Goal: Task Accomplishment & Management: Complete application form

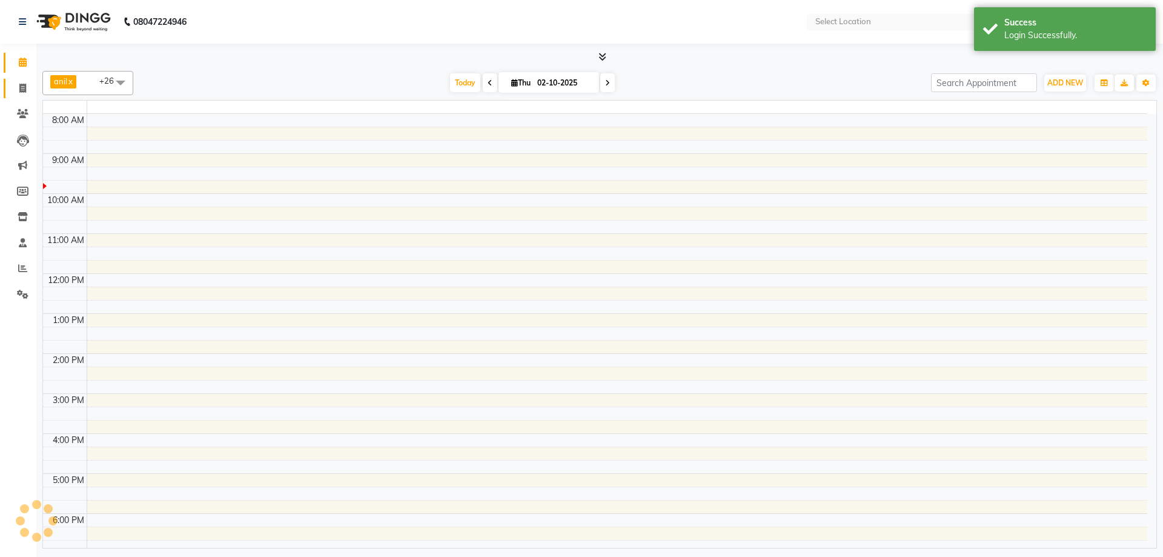
click at [22, 90] on icon at bounding box center [22, 88] width 7 height 9
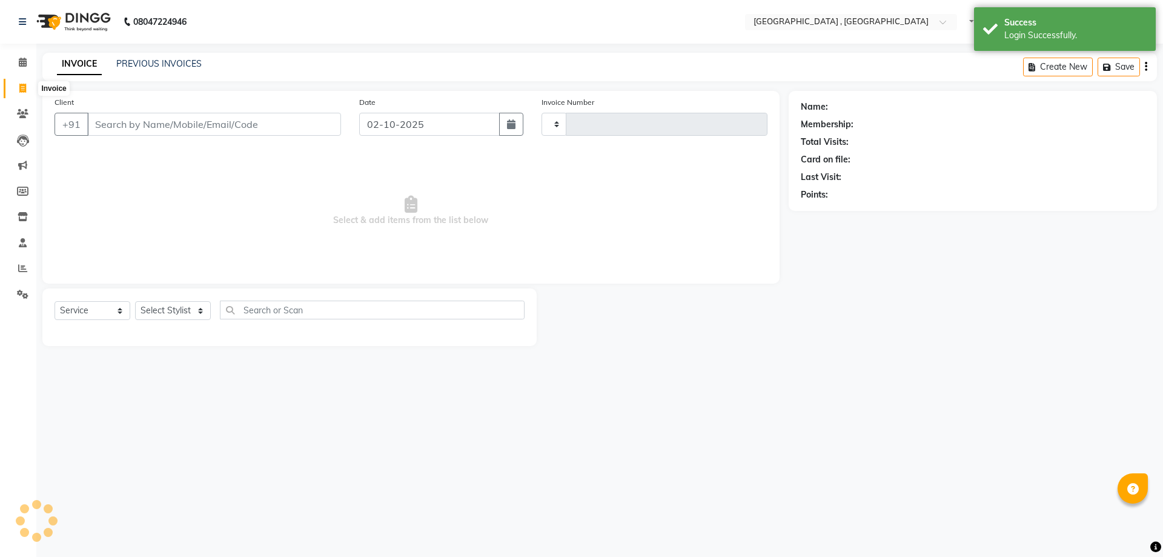
click at [22, 90] on icon at bounding box center [22, 88] width 7 height 9
select select "en"
click at [154, 65] on link "PREVIOUS INVOICES" at bounding box center [158, 63] width 85 height 11
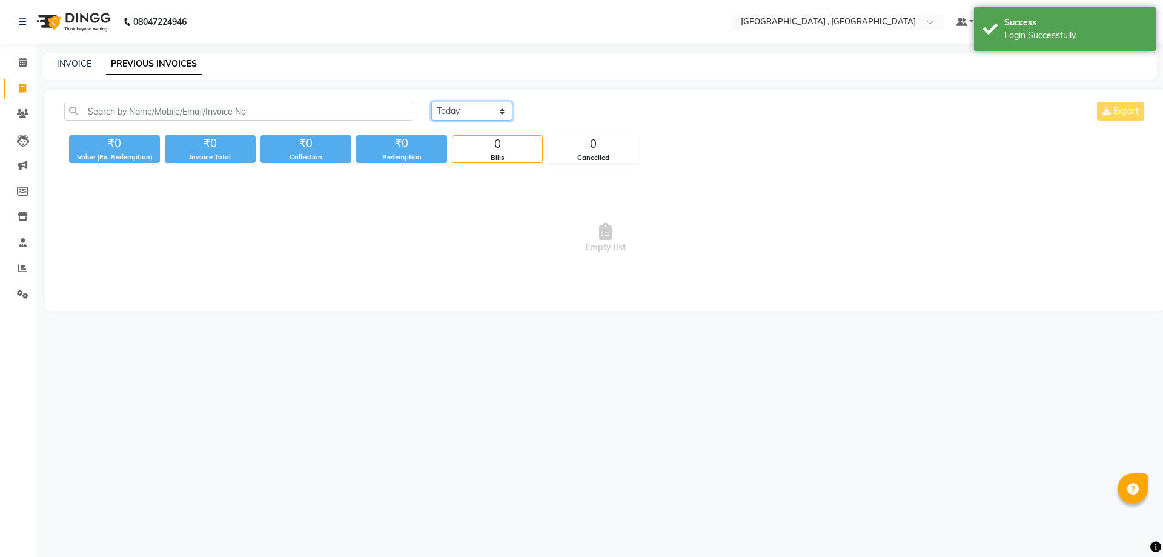
click at [473, 115] on select "Today Yesterday Custom Range" at bounding box center [471, 111] width 81 height 19
select select "yesterday"
click at [431, 102] on select "Today Yesterday Custom Range" at bounding box center [471, 111] width 81 height 19
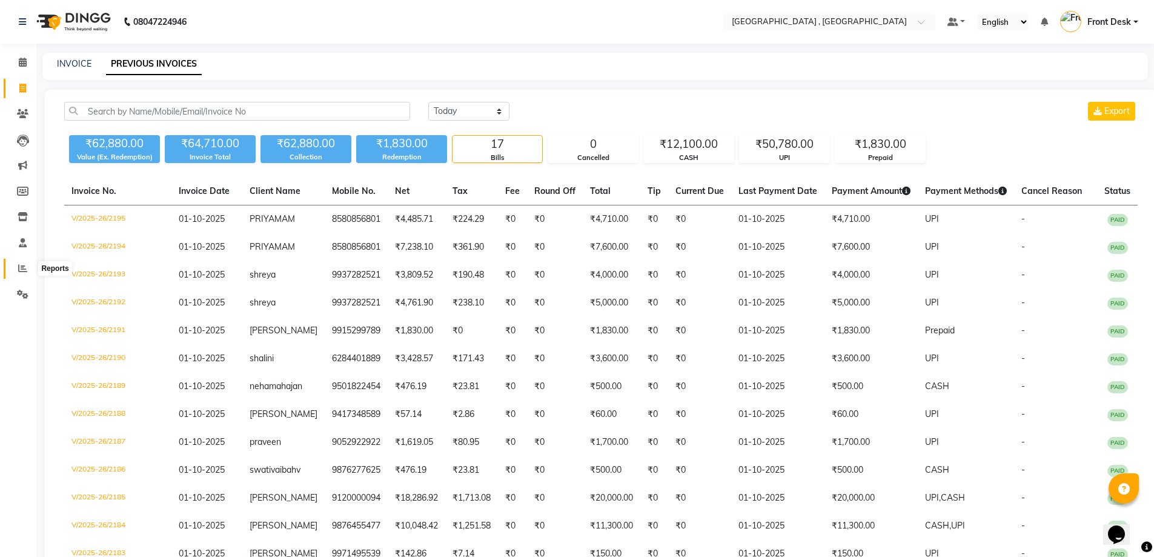
click at [20, 267] on icon at bounding box center [22, 268] width 9 height 9
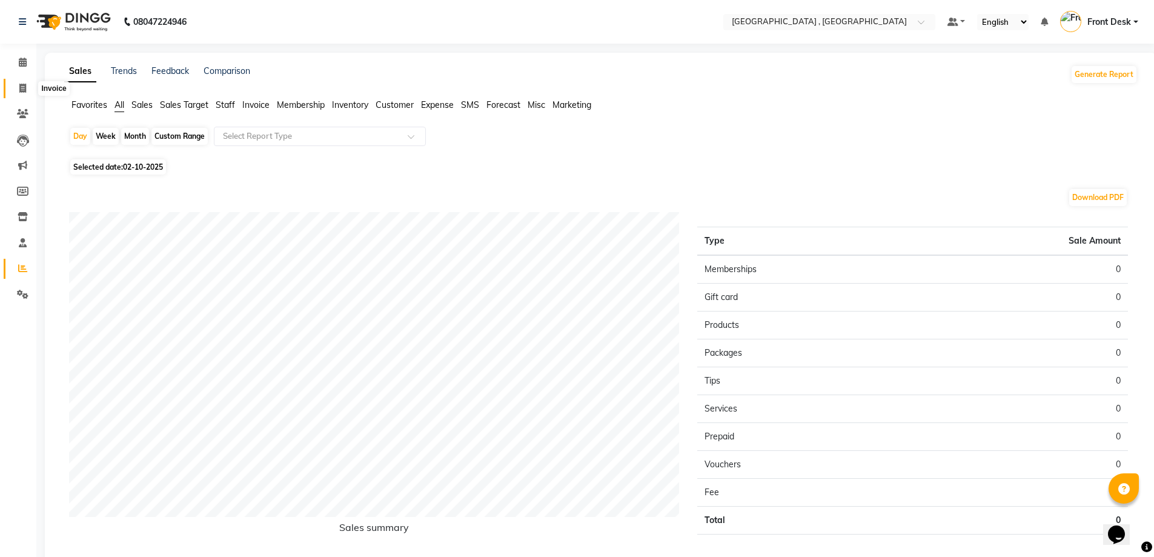
click at [25, 89] on icon at bounding box center [22, 88] width 7 height 9
select select "service"
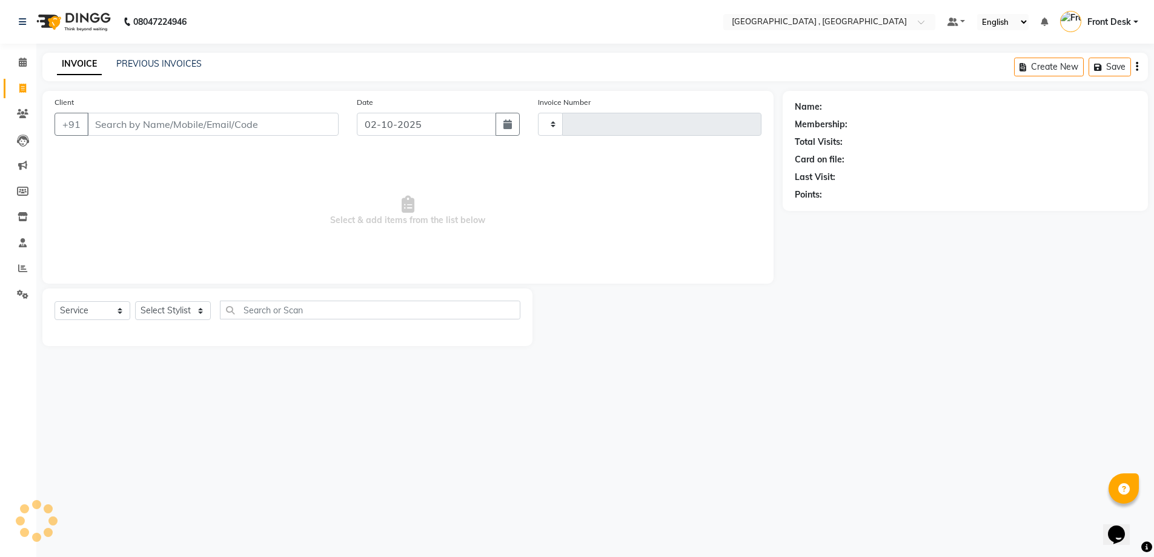
type input "2196"
select select "5111"
click at [197, 68] on link "PREVIOUS INVOICES" at bounding box center [158, 63] width 85 height 11
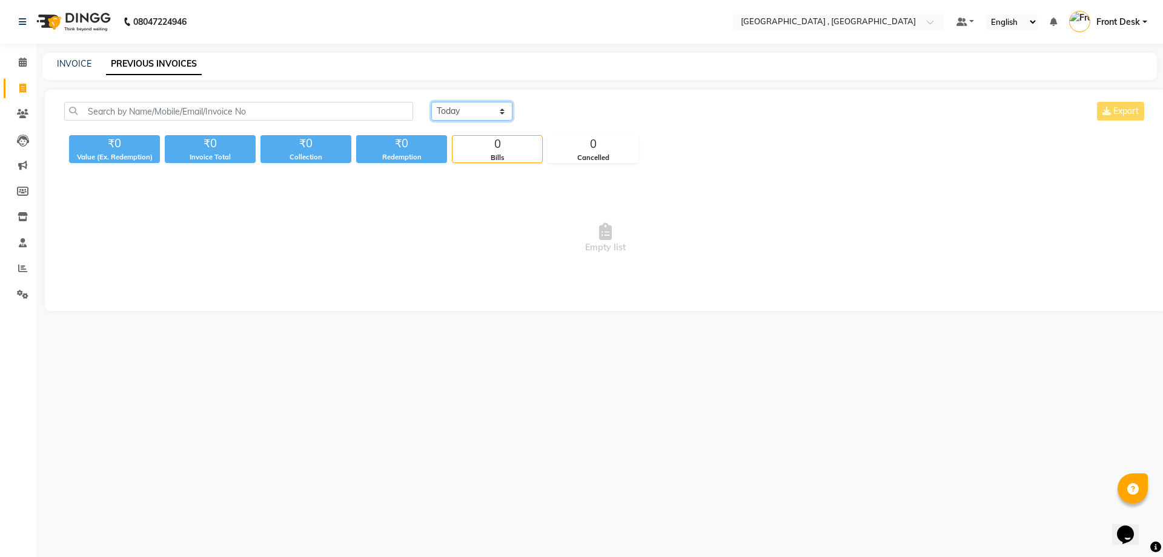
click at [452, 106] on select "Today Yesterday Custom Range" at bounding box center [471, 111] width 81 height 19
select select "yesterday"
click at [431, 102] on select "Today Yesterday Custom Range" at bounding box center [471, 111] width 81 height 19
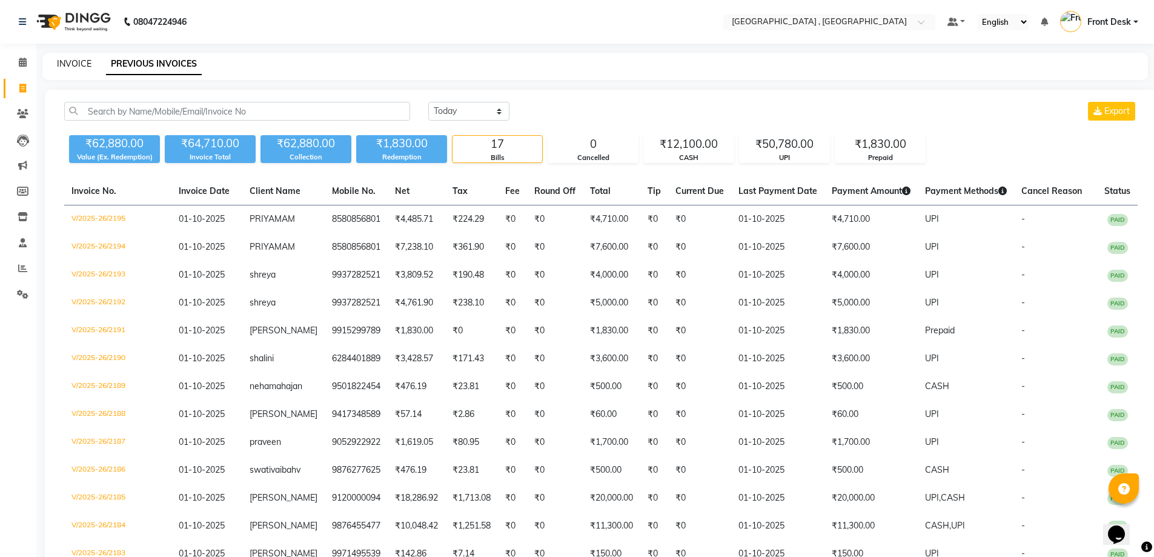
click at [71, 63] on link "INVOICE" at bounding box center [74, 63] width 35 height 11
select select "service"
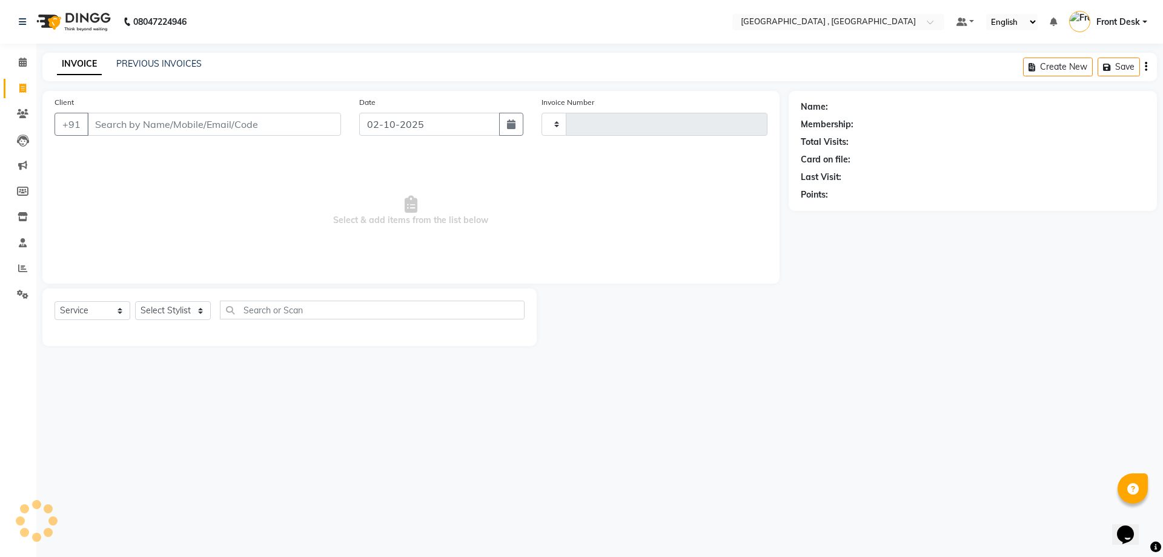
type input "2196"
select select "5111"
drag, startPoint x: 238, startPoint y: 390, endPoint x: 0, endPoint y: 525, distance: 273.8
click at [0, 364] on app-home "08047224946 Select Location × Tress Lounge , Zirakpur Default Panel My Panel En…" at bounding box center [581, 182] width 1163 height 364
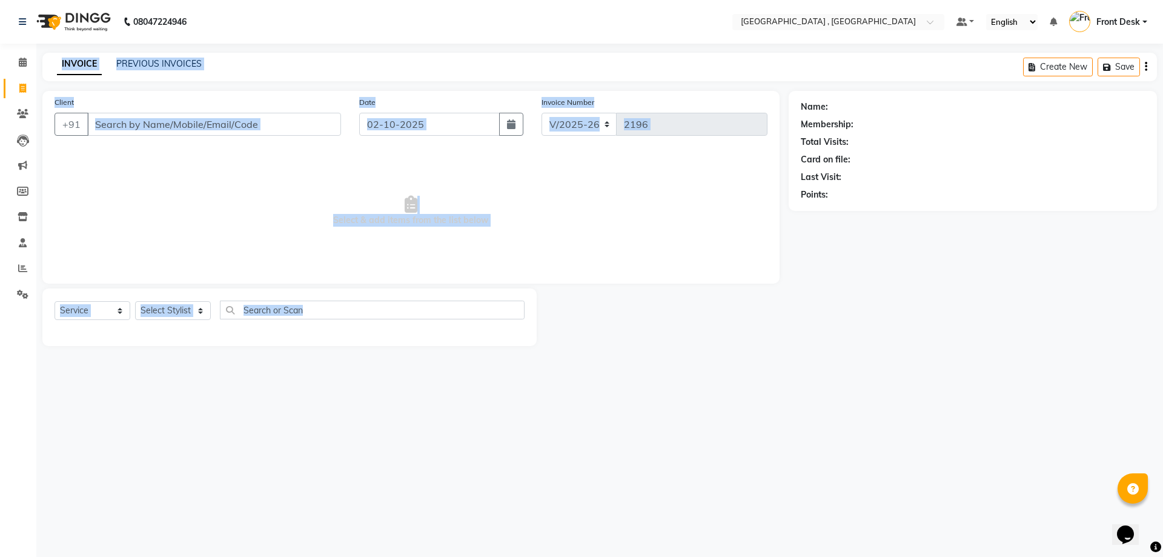
click at [0, 522] on div "Calendar Invoice Clients Leads Marketing Members Inventory Staff Reports Settin…" at bounding box center [82, 287] width 164 height 504
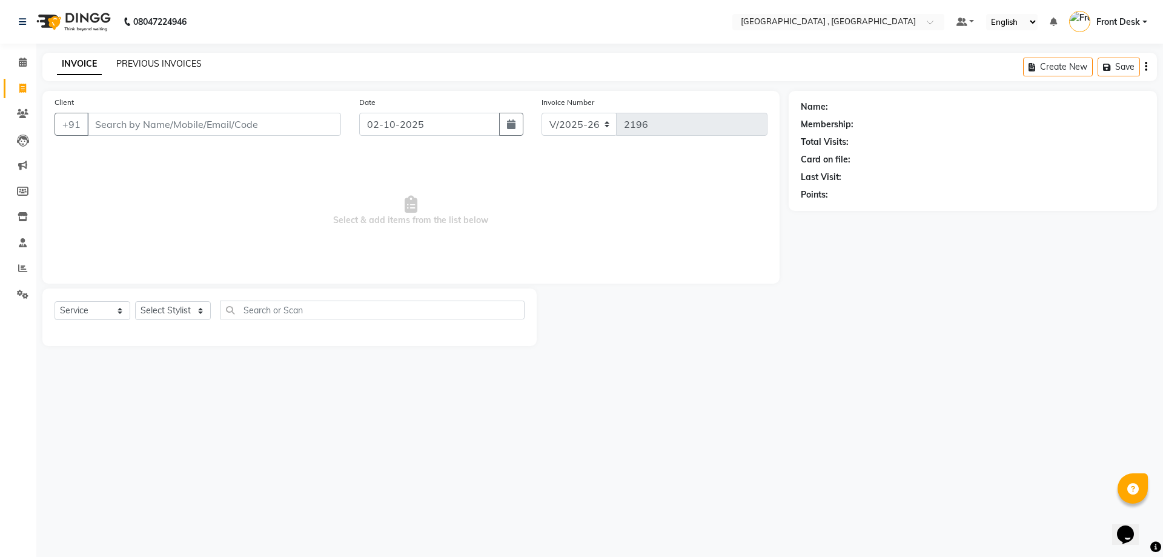
drag, startPoint x: 165, startPoint y: 55, endPoint x: 161, endPoint y: 65, distance: 10.9
click at [163, 59] on div "INVOICE PREVIOUS INVOICES Create New Save" at bounding box center [599, 67] width 1115 height 28
click at [161, 65] on link "PREVIOUS INVOICES" at bounding box center [158, 63] width 85 height 11
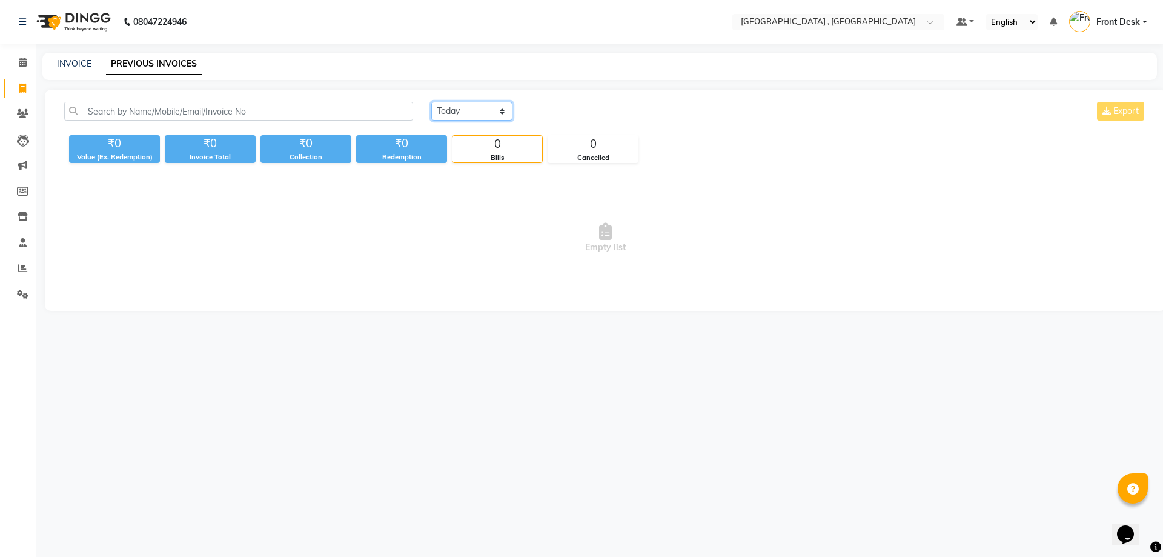
click at [464, 113] on select "Today Yesterday Custom Range" at bounding box center [471, 111] width 81 height 19
select select "yesterday"
click at [431, 102] on select "Today Yesterday Custom Range" at bounding box center [471, 111] width 81 height 19
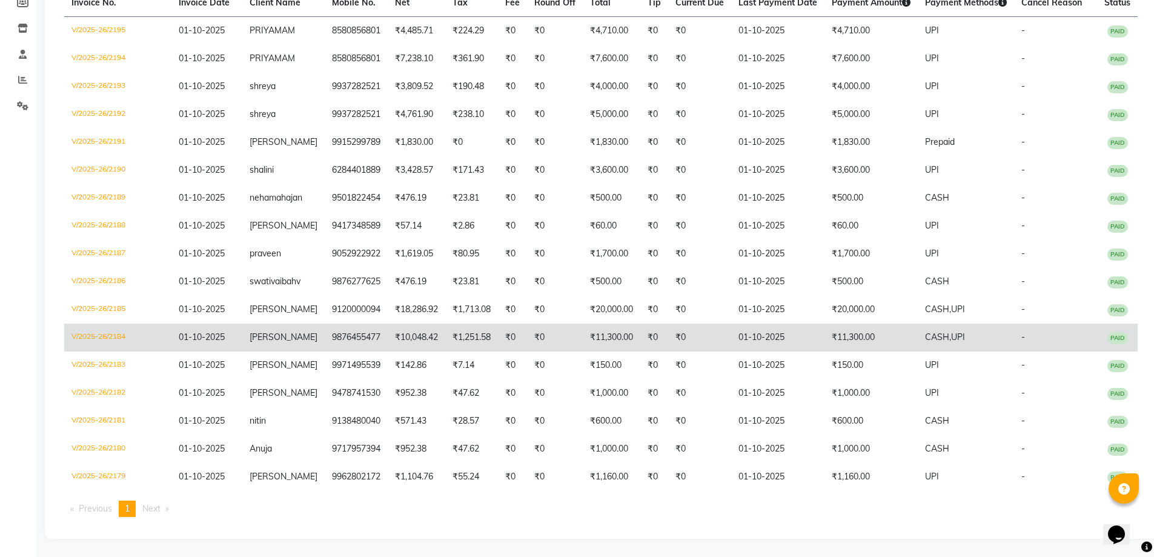
scroll to position [249, 0]
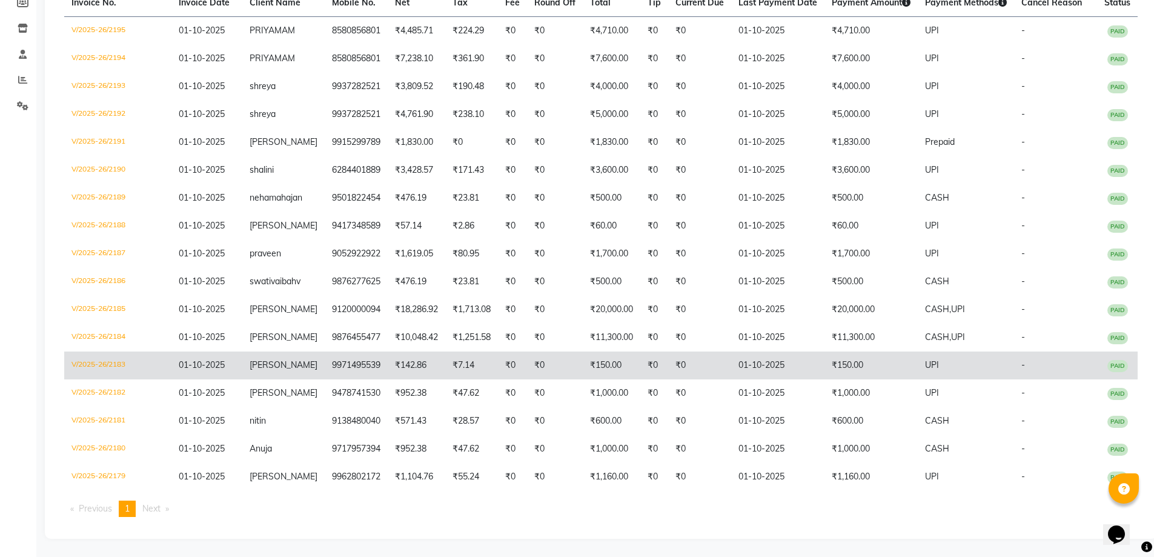
click at [749, 379] on td "01-10-2025" at bounding box center [777, 365] width 93 height 28
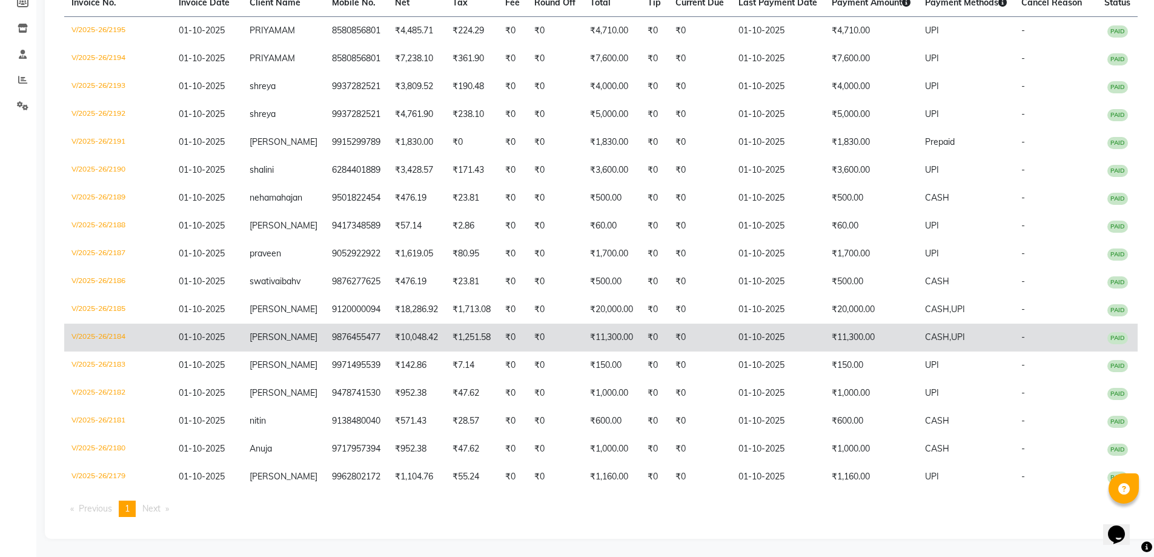
click at [762, 342] on td "01-10-2025" at bounding box center [777, 338] width 93 height 28
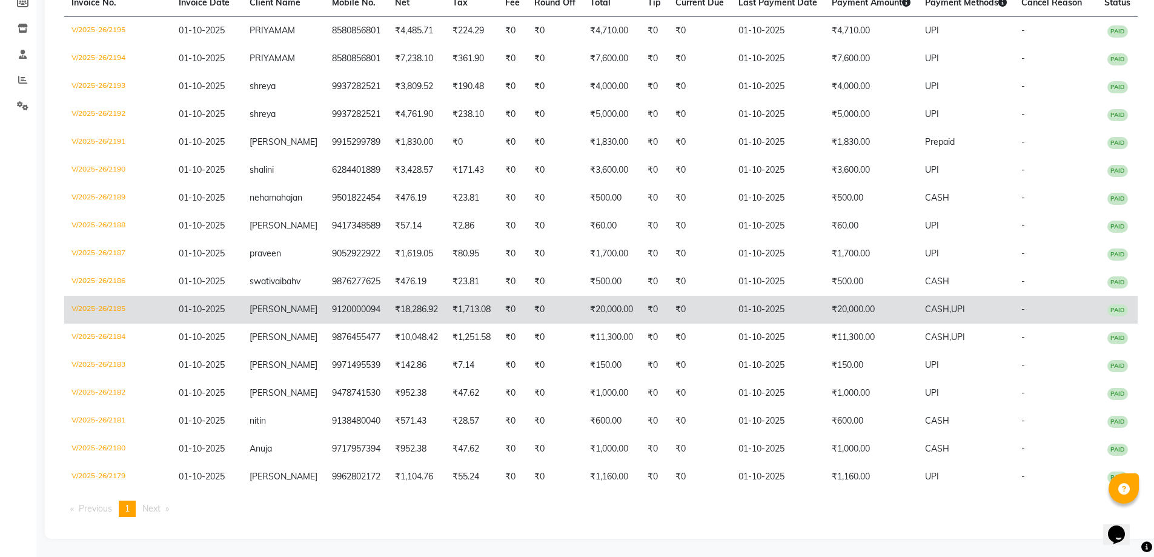
click at [590, 305] on td "₹20,000.00" at bounding box center [612, 310] width 58 height 28
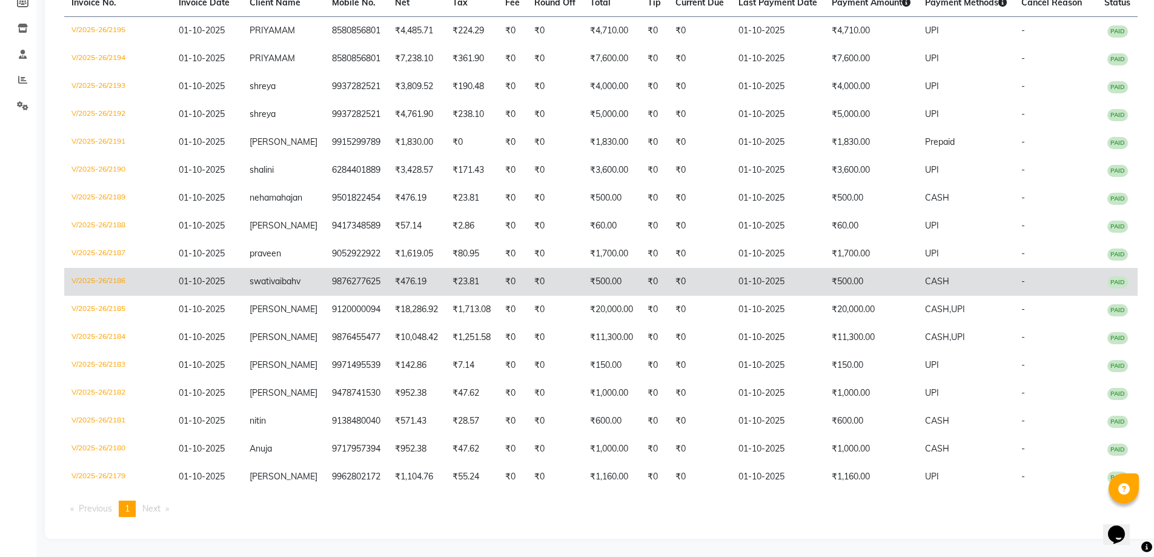
click at [531, 268] on td "₹0" at bounding box center [555, 282] width 56 height 28
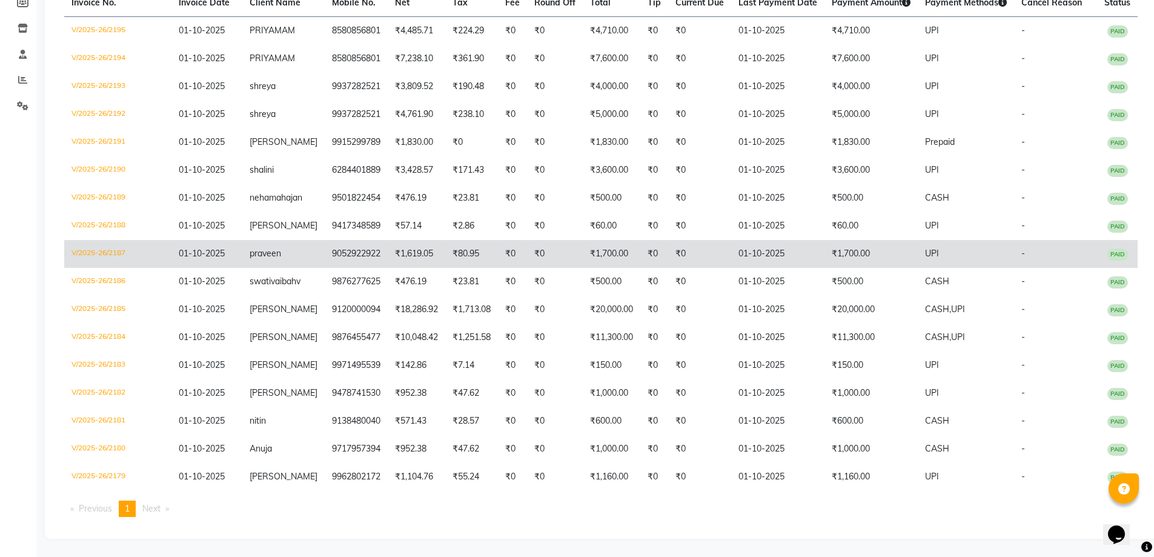
click at [388, 240] on td "₹1,619.05" at bounding box center [417, 254] width 58 height 28
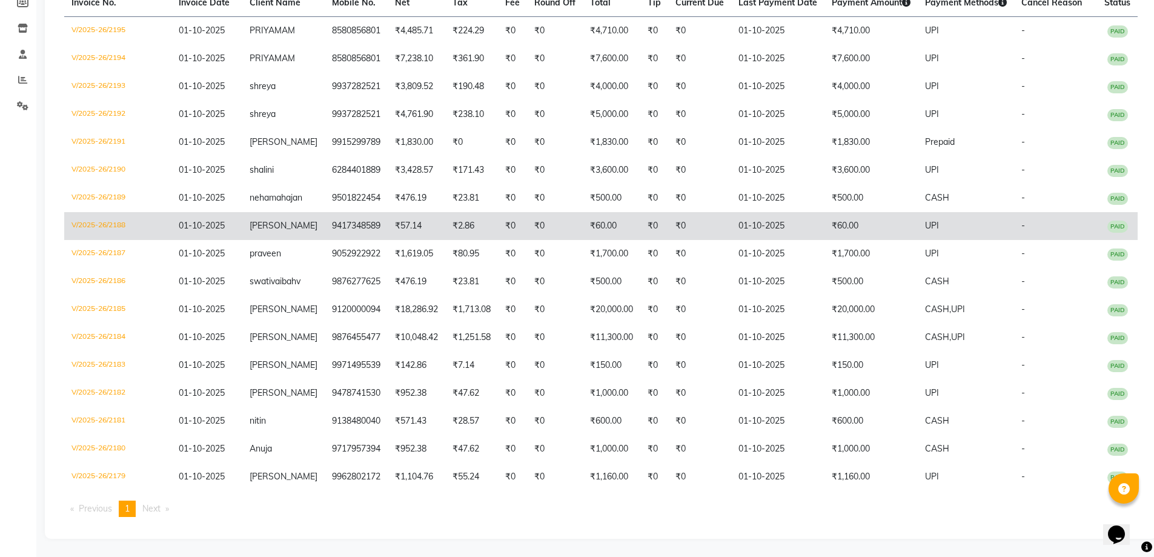
click at [749, 212] on td "01-10-2025" at bounding box center [777, 226] width 93 height 28
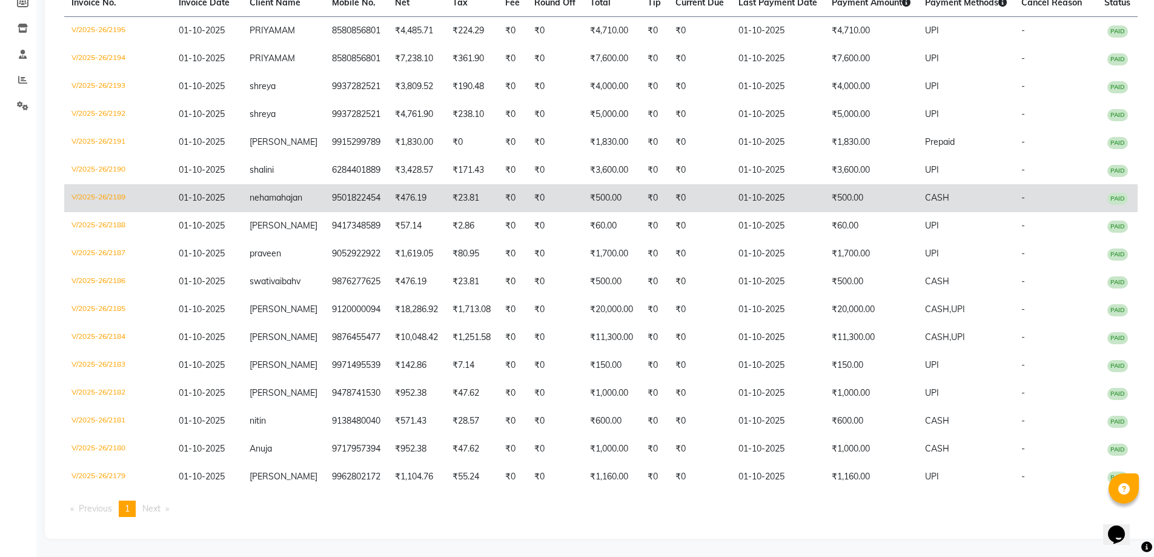
scroll to position [188, 0]
click at [433, 212] on td "₹476.19" at bounding box center [417, 198] width 58 height 28
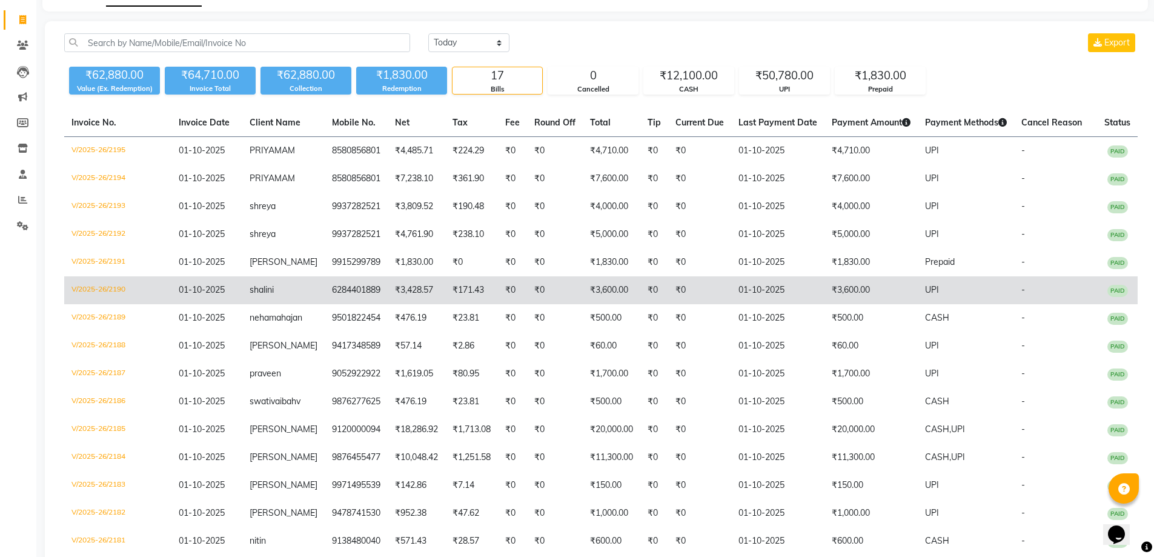
scroll to position [67, 0]
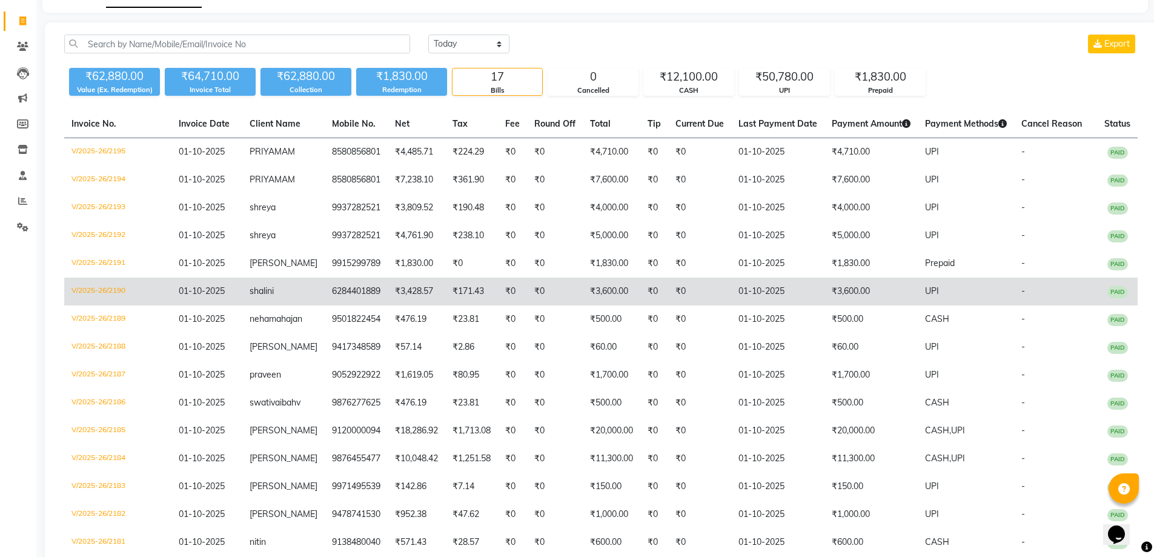
click at [464, 290] on td "₹171.43" at bounding box center [471, 291] width 53 height 28
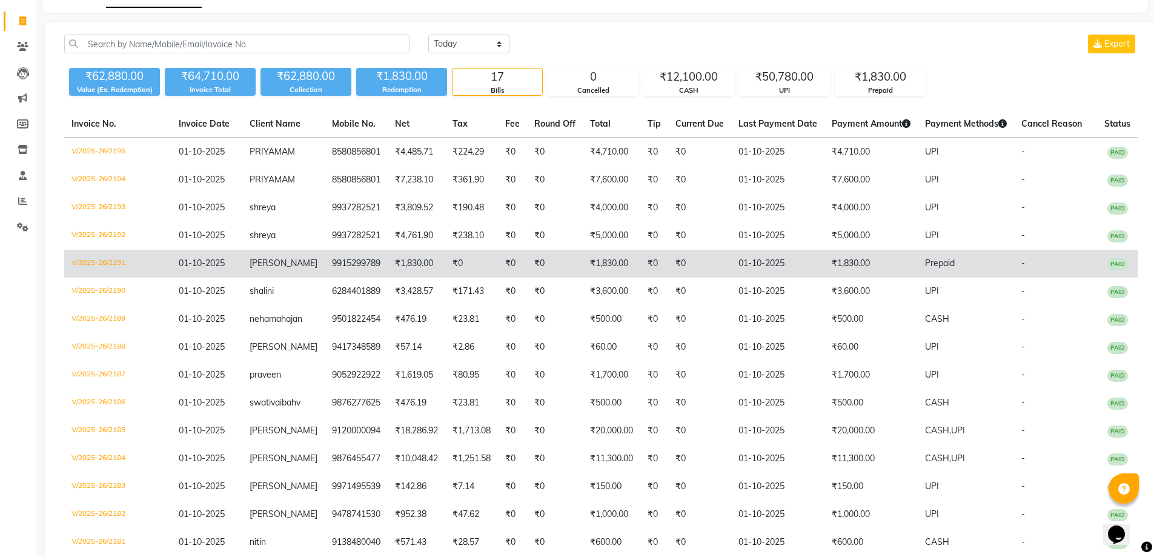
click at [342, 265] on td "9915299789" at bounding box center [356, 264] width 63 height 28
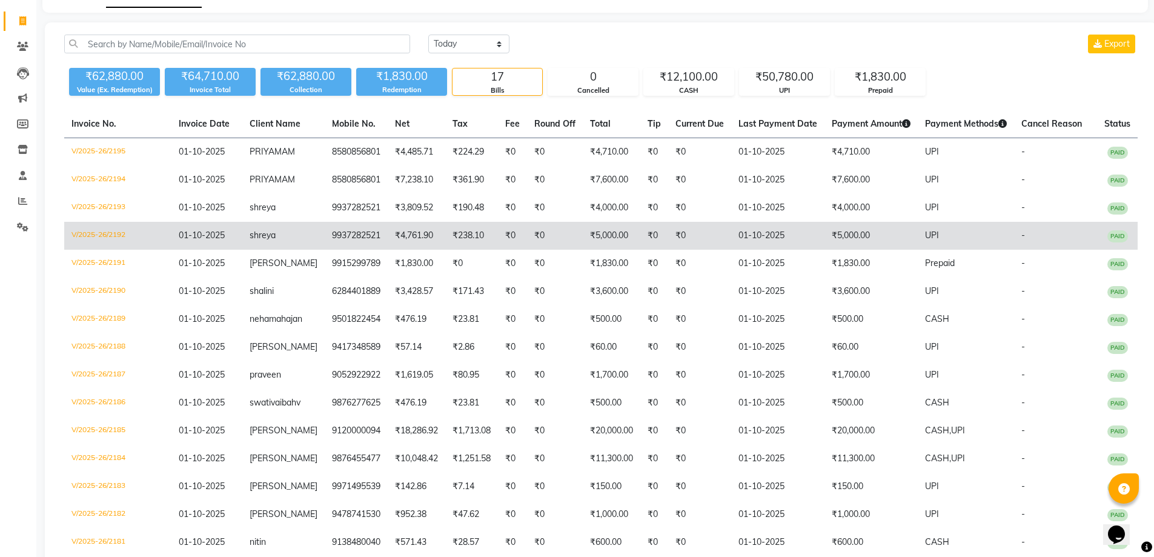
click at [479, 236] on td "₹238.10" at bounding box center [471, 236] width 53 height 28
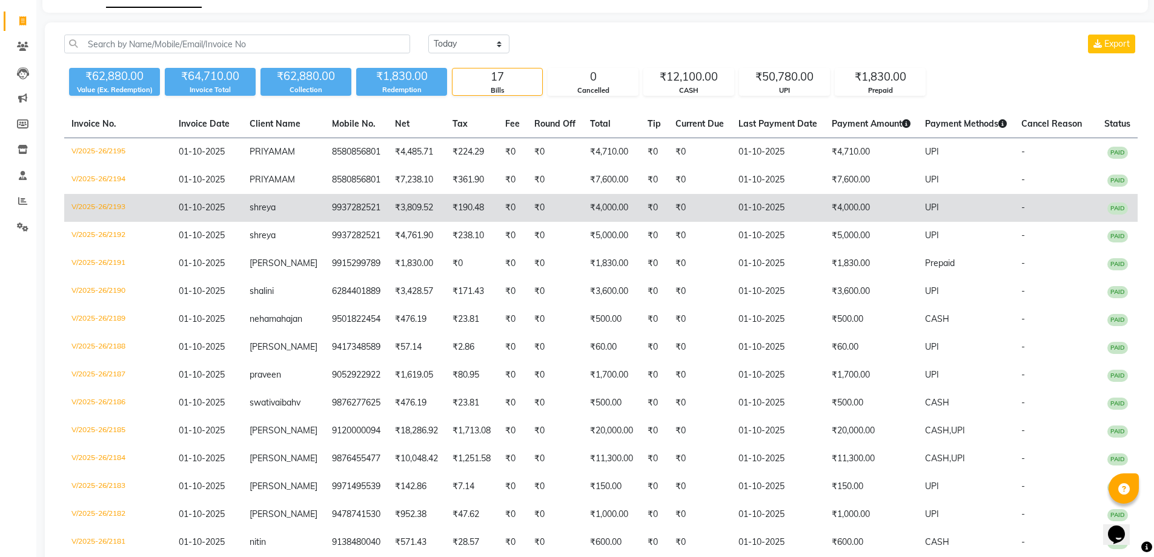
click at [356, 206] on td "9937282521" at bounding box center [356, 208] width 63 height 28
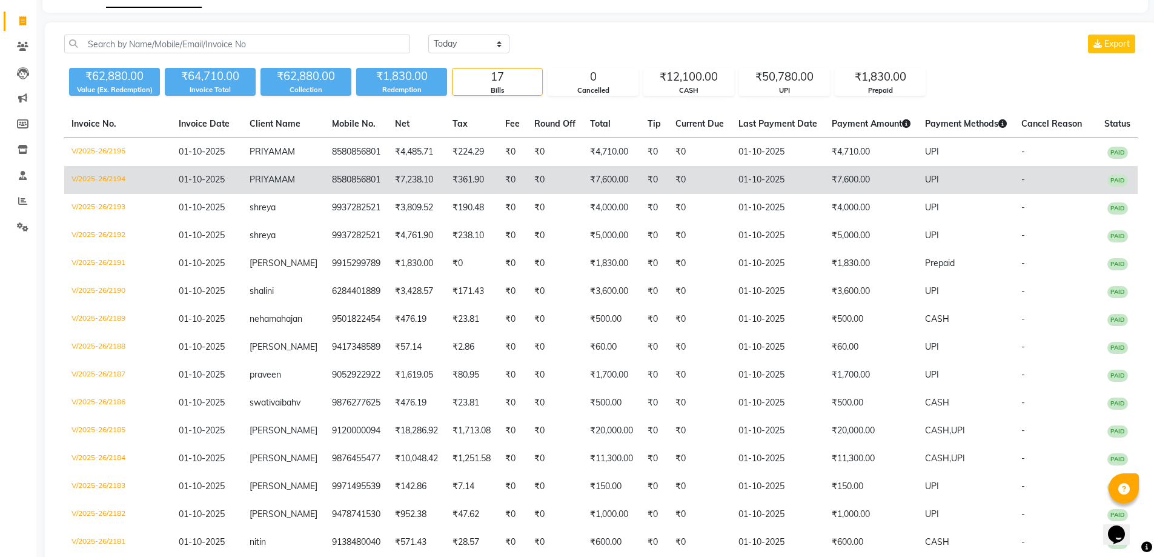
click at [325, 177] on td "8580856801" at bounding box center [356, 180] width 63 height 28
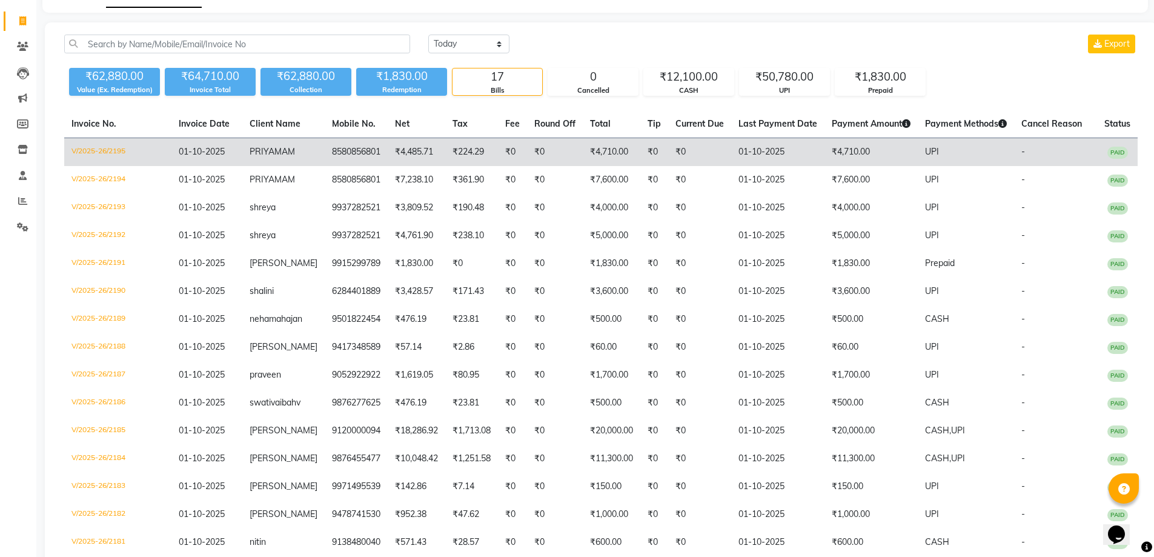
click at [855, 159] on td "₹4,710.00" at bounding box center [871, 152] width 93 height 28
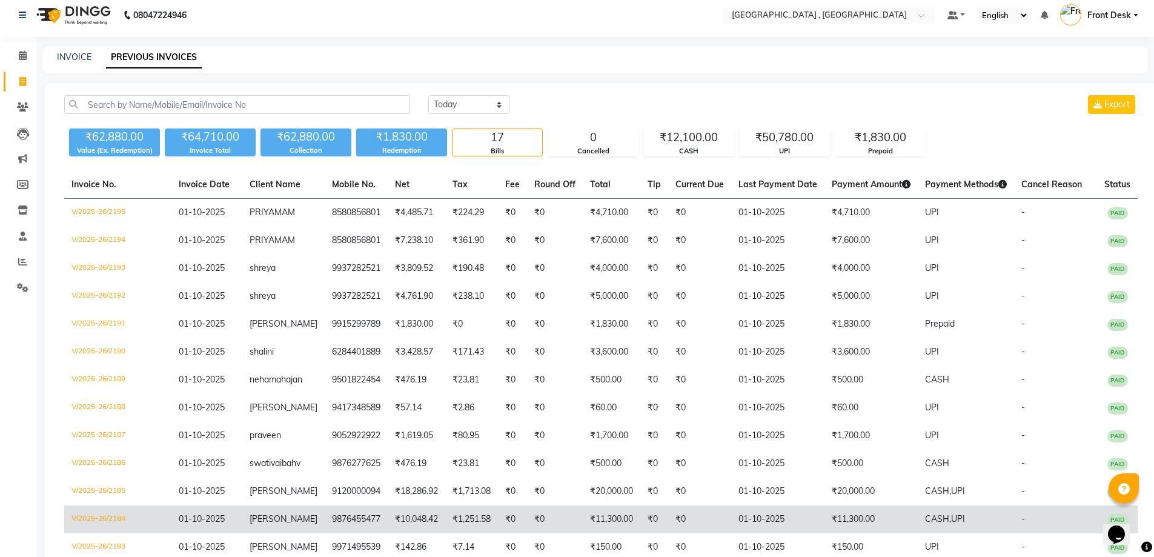
scroll to position [0, 0]
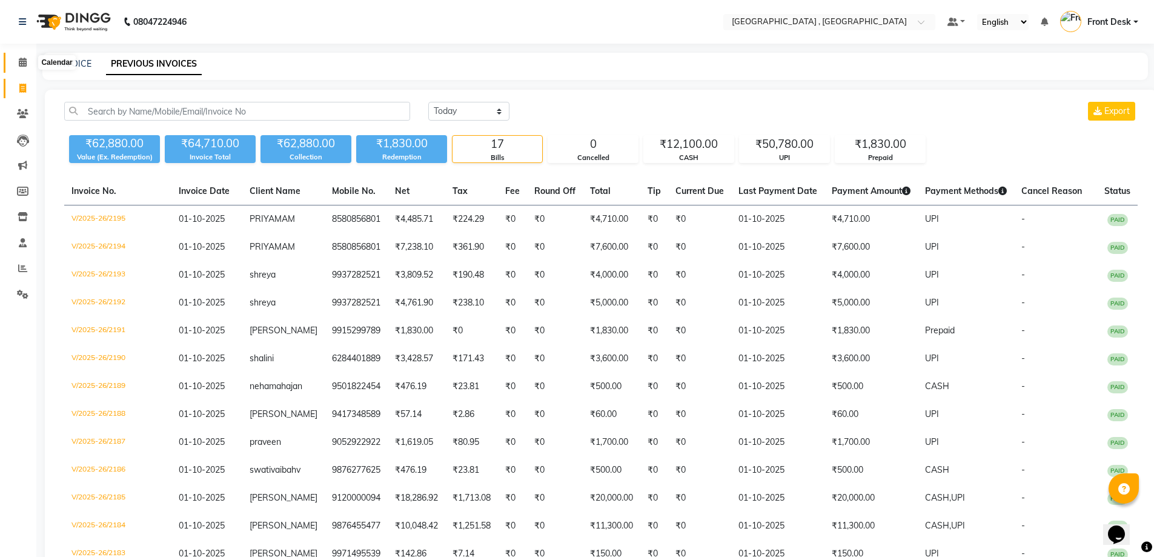
click at [21, 64] on icon at bounding box center [23, 62] width 8 height 9
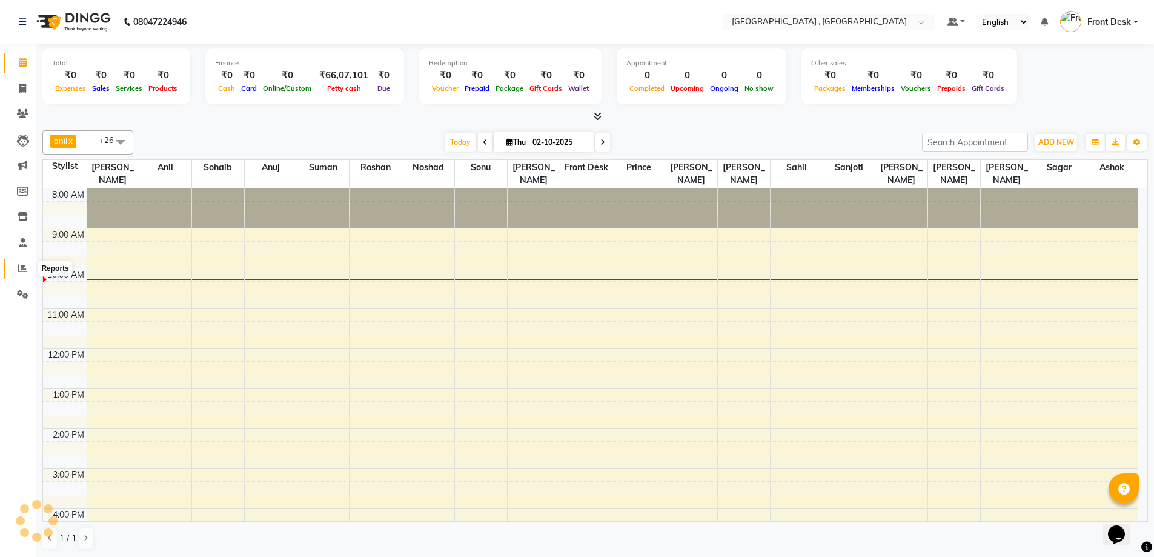
click at [23, 265] on icon at bounding box center [22, 268] width 9 height 9
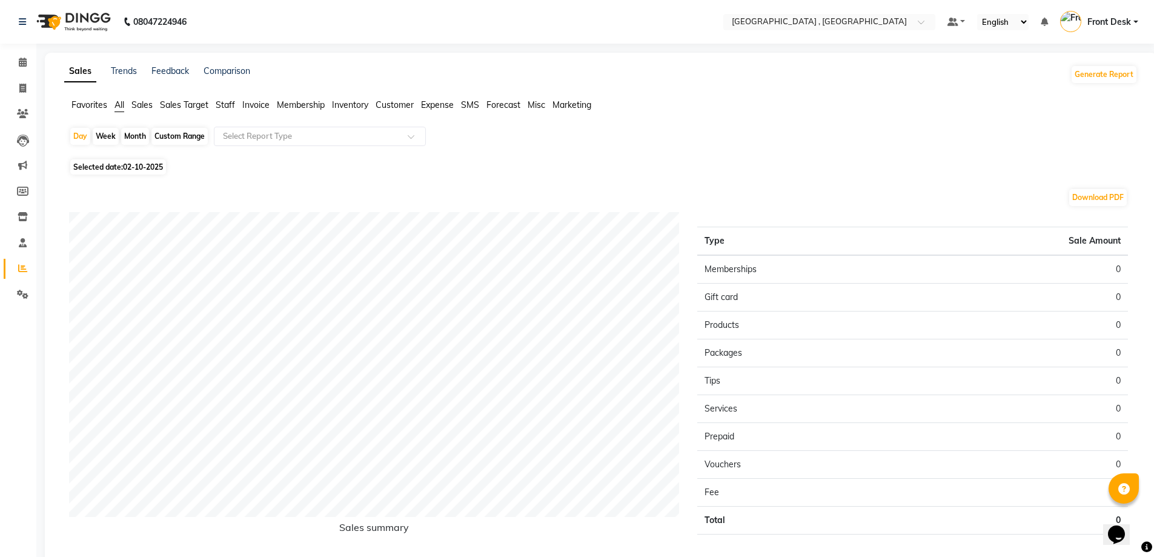
click at [226, 100] on span "Staff" at bounding box center [225, 104] width 19 height 11
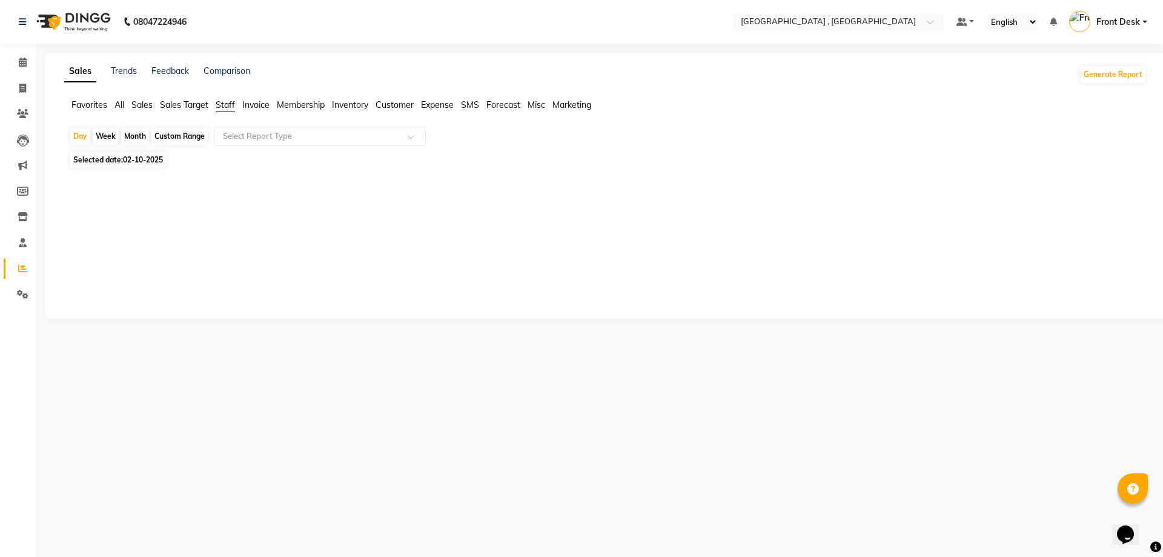
click at [142, 135] on div "Month" at bounding box center [135, 136] width 28 height 17
select select "10"
select select "2025"
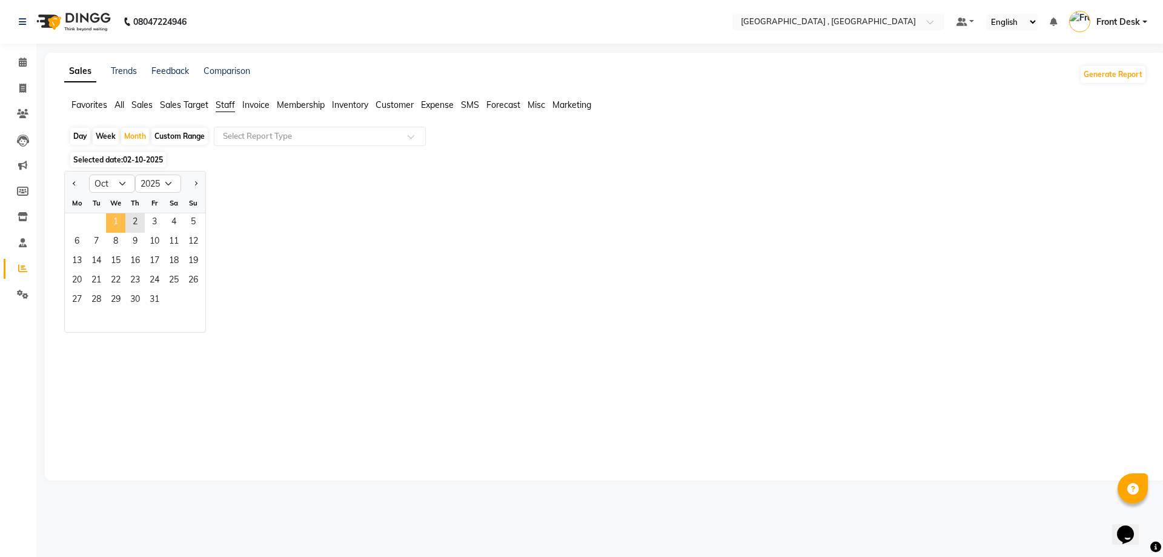
click at [115, 216] on span "1" at bounding box center [115, 222] width 19 height 19
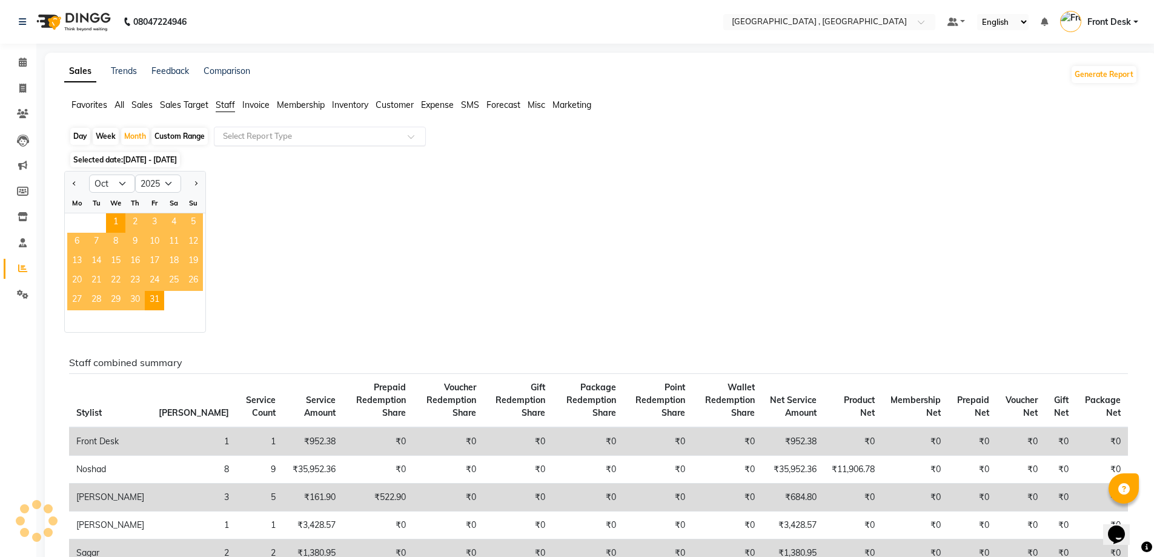
click at [275, 136] on input "text" at bounding box center [308, 136] width 174 height 12
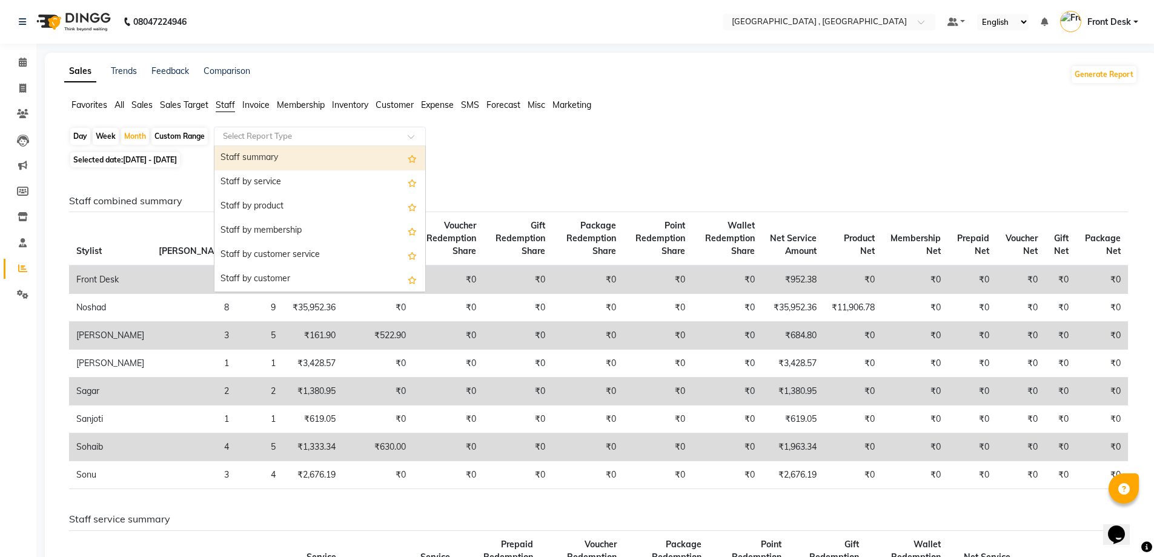
click at [275, 161] on div "Staff summary" at bounding box center [319, 158] width 211 height 24
select select "full_report"
select select "csv"
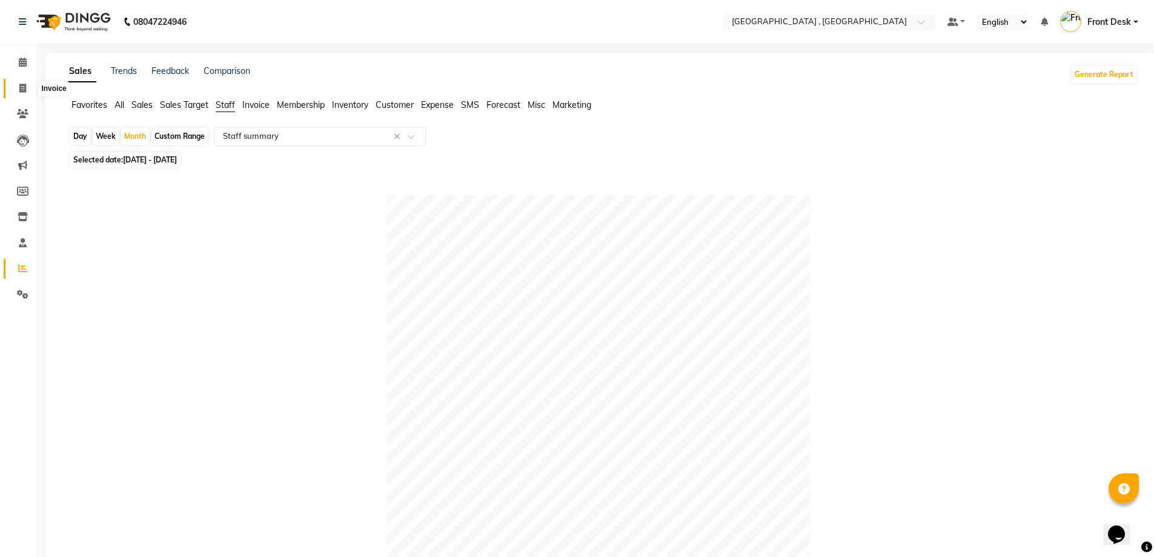
click at [15, 91] on span at bounding box center [22, 89] width 21 height 14
select select "service"
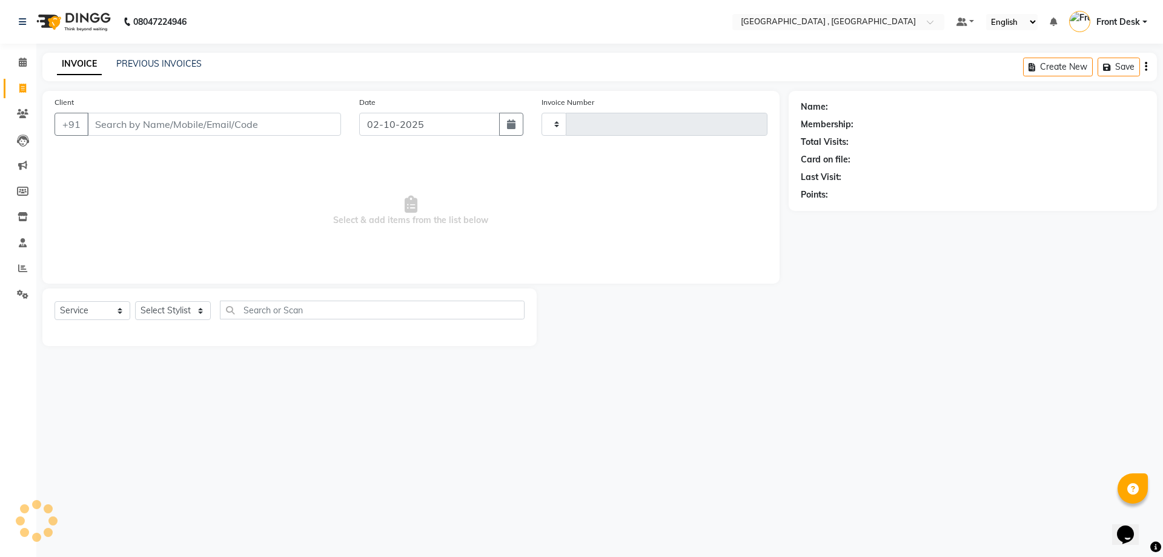
type input "2196"
select select "5111"
click at [146, 63] on link "PREVIOUS INVOICES" at bounding box center [158, 63] width 85 height 11
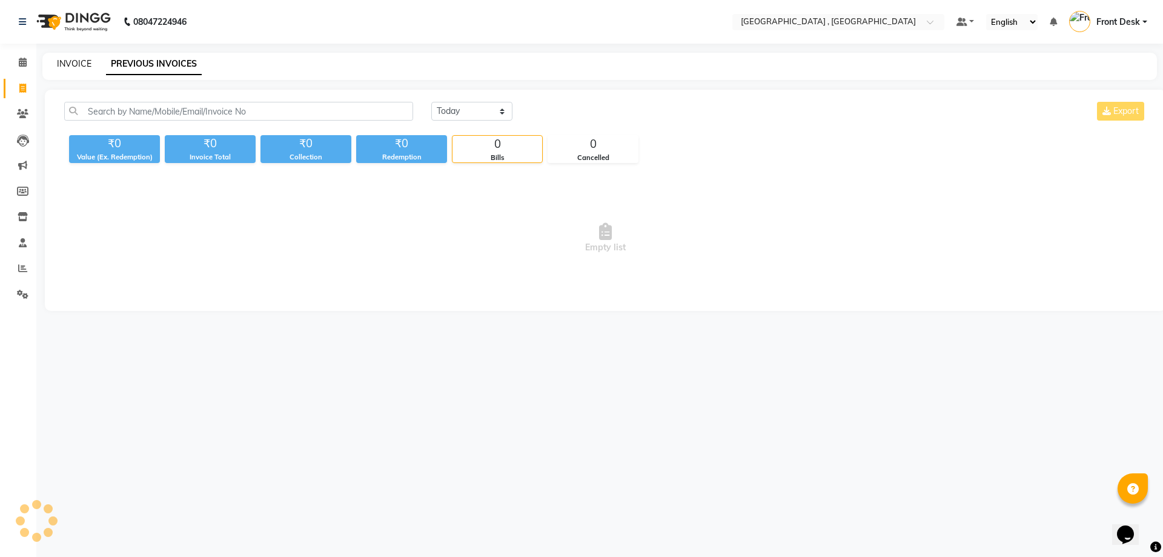
click at [81, 66] on link "INVOICE" at bounding box center [74, 63] width 35 height 11
select select "5111"
select select "service"
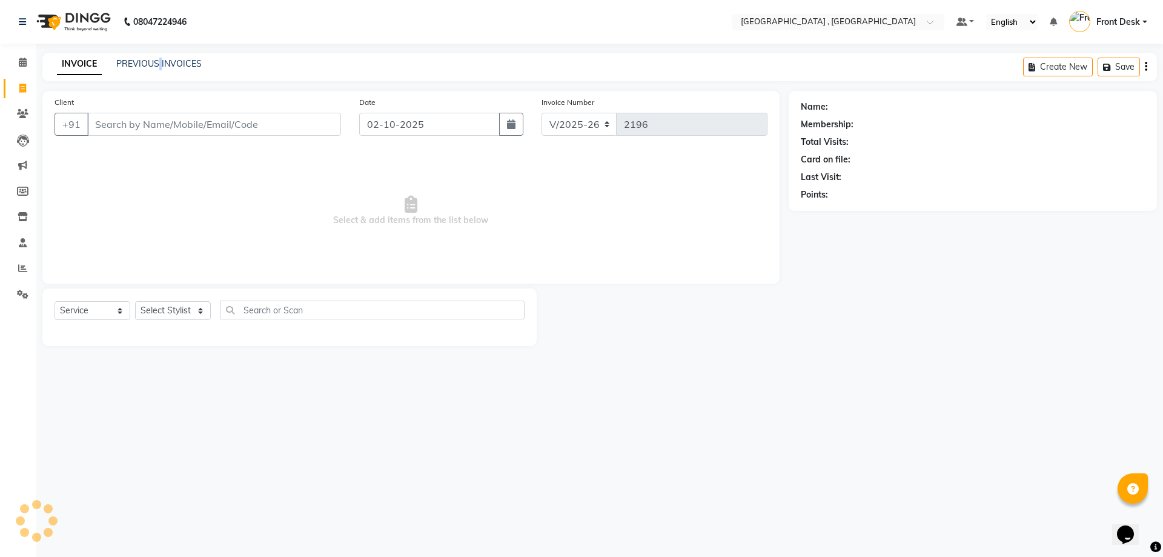
click at [160, 70] on div "INVOICE PREVIOUS INVOICES" at bounding box center [129, 65] width 174 height 14
click at [160, 64] on link "PREVIOUS INVOICES" at bounding box center [158, 63] width 85 height 11
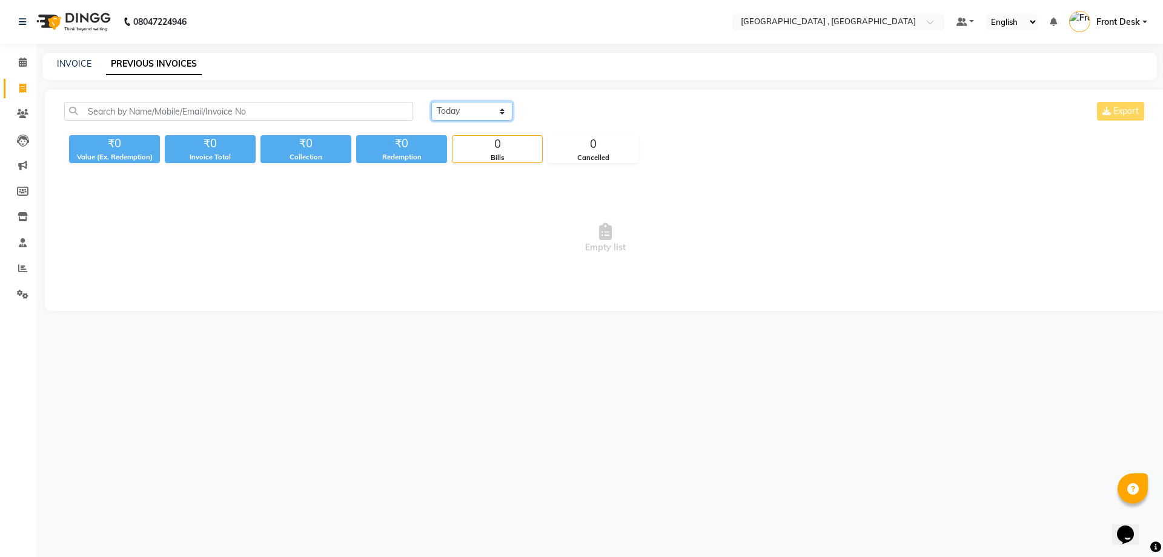
click at [452, 111] on select "Today Yesterday Custom Range" at bounding box center [471, 111] width 81 height 19
click at [450, 108] on select "Today Yesterday Custom Range" at bounding box center [471, 111] width 81 height 19
select select "range"
click at [431, 102] on select "Today Yesterday Custom Range" at bounding box center [471, 111] width 81 height 19
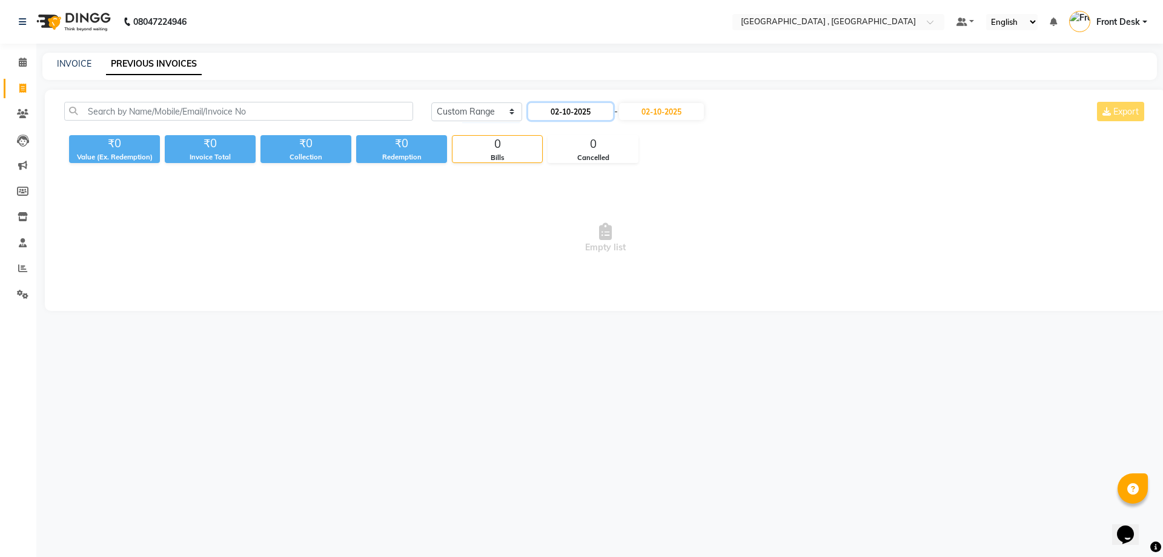
click at [540, 104] on input "02-10-2025" at bounding box center [570, 111] width 85 height 17
select select "10"
select select "2025"
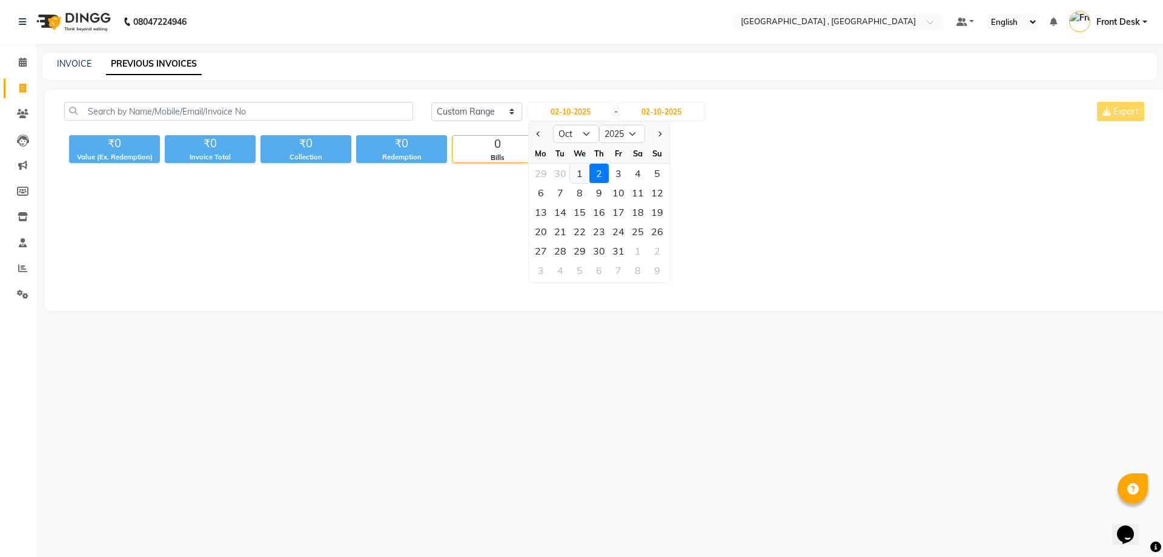
click at [579, 173] on div "1" at bounding box center [579, 173] width 19 height 19
type input "01-10-2025"
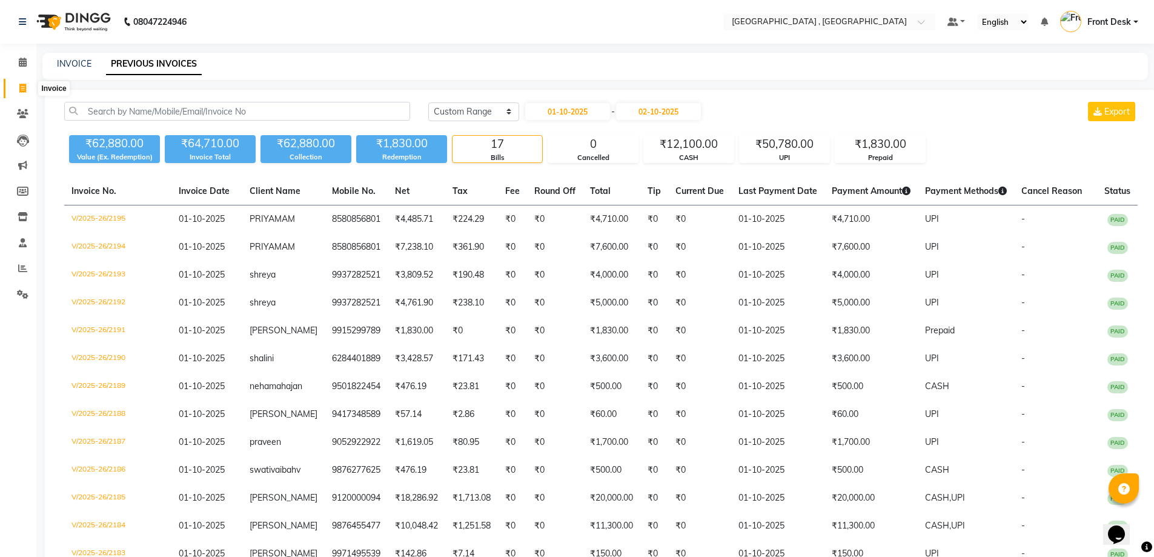
click at [28, 86] on span at bounding box center [22, 89] width 21 height 14
select select "service"
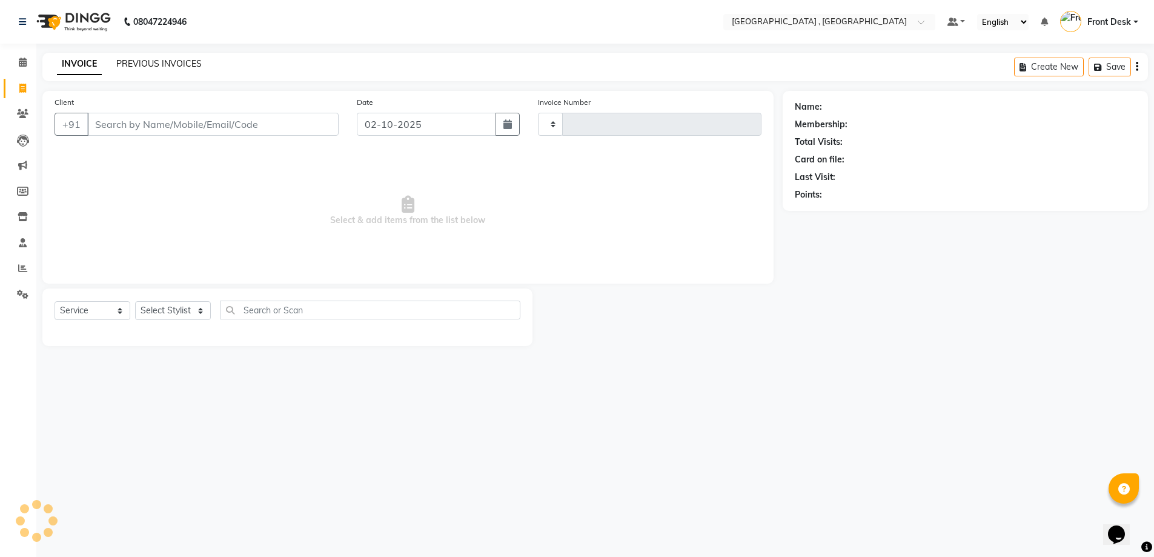
type input "2196"
select select "5111"
click at [166, 61] on link "PREVIOUS INVOICES" at bounding box center [158, 63] width 85 height 11
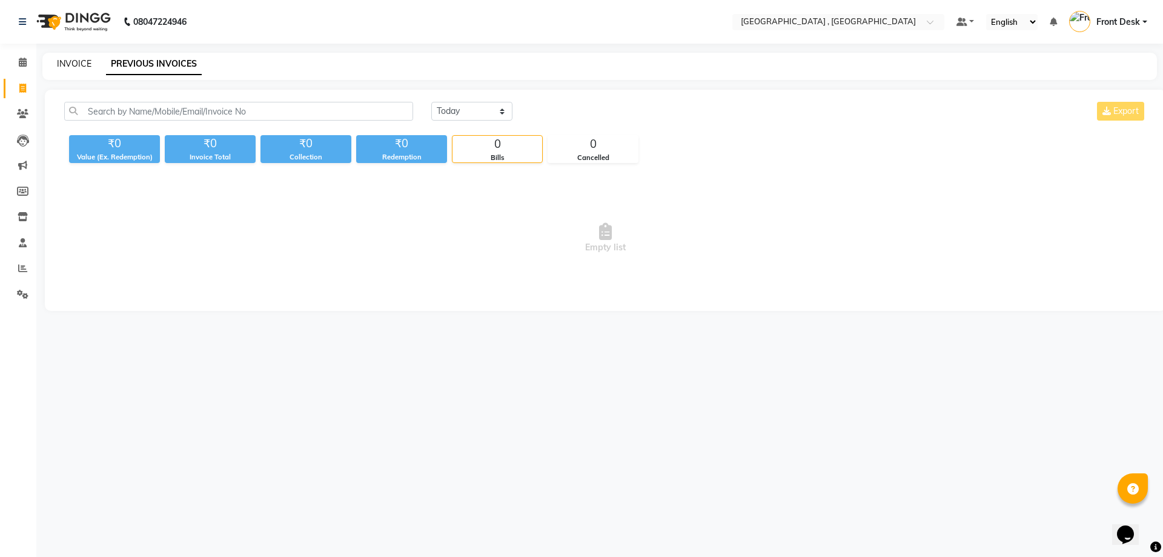
click at [84, 64] on link "INVOICE" at bounding box center [74, 63] width 35 height 11
select select "service"
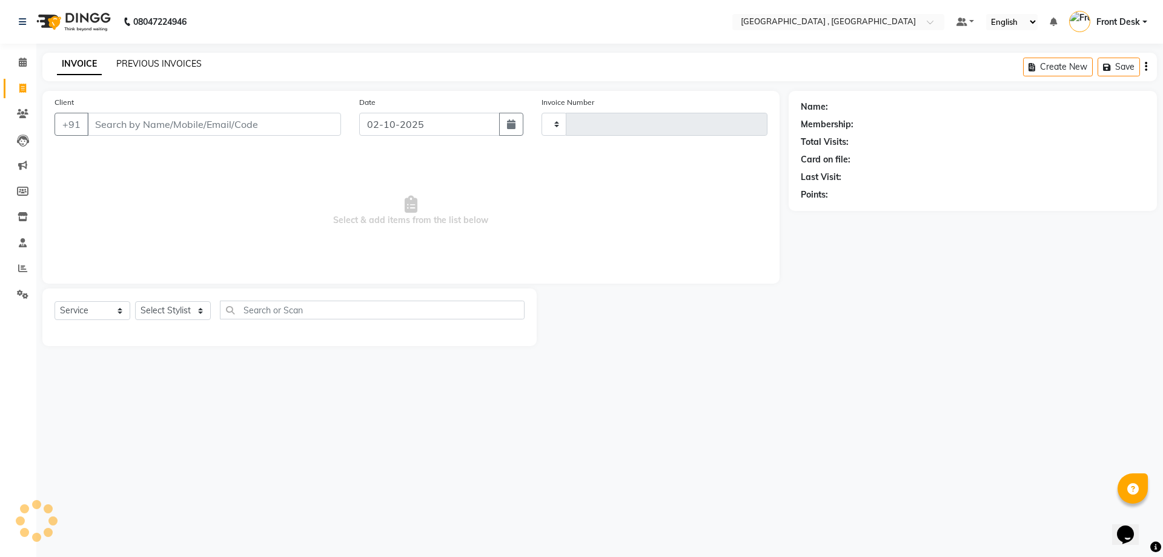
type input "2196"
select select "5111"
click at [124, 64] on link "PREVIOUS INVOICES" at bounding box center [158, 63] width 85 height 11
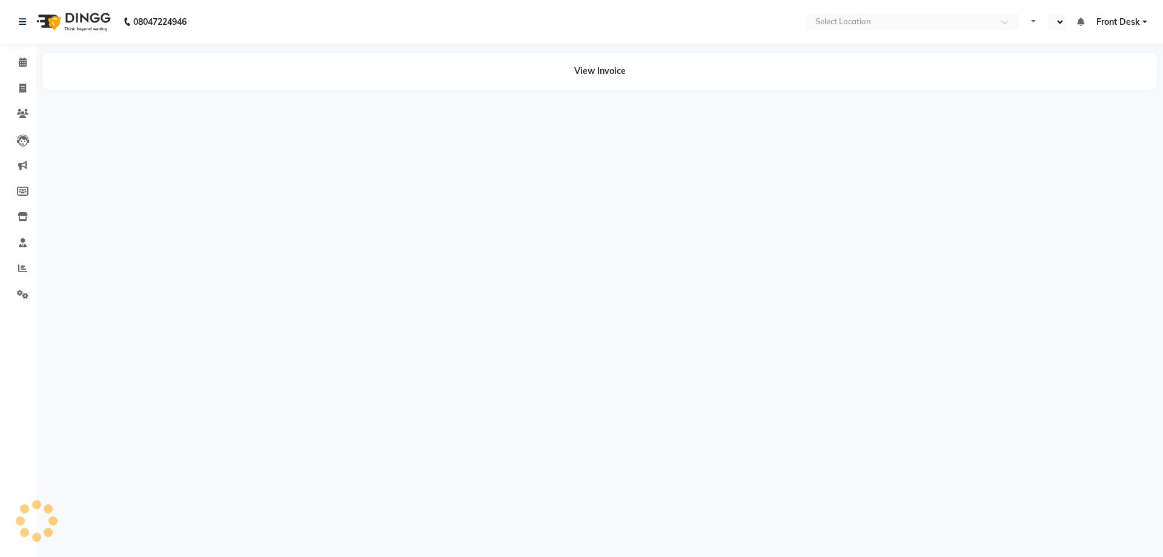
select select "en"
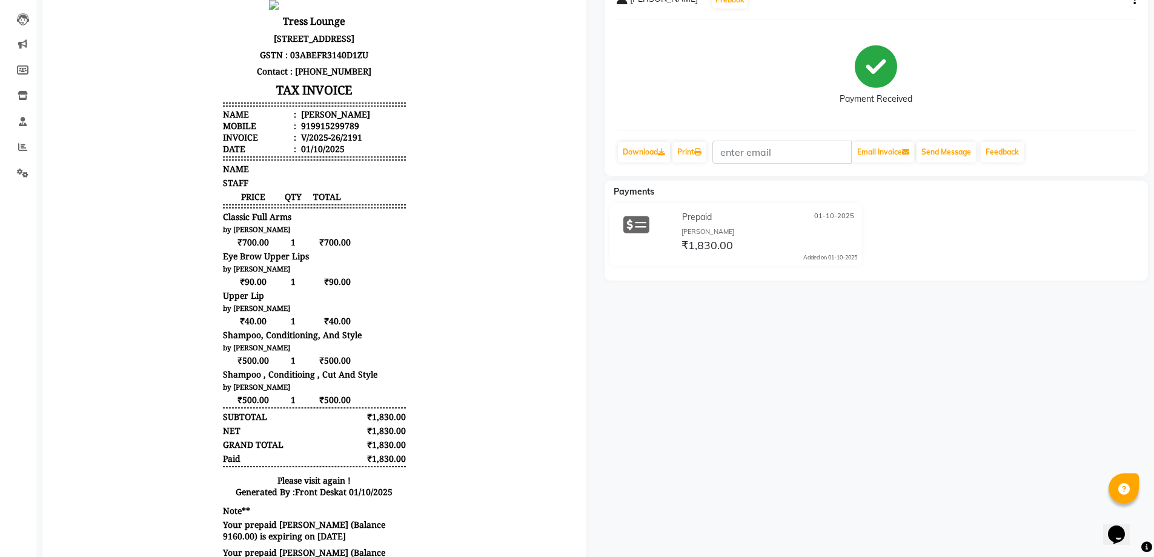
scroll to position [182, 0]
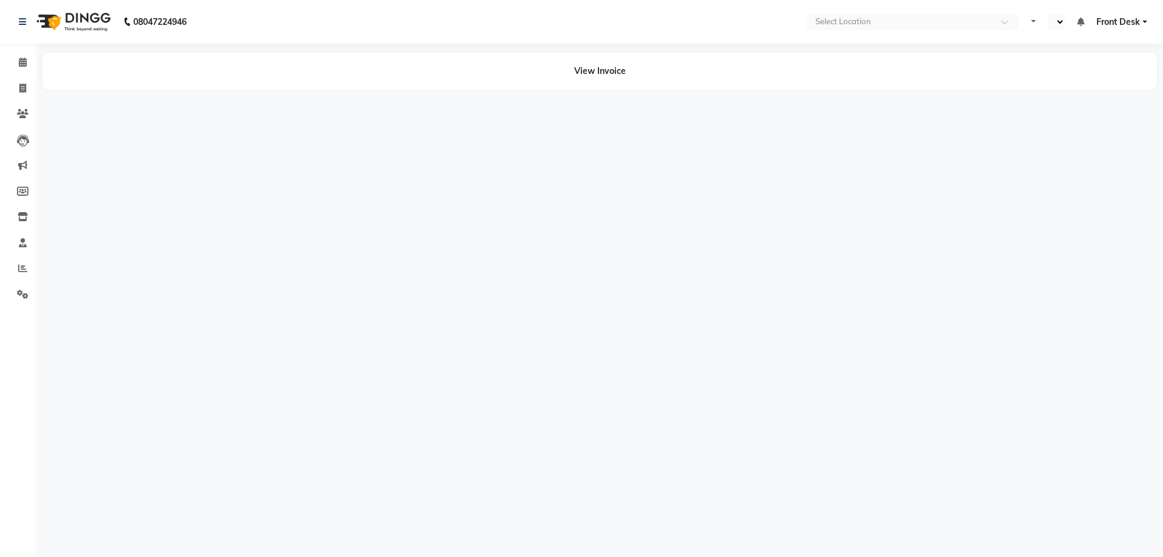
select select "en"
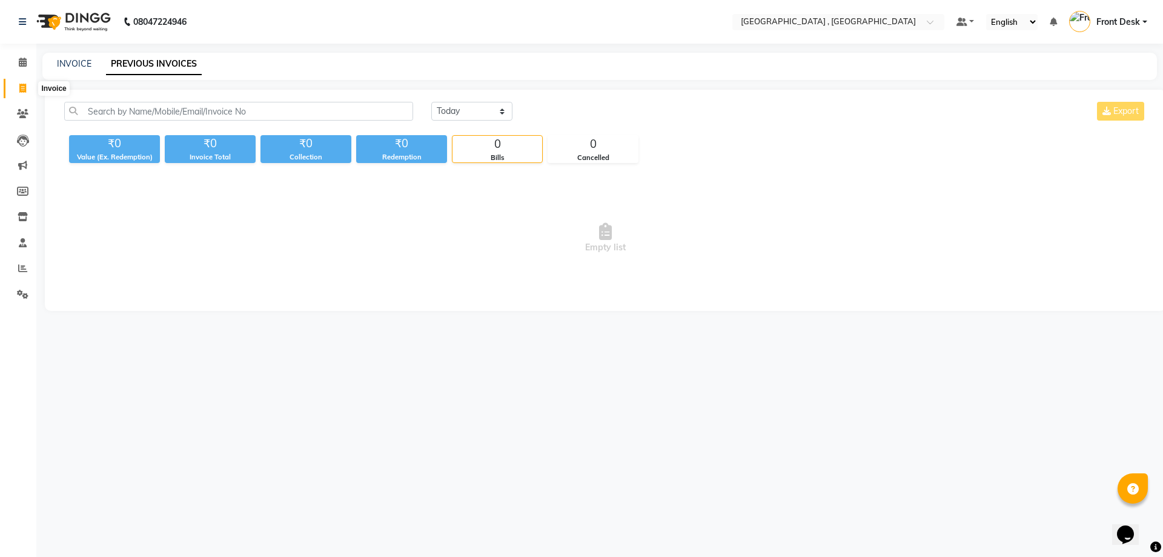
click at [24, 88] on icon at bounding box center [22, 88] width 7 height 9
select select "service"
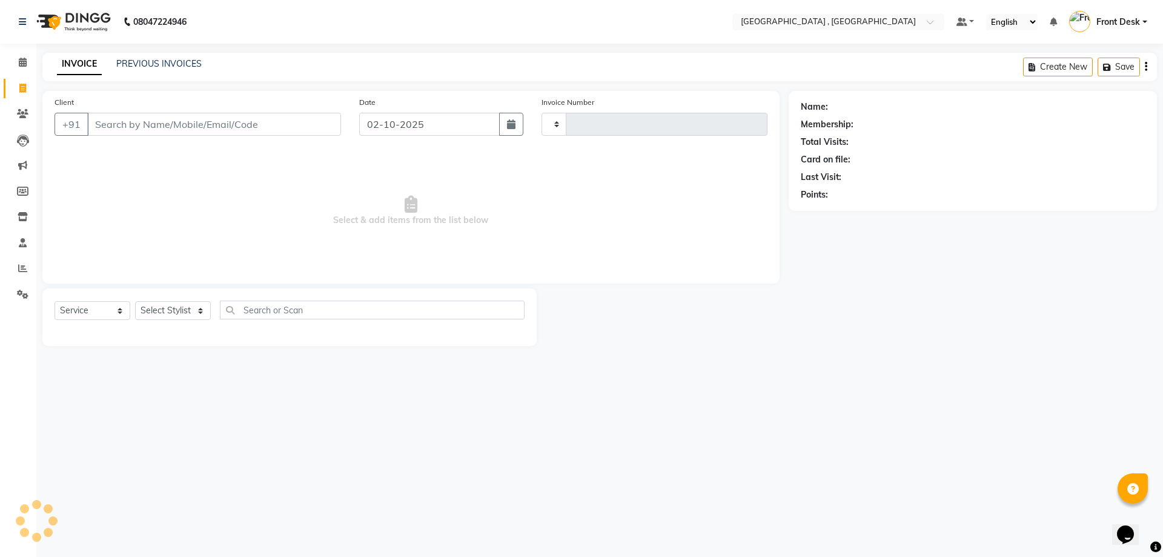
type input "2196"
select select "5111"
click at [143, 57] on div "INVOICE PREVIOUS INVOICES Create New Save" at bounding box center [599, 67] width 1115 height 28
click at [147, 61] on link "PREVIOUS INVOICES" at bounding box center [158, 63] width 85 height 11
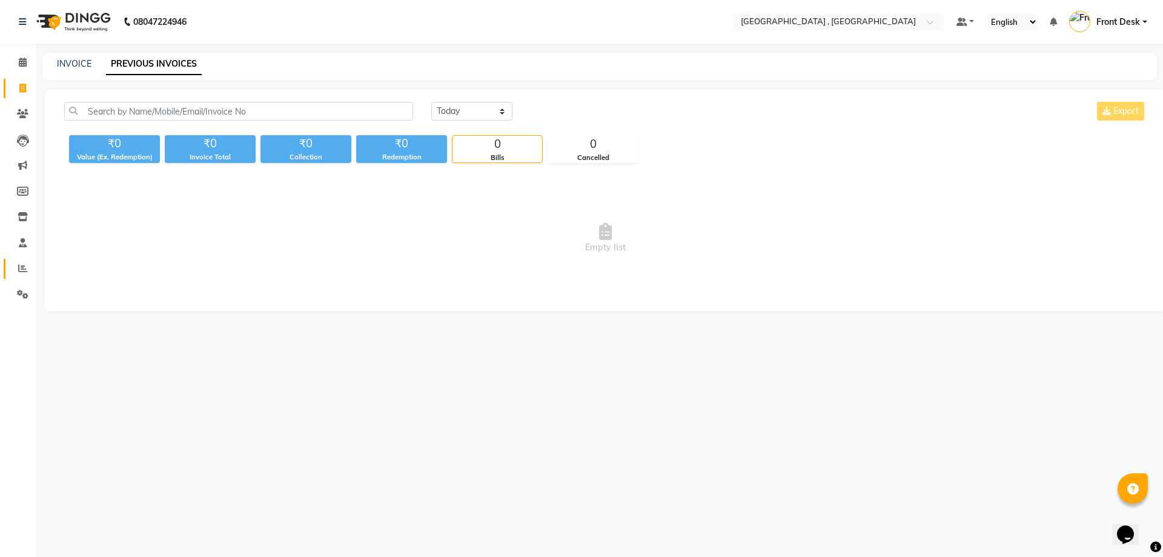
click at [6, 270] on link "Reports" at bounding box center [18, 269] width 29 height 20
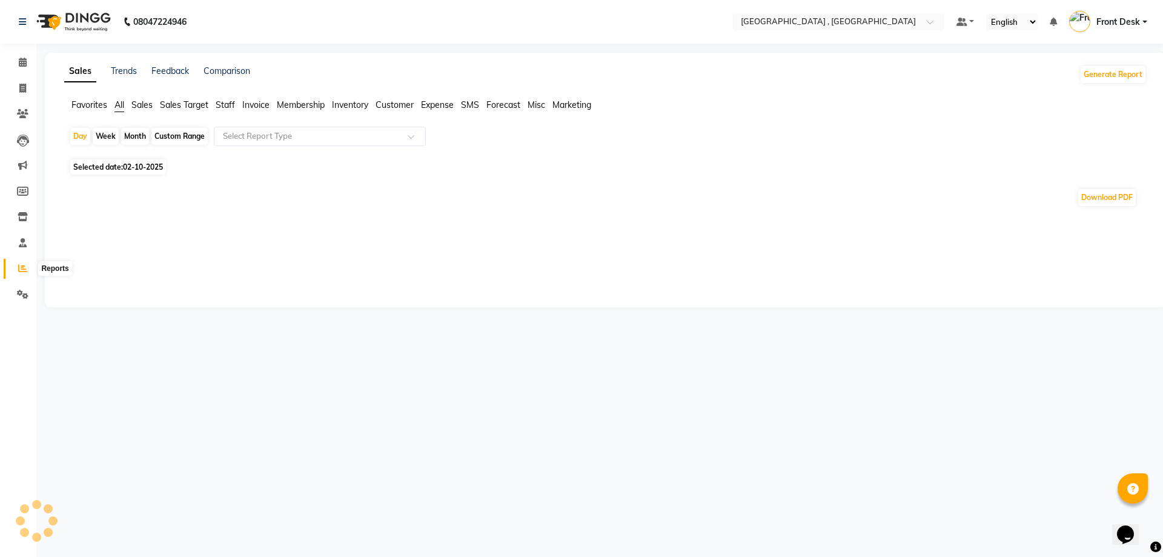
click at [24, 267] on icon at bounding box center [22, 268] width 9 height 9
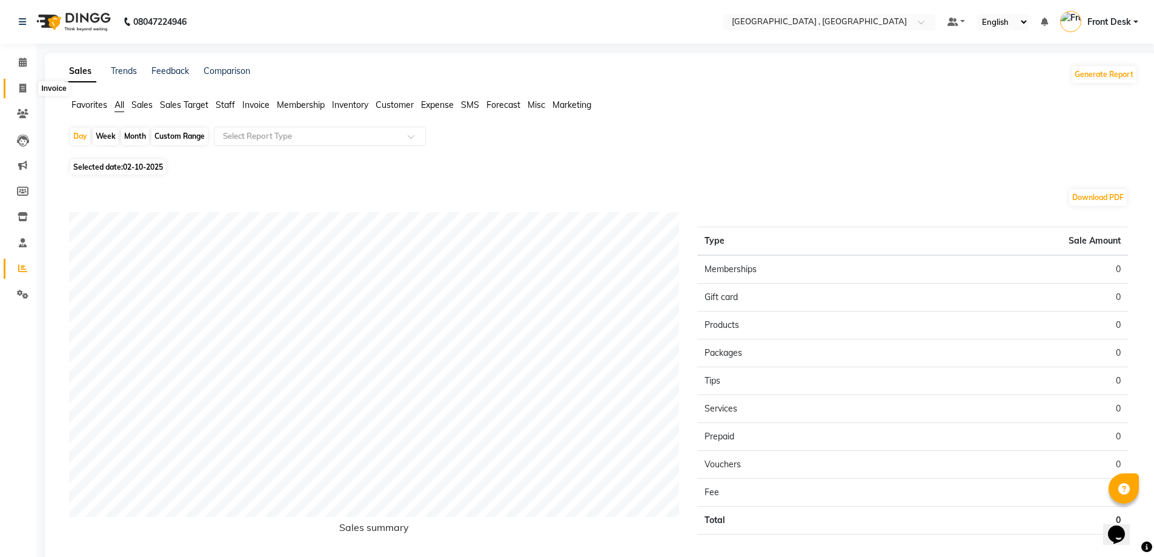
click at [16, 89] on span at bounding box center [22, 89] width 21 height 14
select select "service"
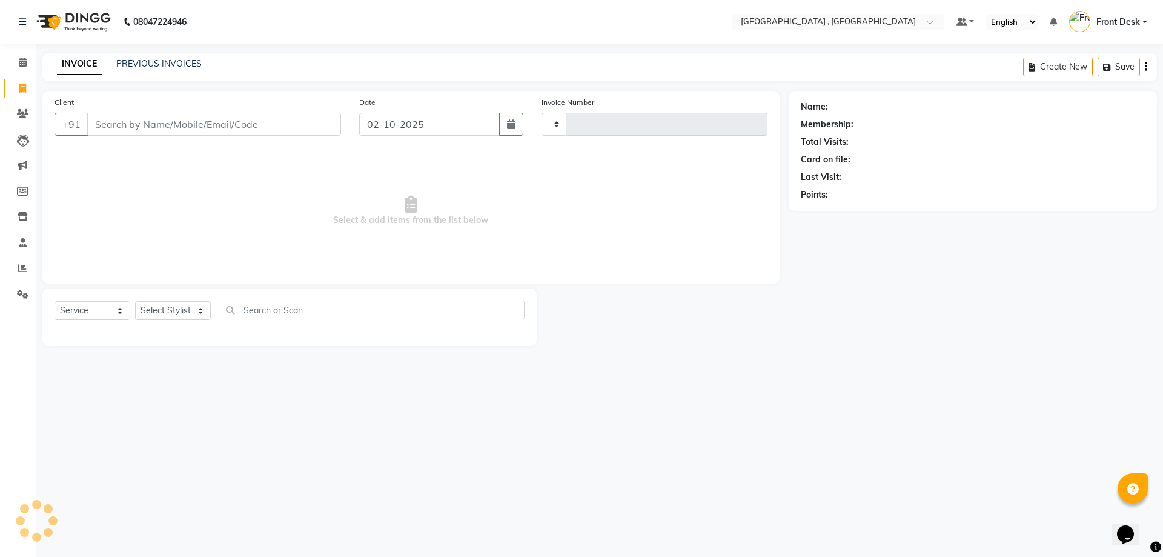
type input "2196"
select select "5111"
click at [179, 67] on link "PREVIOUS INVOICES" at bounding box center [158, 63] width 85 height 11
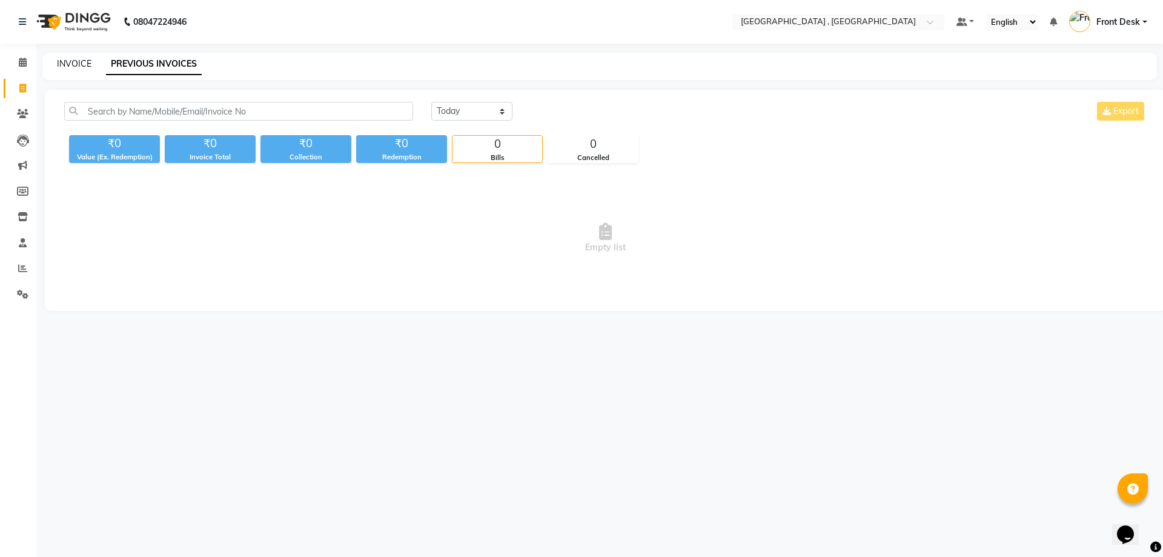
click at [80, 66] on link "INVOICE" at bounding box center [74, 63] width 35 height 11
select select "service"
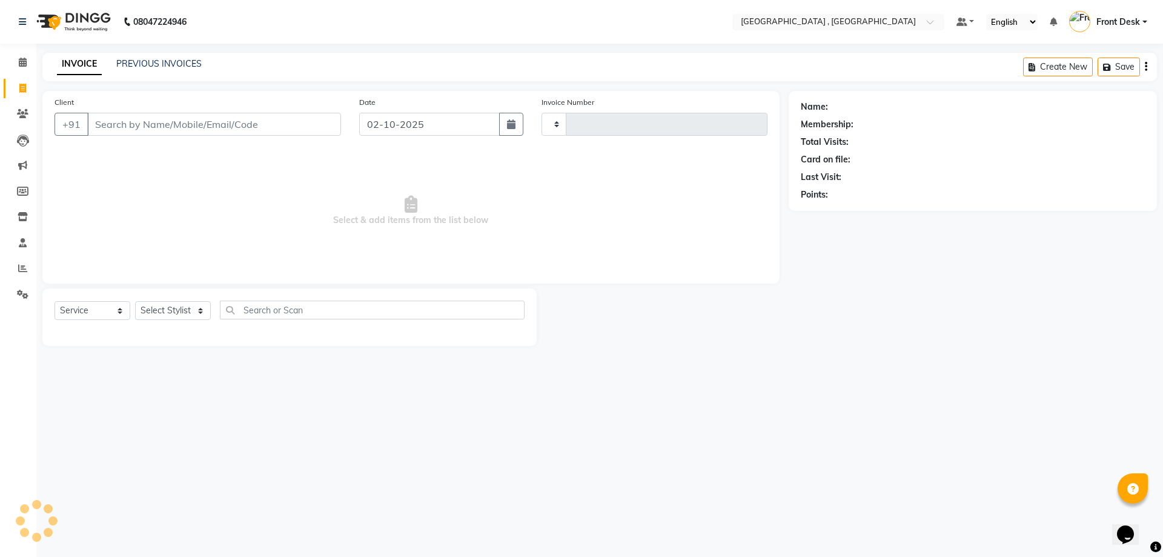
type input "2196"
select select "5111"
click at [141, 64] on link "PREVIOUS INVOICES" at bounding box center [158, 63] width 85 height 11
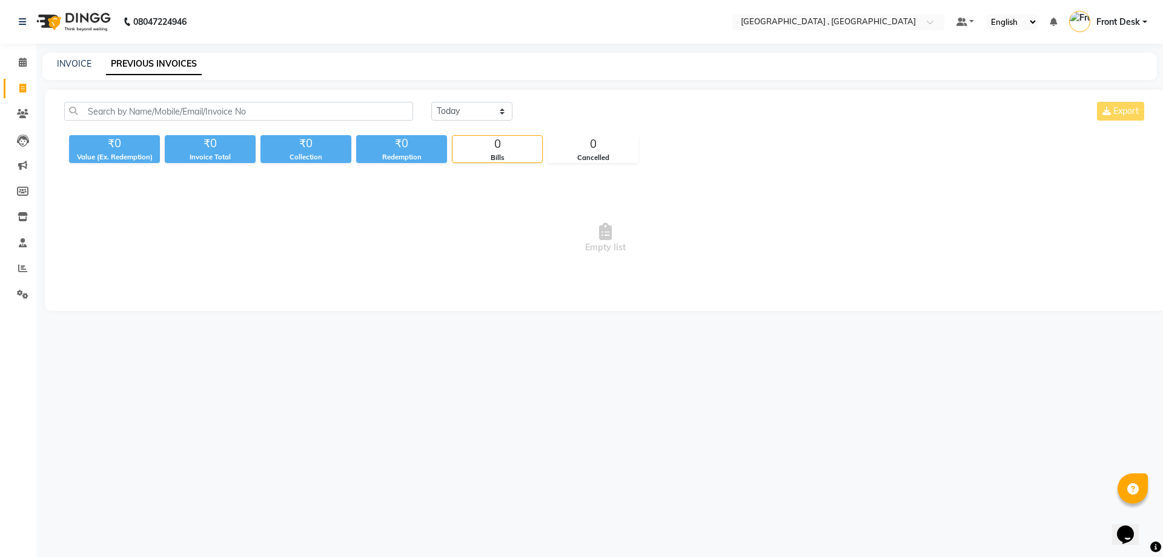
click at [79, 70] on div "INVOICE PREVIOUS INVOICES" at bounding box center [599, 66] width 1115 height 27
click at [79, 65] on link "INVOICE" at bounding box center [74, 63] width 35 height 11
select select "service"
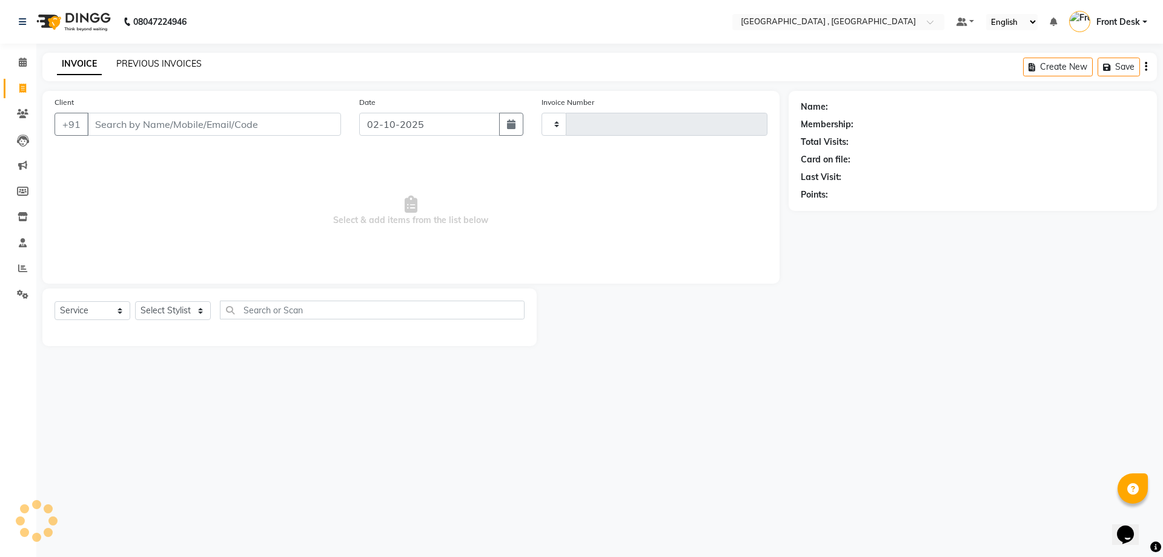
type input "2196"
select select "5111"
click at [122, 67] on link "PREVIOUS INVOICES" at bounding box center [158, 63] width 85 height 11
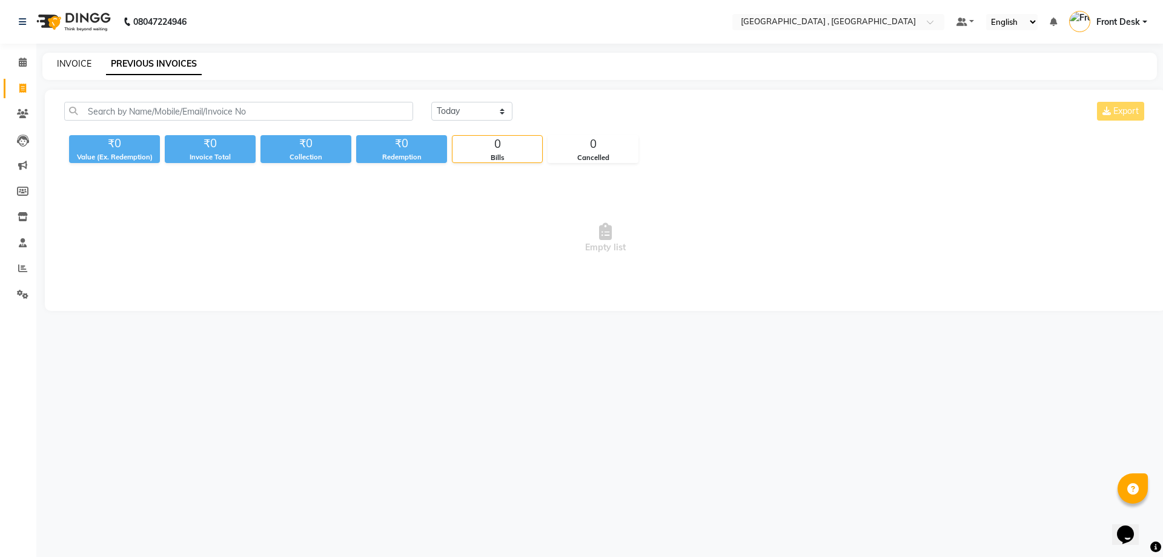
click at [80, 62] on link "INVOICE" at bounding box center [74, 63] width 35 height 11
select select "service"
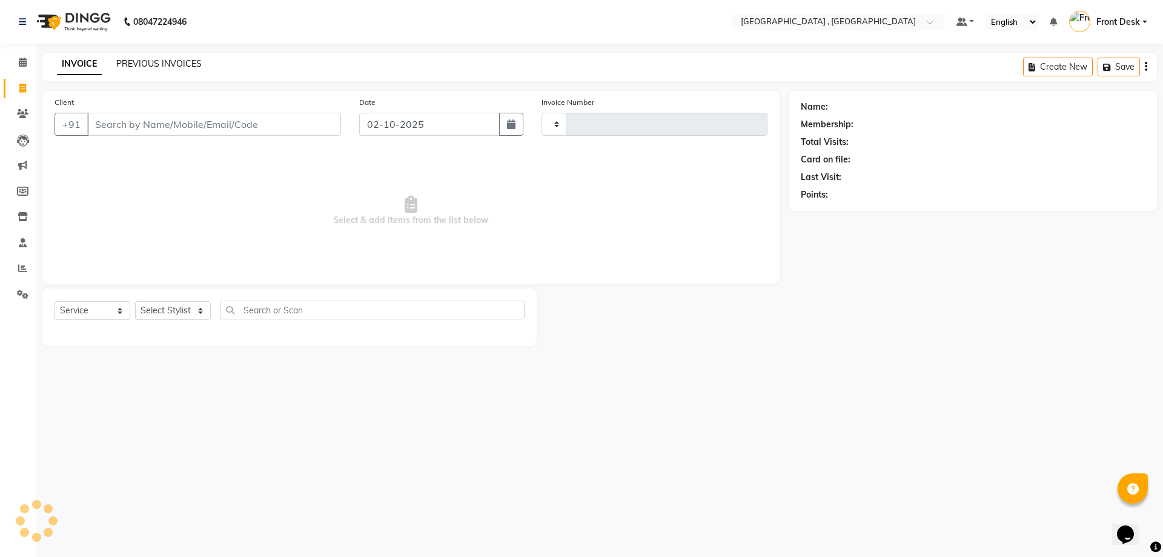
type input "2196"
select select "5111"
click at [126, 62] on link "PREVIOUS INVOICES" at bounding box center [158, 63] width 85 height 11
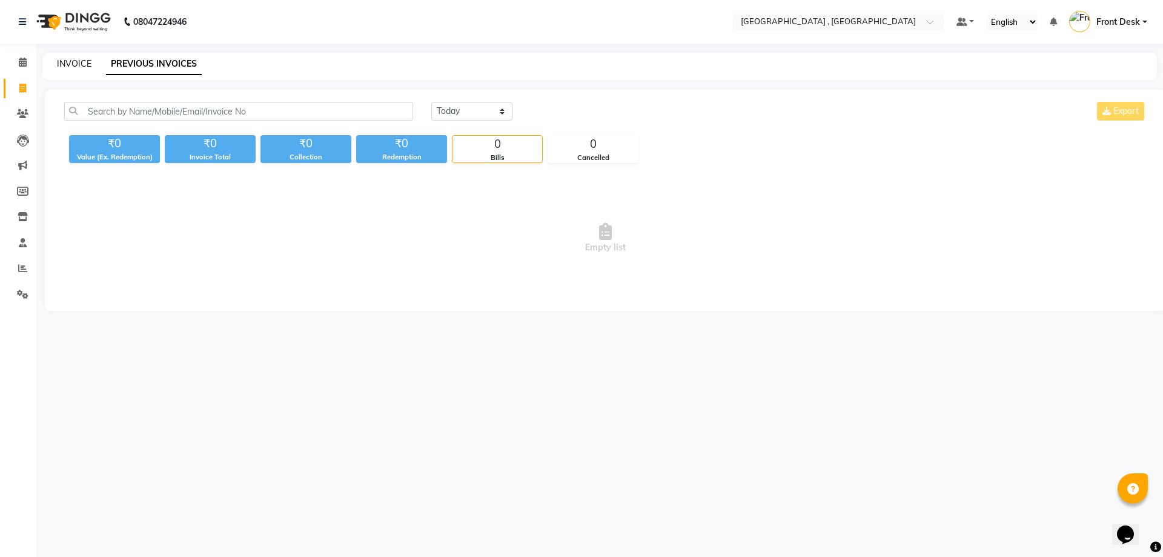
click at [71, 68] on link "INVOICE" at bounding box center [74, 63] width 35 height 11
select select "service"
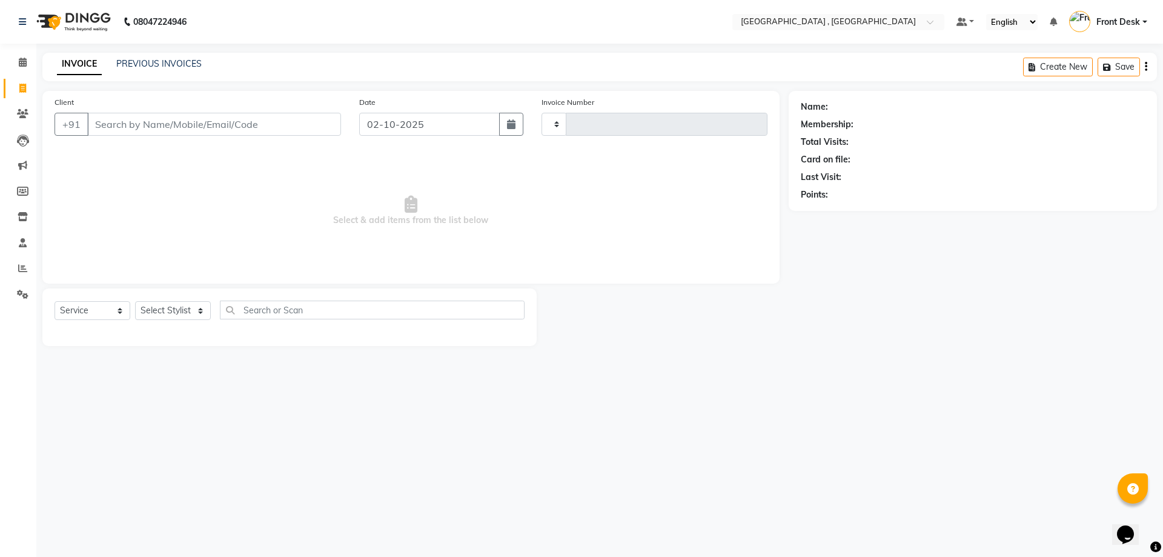
type input "2196"
select select "5111"
click at [154, 65] on link "PREVIOUS INVOICES" at bounding box center [158, 63] width 85 height 11
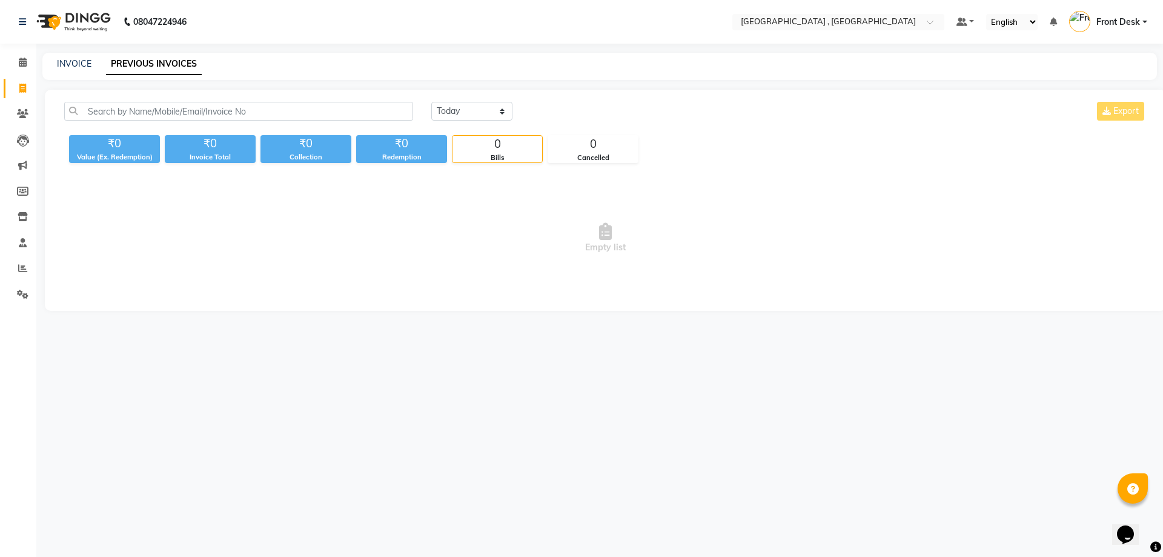
click at [61, 69] on div "INVOICE" at bounding box center [74, 64] width 35 height 13
click at [68, 63] on link "INVOICE" at bounding box center [74, 63] width 35 height 11
select select "service"
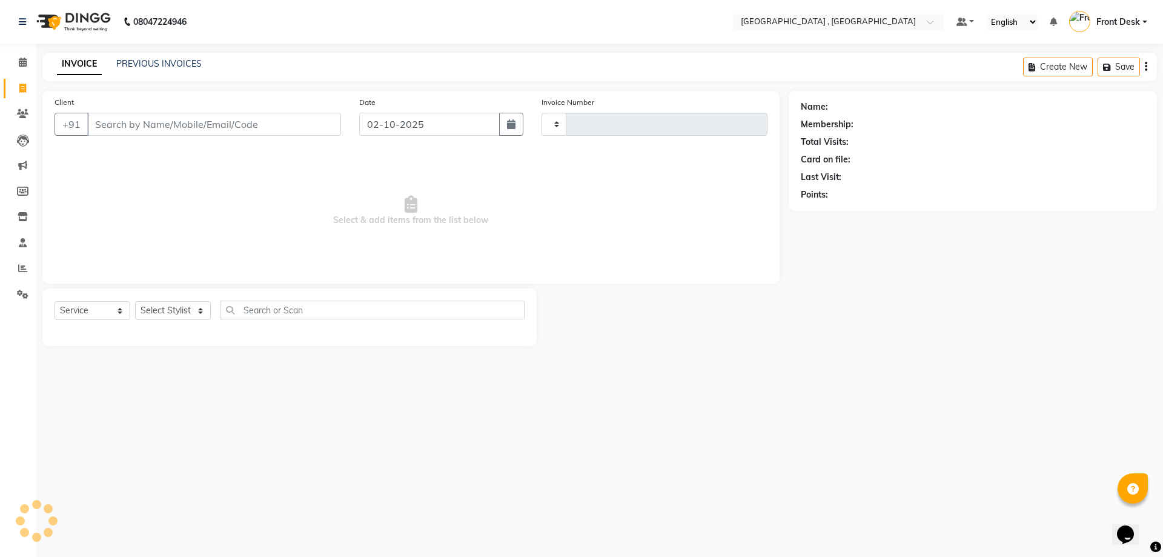
type input "2196"
select select "5111"
click at [139, 70] on div "PREVIOUS INVOICES" at bounding box center [158, 64] width 85 height 13
click at [139, 67] on link "PREVIOUS INVOICES" at bounding box center [158, 63] width 85 height 11
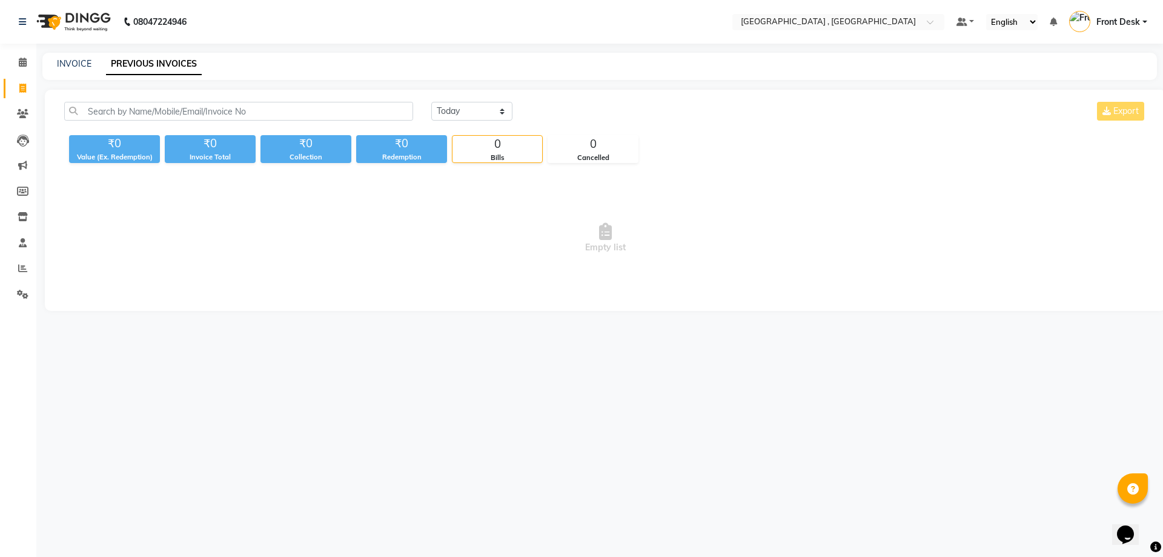
click at [79, 57] on div "INVOICE PREVIOUS INVOICES" at bounding box center [599, 66] width 1115 height 27
click at [79, 61] on link "INVOICE" at bounding box center [74, 63] width 35 height 11
select select "service"
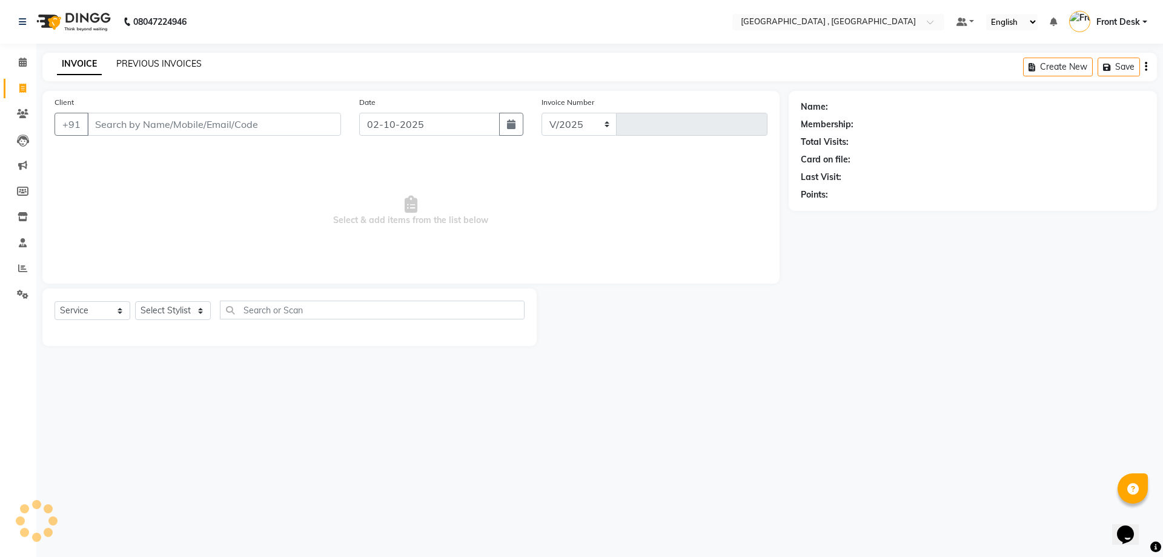
select select "5111"
type input "2196"
click at [121, 62] on link "PREVIOUS INVOICES" at bounding box center [158, 63] width 85 height 11
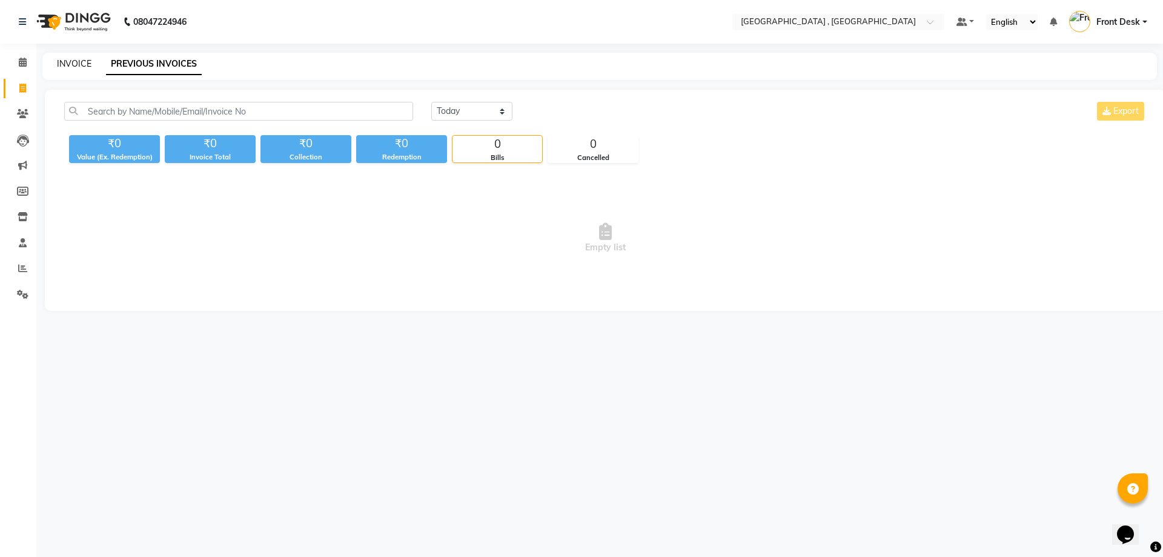
click at [81, 67] on link "INVOICE" at bounding box center [74, 63] width 35 height 11
select select "service"
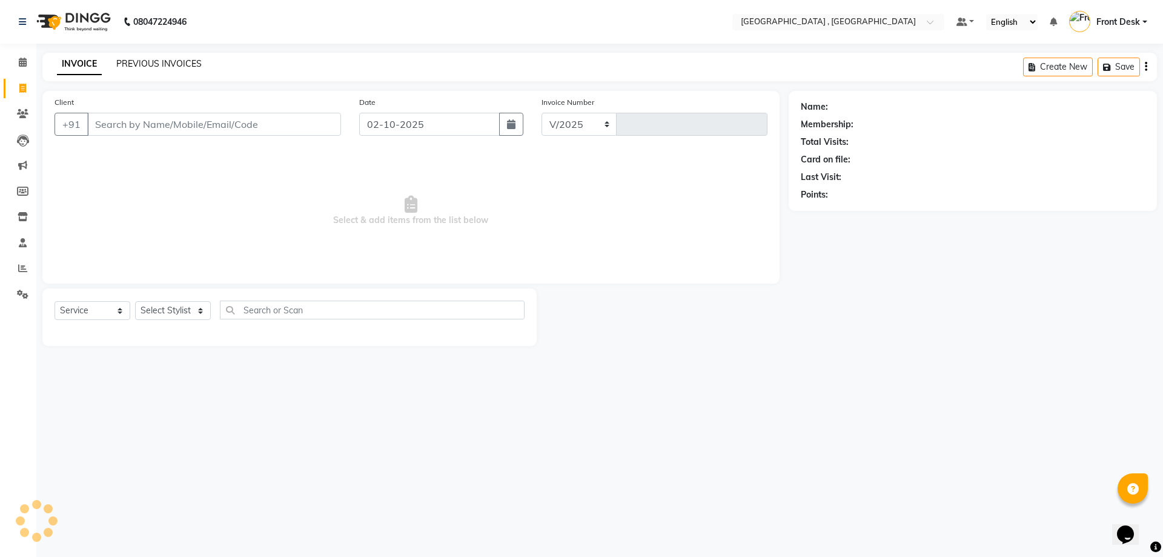
select select "5111"
type input "2196"
click at [136, 67] on link "PREVIOUS INVOICES" at bounding box center [158, 63] width 85 height 11
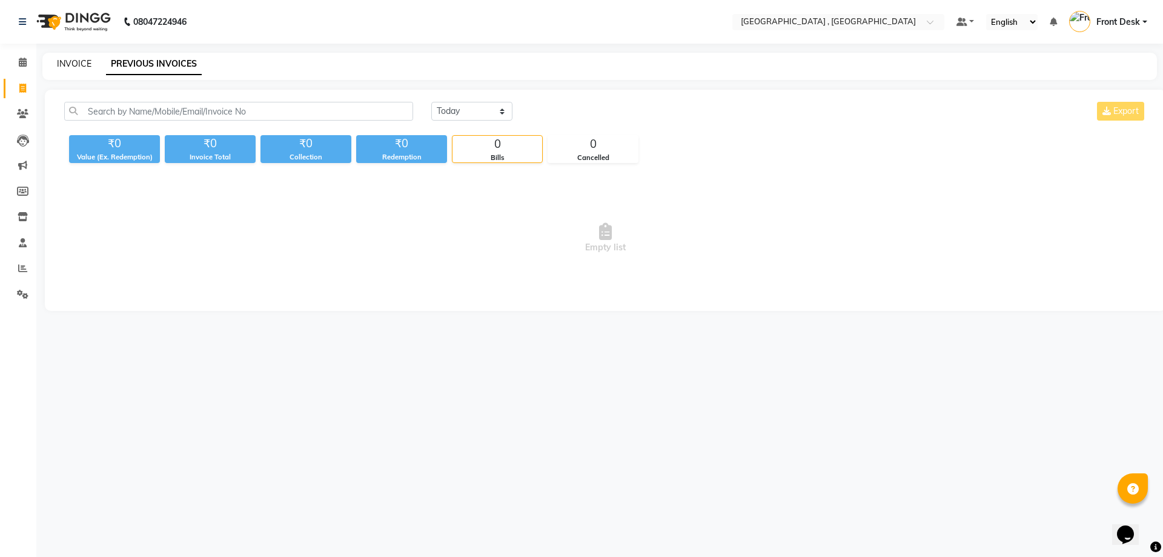
click at [67, 61] on link "INVOICE" at bounding box center [74, 63] width 35 height 11
select select "service"
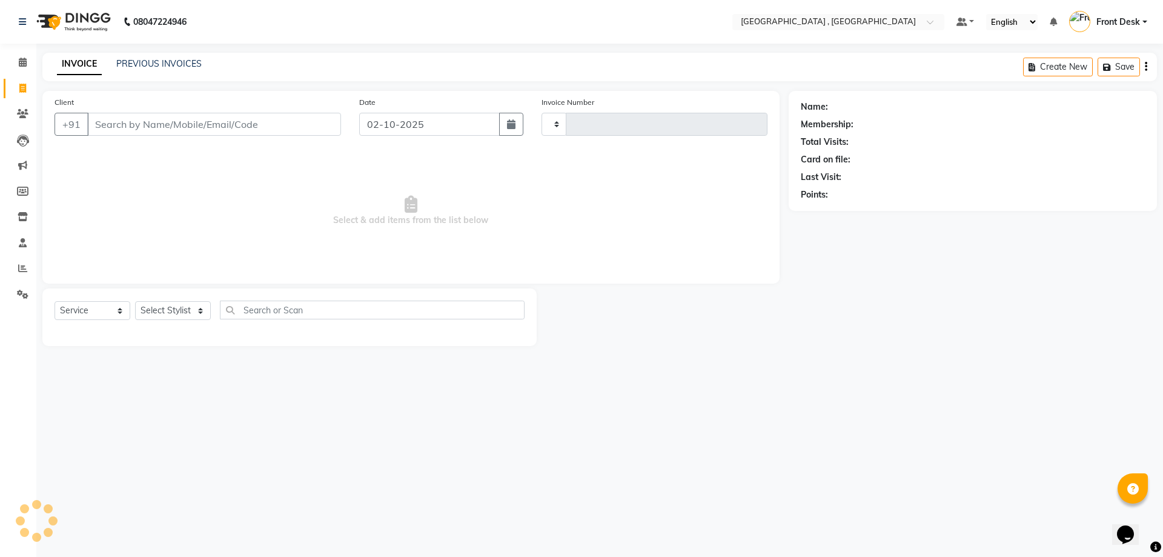
type input "2196"
select select "5111"
click at [122, 62] on link "PREVIOUS INVOICES" at bounding box center [158, 63] width 85 height 11
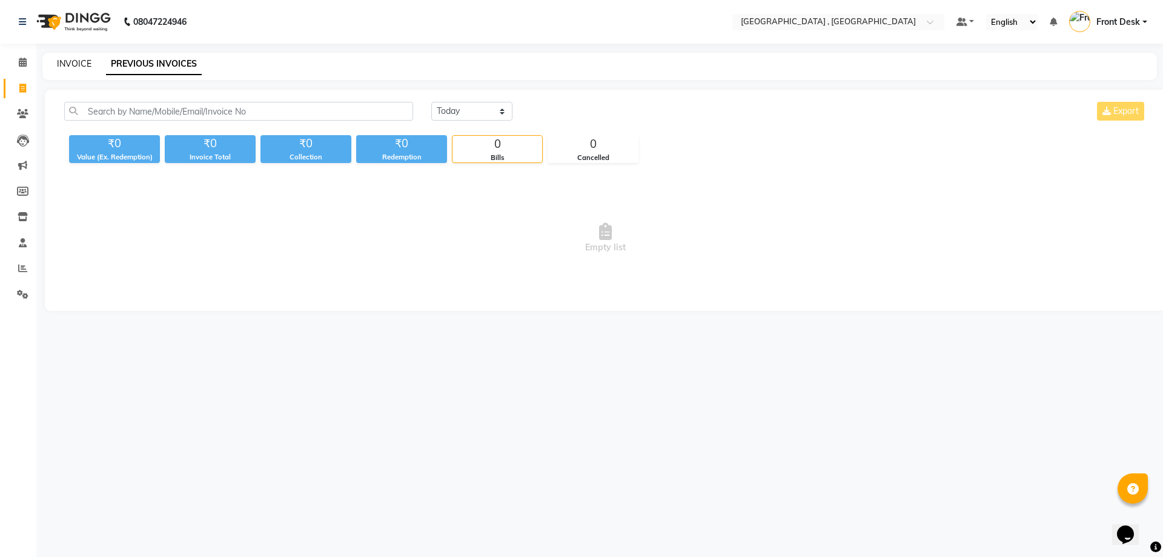
click at [64, 62] on link "INVOICE" at bounding box center [74, 63] width 35 height 11
select select "service"
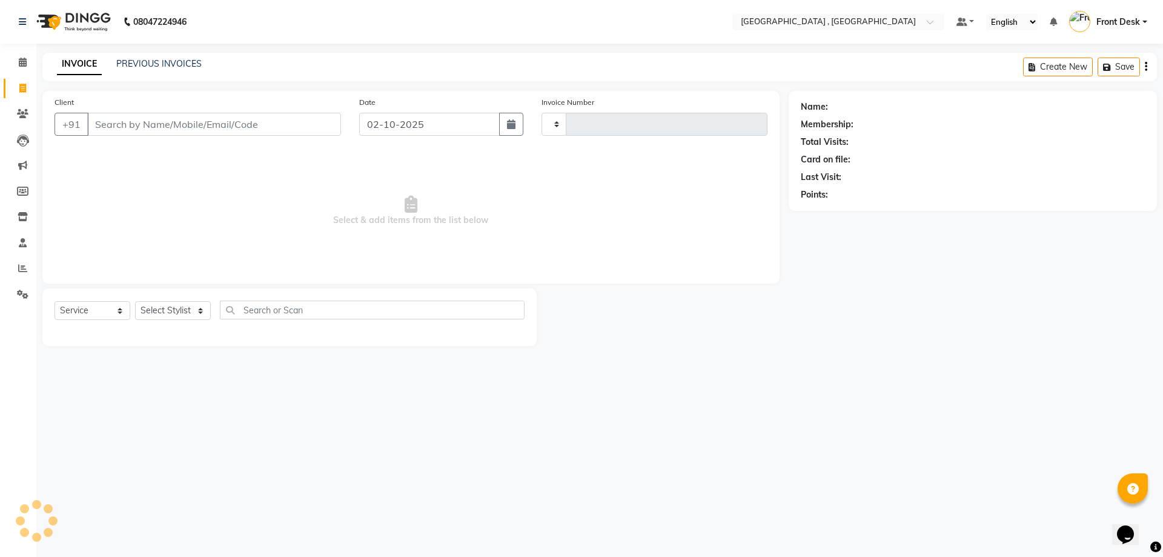
type input "2196"
click at [118, 124] on input "Client" at bounding box center [214, 124] width 254 height 23
select select "5111"
click at [245, 131] on input "Client" at bounding box center [214, 124] width 254 height 23
type input "8872899960"
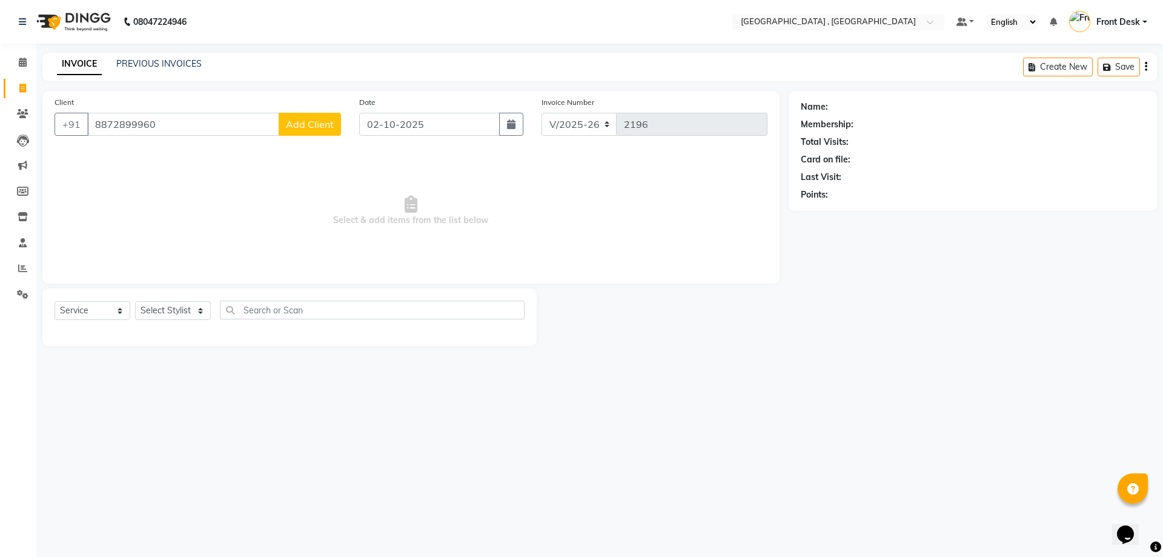
click at [308, 125] on span "Add Client" at bounding box center [310, 124] width 48 height 12
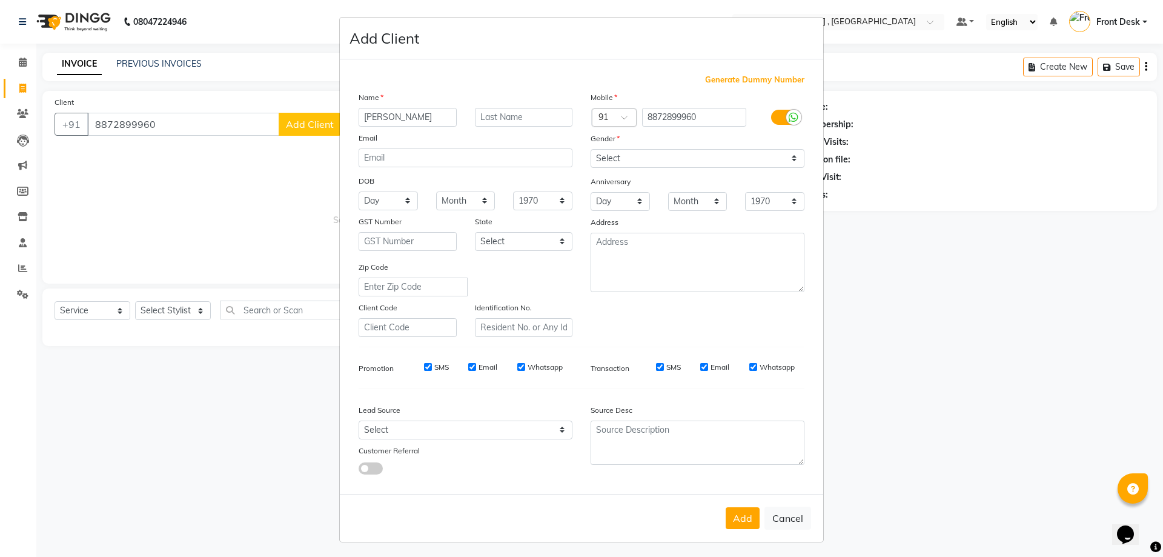
type input "hemlata"
click at [663, 158] on select "Select Male Female Other Prefer Not To Say" at bounding box center [698, 158] width 214 height 19
select select "female"
click at [591, 149] on select "Select Male Female Other Prefer Not To Say" at bounding box center [698, 158] width 214 height 19
click at [729, 518] on button "Add" at bounding box center [743, 518] width 34 height 22
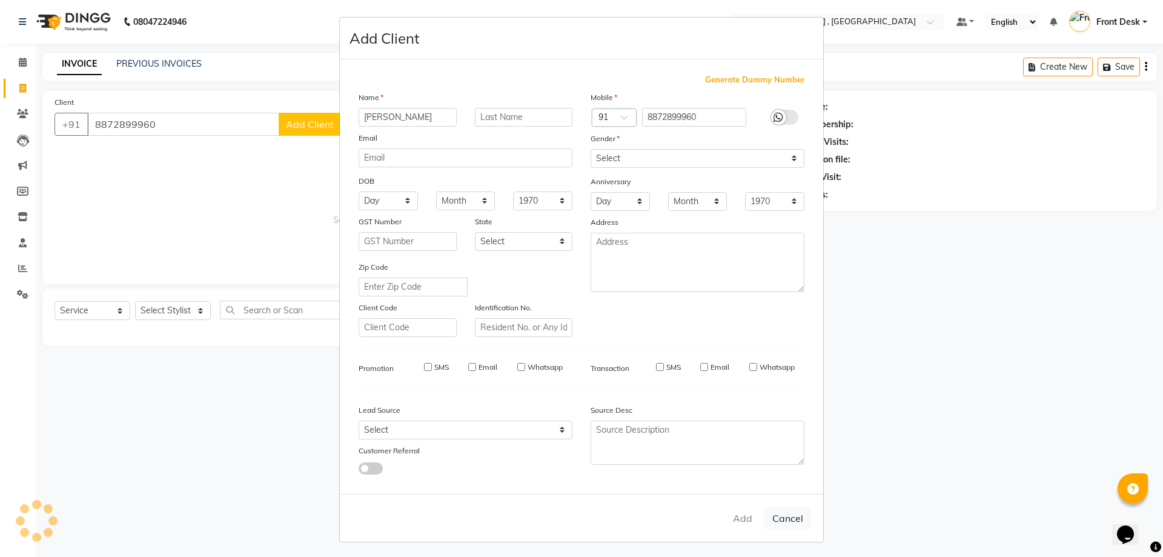
select select
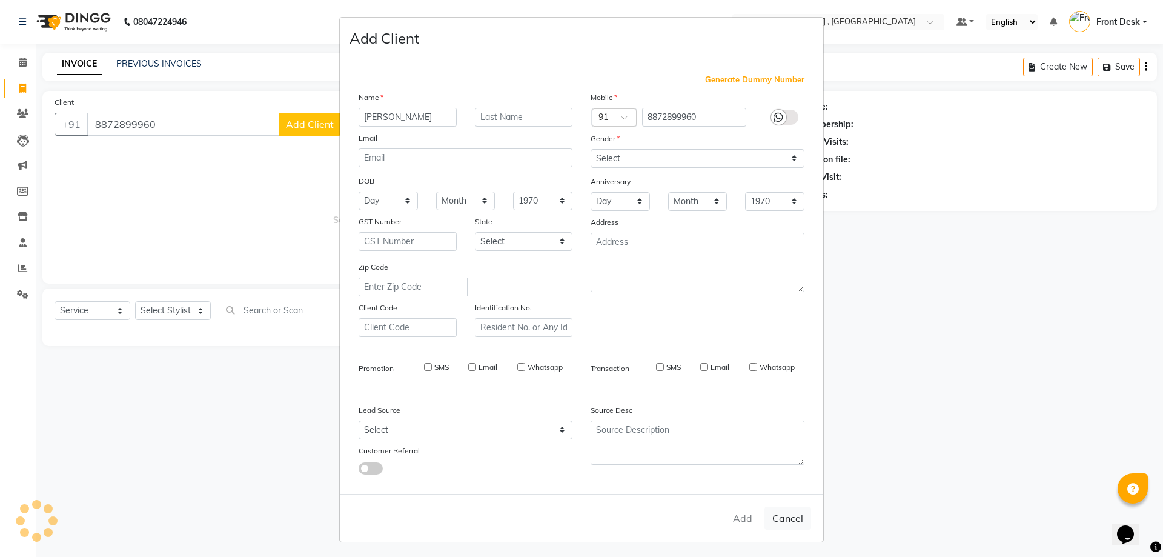
select select
checkbox input "false"
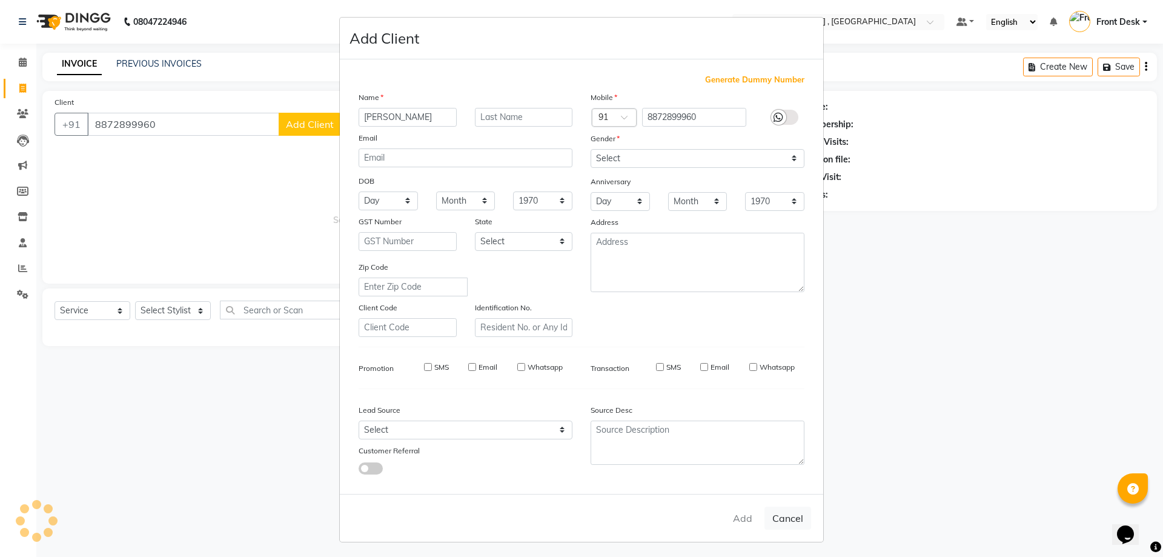
checkbox input "false"
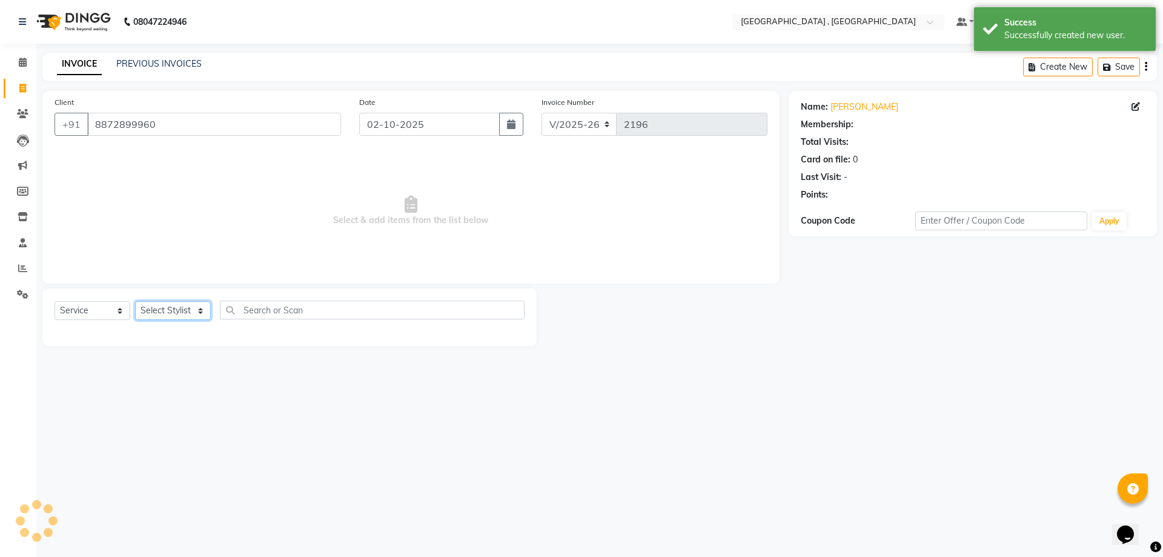
click at [178, 310] on select "Select Stylist anand anil anuj anuja mam ashok diksha Front Desk manpreet Nosha…" at bounding box center [173, 310] width 76 height 19
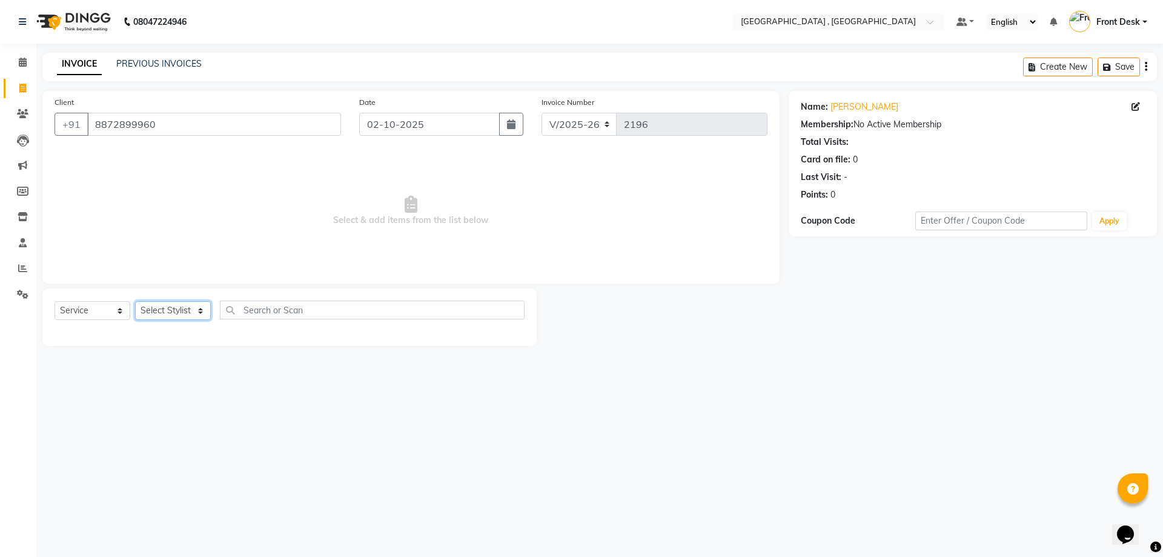
select select "67470"
click at [135, 301] on select "Select Stylist anand anil anuj anuja mam ashok diksha Front Desk manpreet Nosha…" at bounding box center [173, 310] width 76 height 19
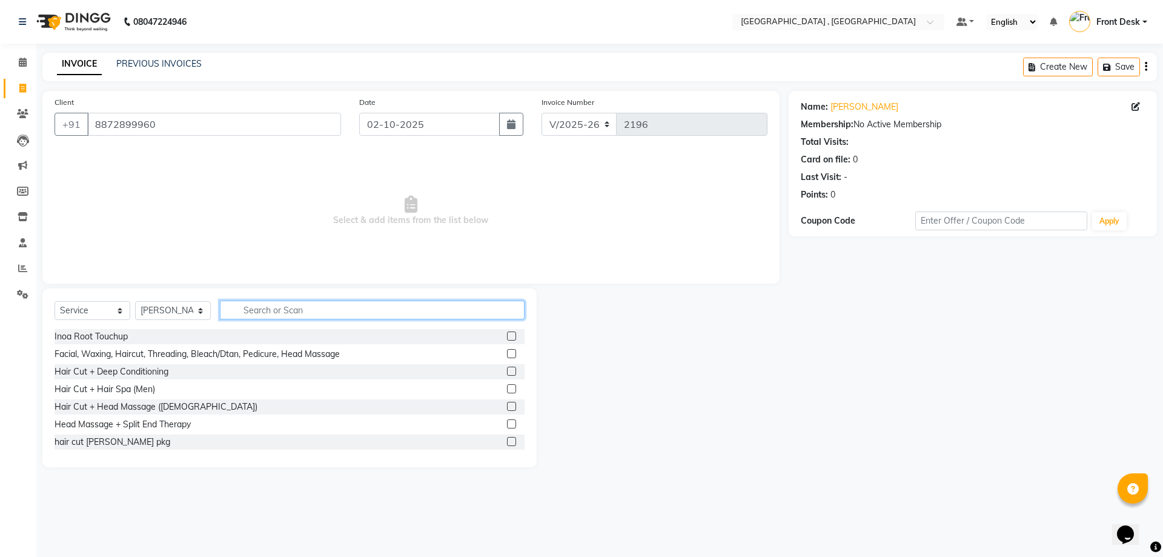
click at [276, 308] on input "text" at bounding box center [372, 310] width 305 height 19
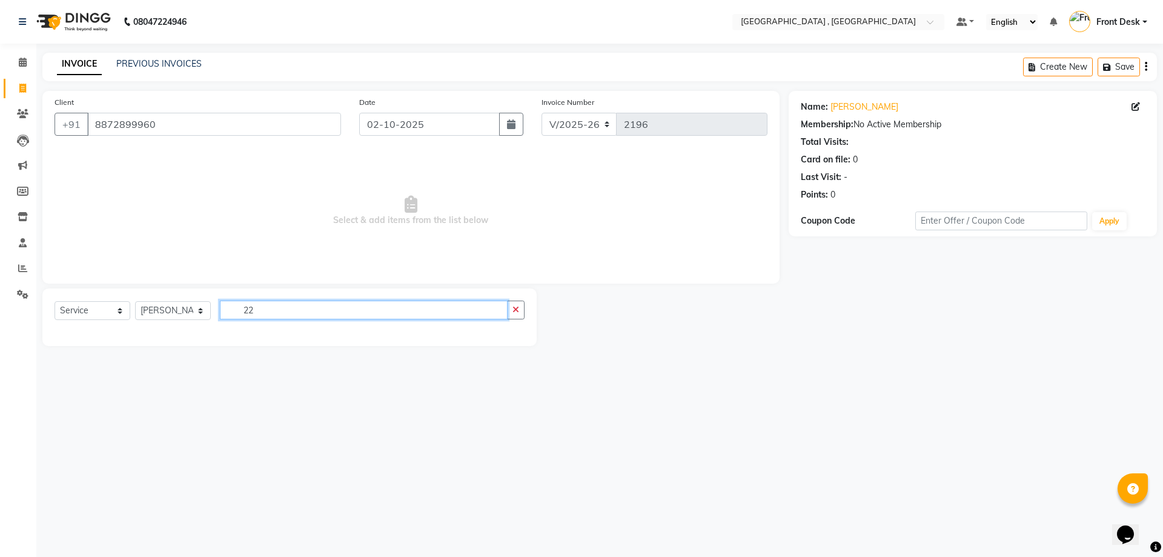
type input "2"
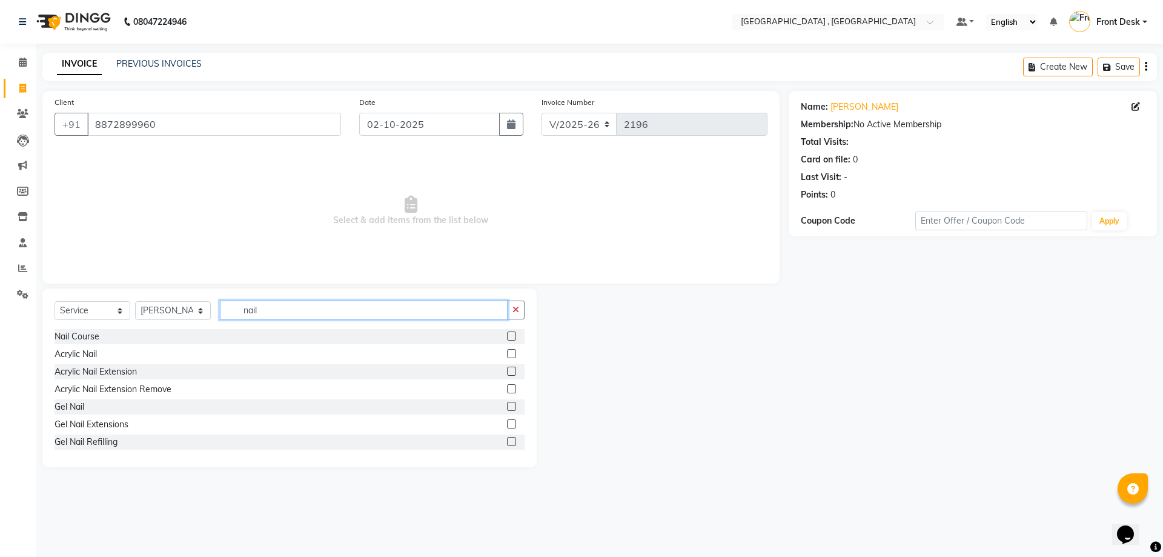
type input "nail"
click at [507, 407] on label at bounding box center [511, 406] width 9 height 9
click at [507, 407] on input "checkbox" at bounding box center [511, 407] width 8 height 8
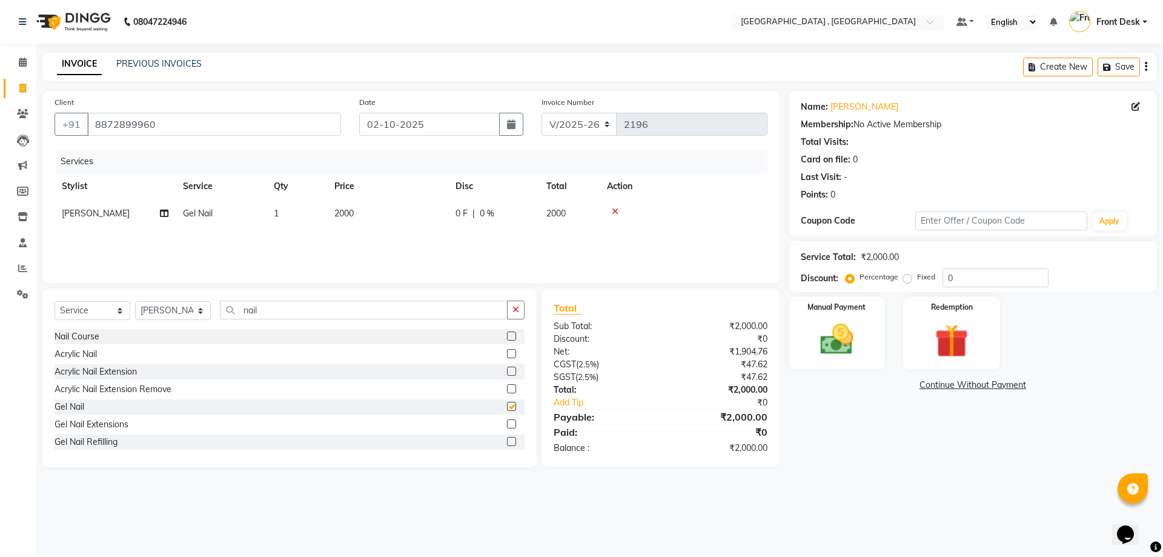
checkbox input "false"
click at [357, 213] on td "2000" at bounding box center [387, 213] width 121 height 27
select select "67470"
drag, startPoint x: 420, startPoint y: 214, endPoint x: 381, endPoint y: 228, distance: 41.8
click at [381, 228] on tr "anand anil anuj anuja mam ashok diksha Front Desk manpreet Noshad prince rajni …" at bounding box center [411, 223] width 713 height 46
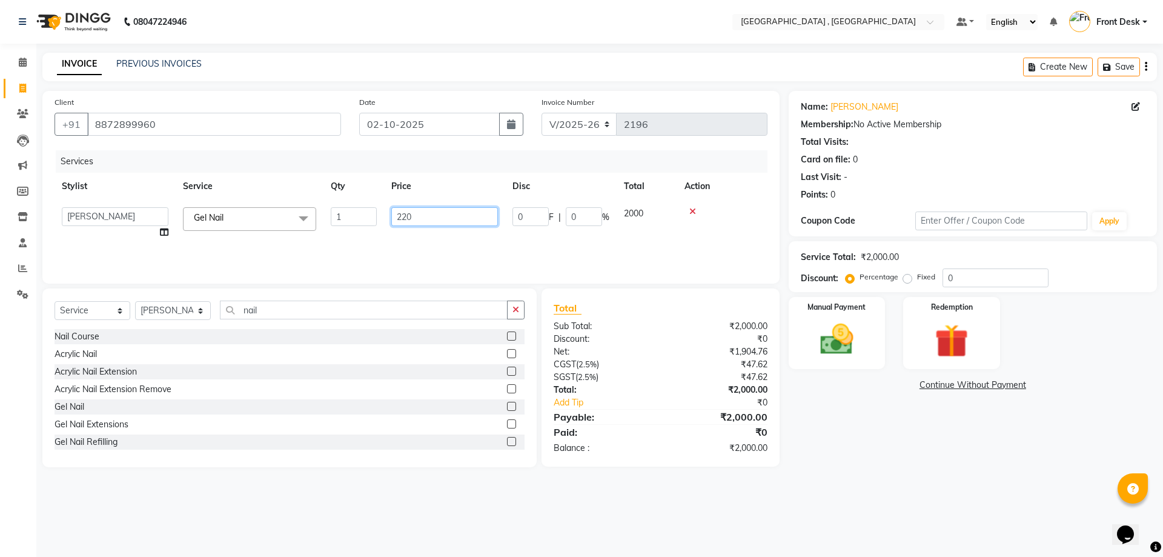
type input "2200"
click at [211, 234] on div "Services Stylist Service Qty Price Disc Total Action anand anil anuj anuja mam …" at bounding box center [411, 210] width 713 height 121
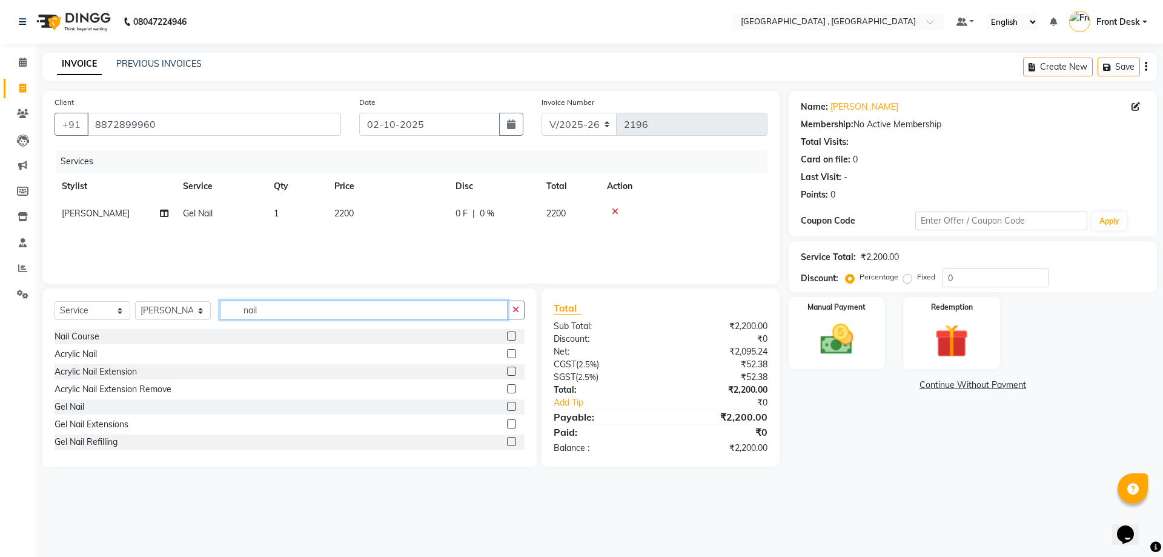
drag, startPoint x: 276, startPoint y: 310, endPoint x: 222, endPoint y: 311, distance: 53.9
click at [222, 311] on input "nail" at bounding box center [364, 310] width 288 height 19
type input "power"
click at [507, 356] on label at bounding box center [511, 353] width 9 height 9
click at [507, 356] on input "checkbox" at bounding box center [511, 354] width 8 height 8
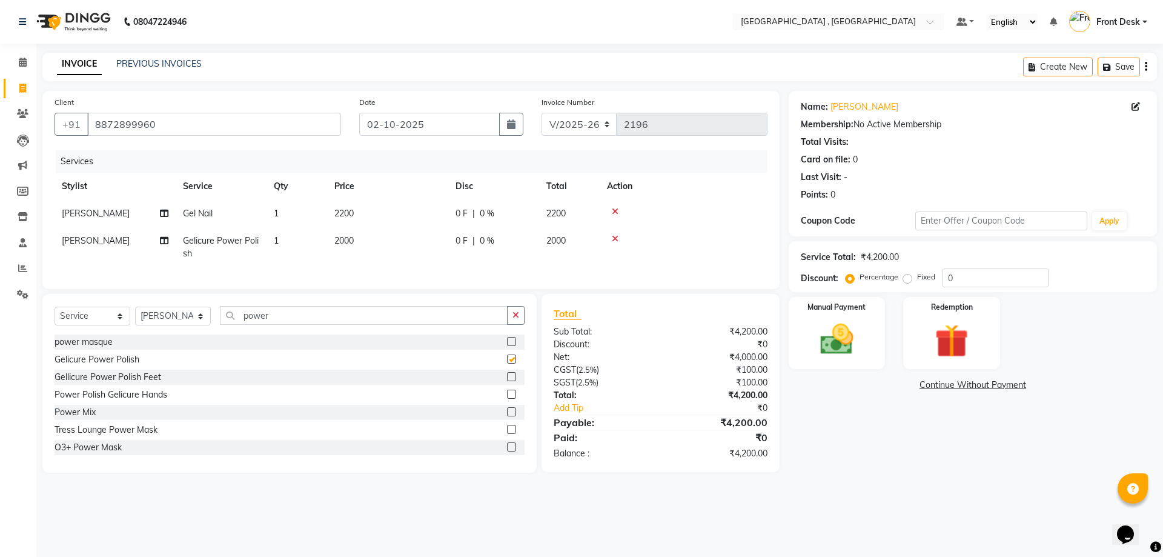
checkbox input "false"
click at [311, 232] on td "1" at bounding box center [297, 247] width 61 height 40
select select "67470"
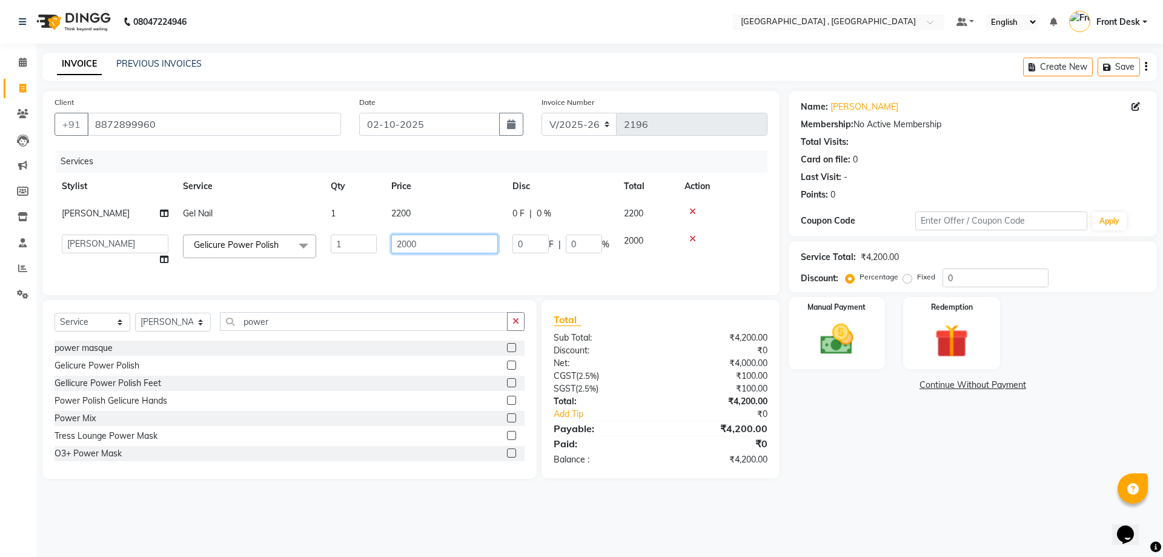
drag, startPoint x: 442, startPoint y: 246, endPoint x: 331, endPoint y: 241, distance: 111.0
click at [331, 241] on tr "anand anil anuj anuja mam ashok diksha Front Desk manpreet Noshad prince rajni …" at bounding box center [411, 250] width 713 height 46
type input "500"
click at [343, 268] on div "Services Stylist Service Qty Price Disc Total Action vandna Gel Nail 1 2200 0 F…" at bounding box center [411, 216] width 713 height 133
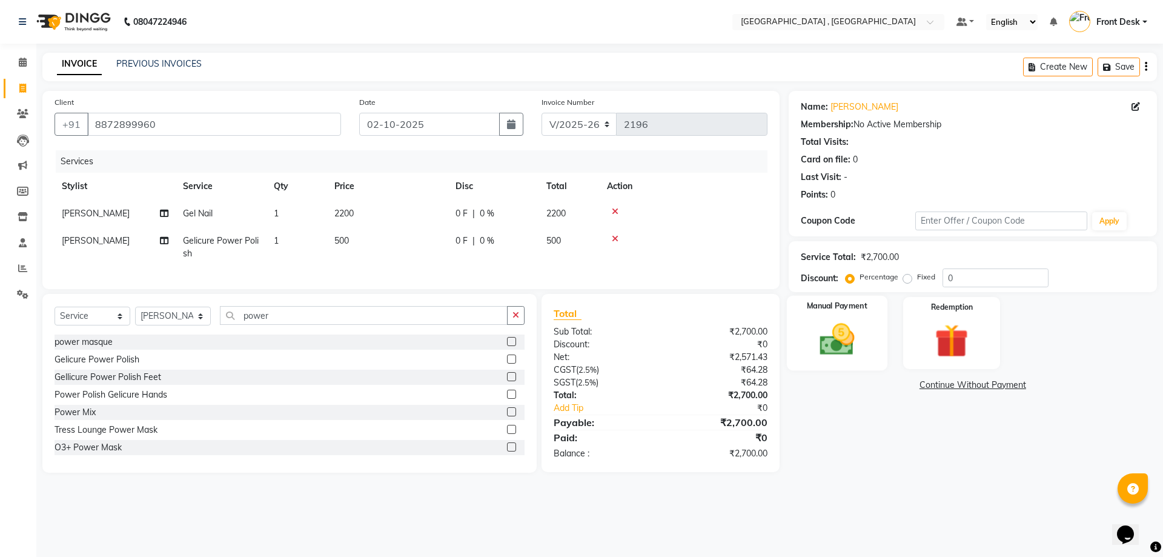
click at [854, 359] on img at bounding box center [837, 339] width 56 height 40
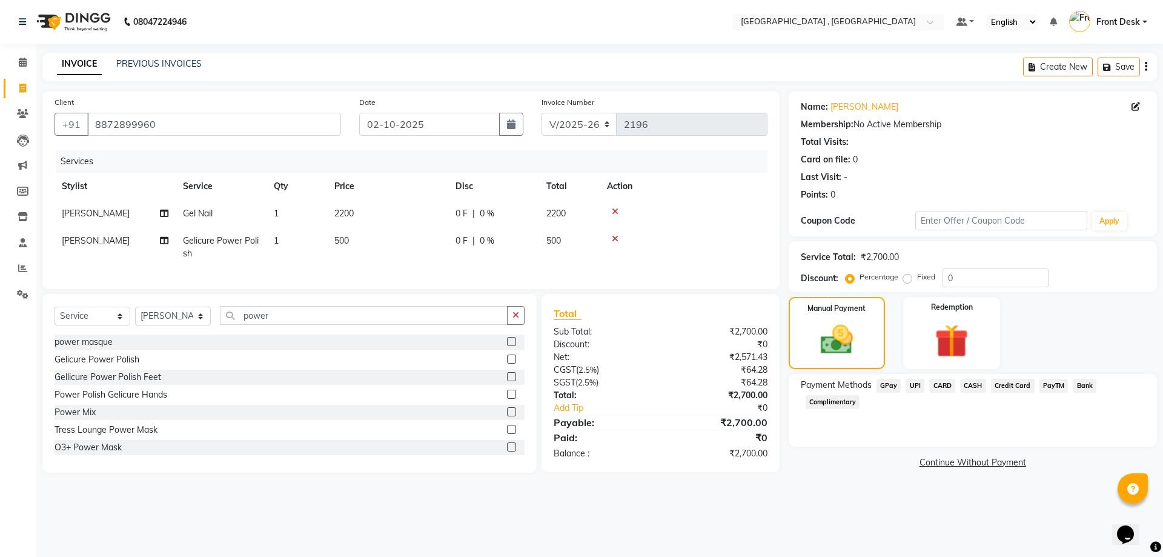
click at [911, 387] on span "UPI" at bounding box center [915, 386] width 19 height 14
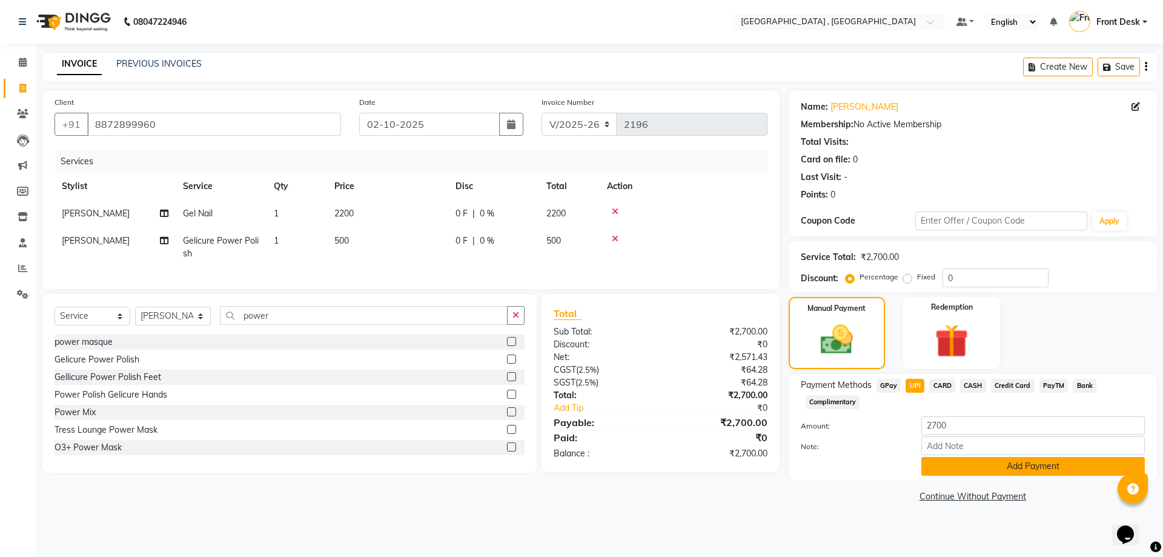
click at [942, 468] on button "Add Payment" at bounding box center [1034, 466] width 224 height 19
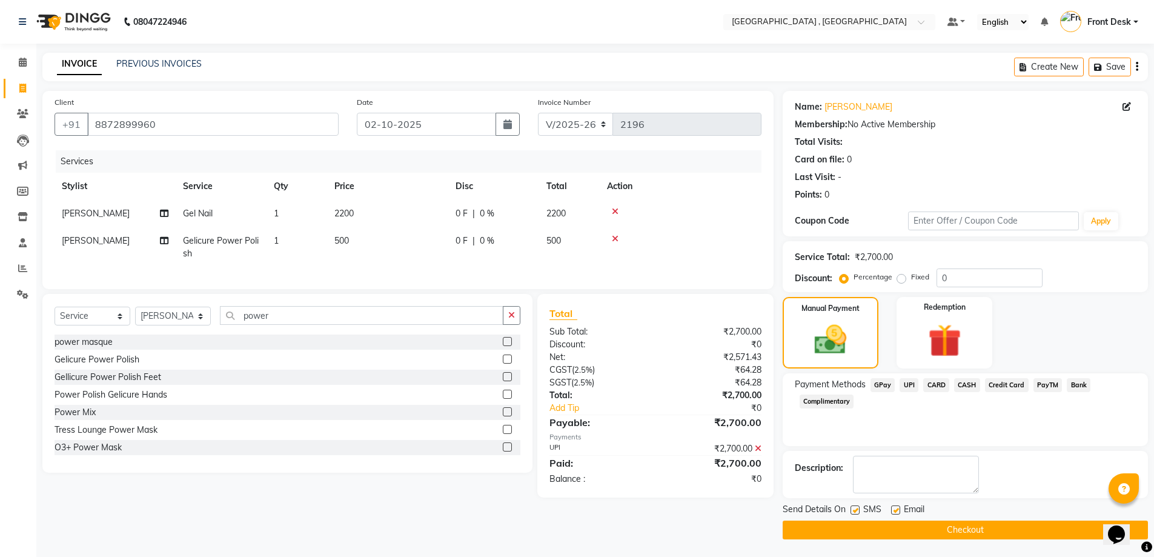
click at [950, 534] on button "Checkout" at bounding box center [965, 529] width 365 height 19
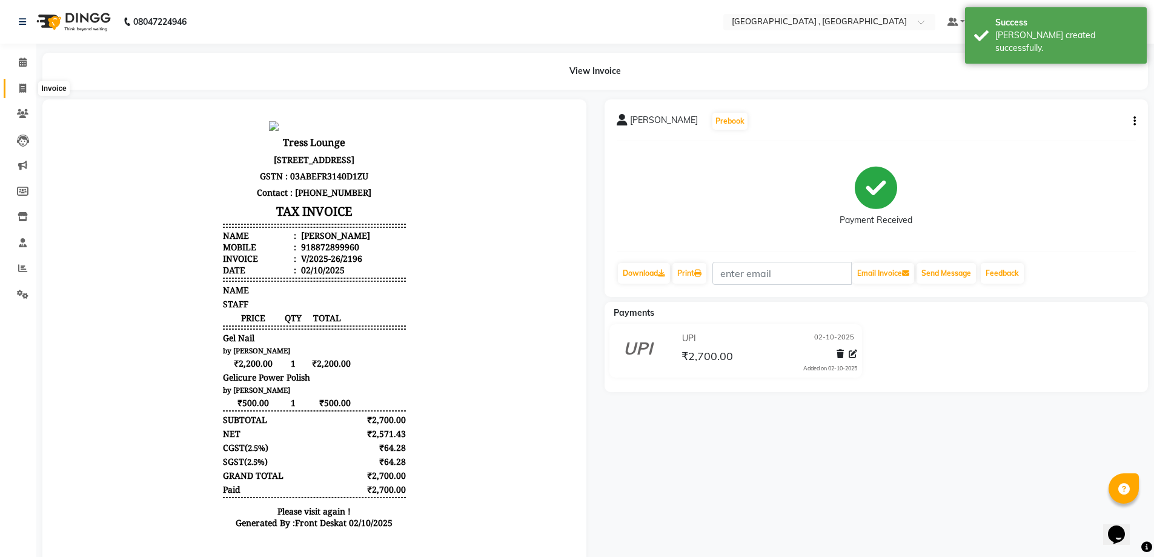
click at [25, 82] on span at bounding box center [22, 89] width 21 height 14
select select "service"
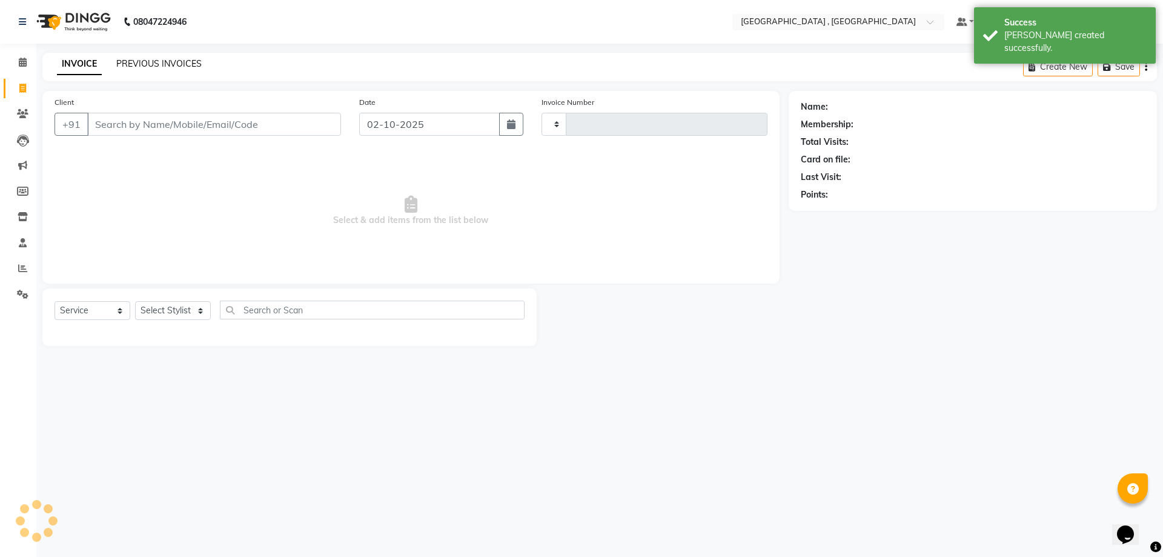
type input "2197"
select select "5111"
click at [116, 68] on link "PREVIOUS INVOICES" at bounding box center [158, 63] width 85 height 11
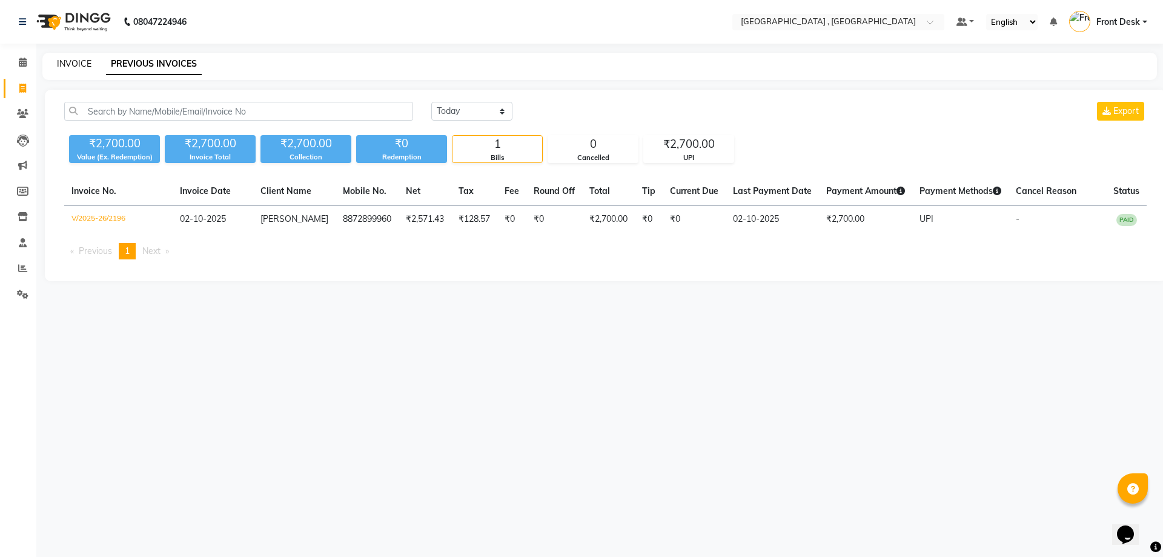
click at [79, 65] on link "INVOICE" at bounding box center [74, 63] width 35 height 11
select select "service"
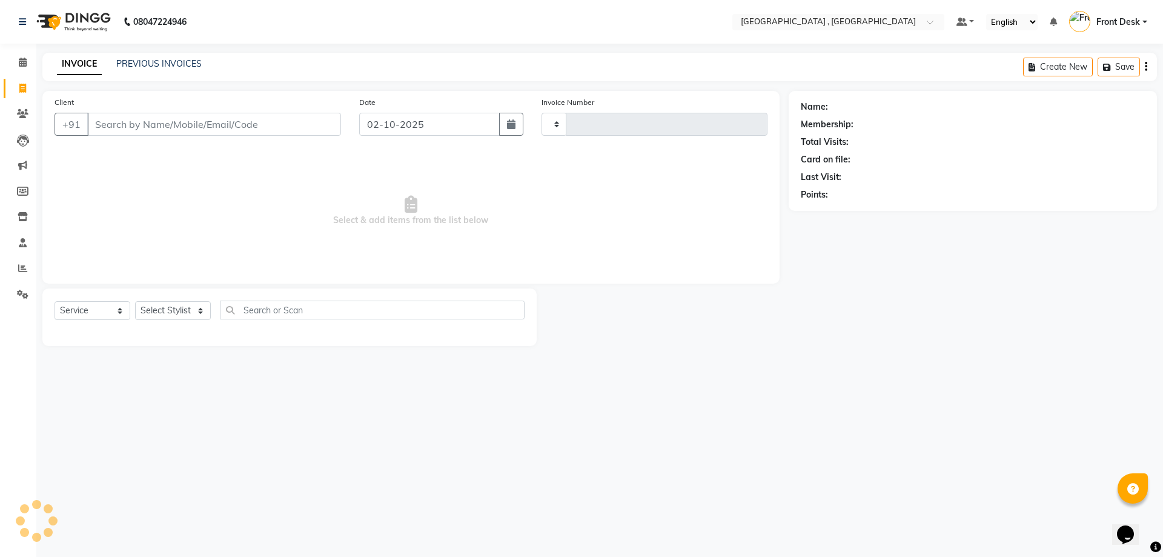
type input "2197"
select select "5111"
click at [159, 311] on select "Select Stylist anand anil anuj anuja mam ashok diksha Front Desk manpreet Nosha…" at bounding box center [173, 310] width 76 height 19
select select "65855"
click at [135, 301] on select "Select Stylist anand anil anuj anuja mam ashok diksha Front Desk manpreet Nosha…" at bounding box center [173, 310] width 76 height 19
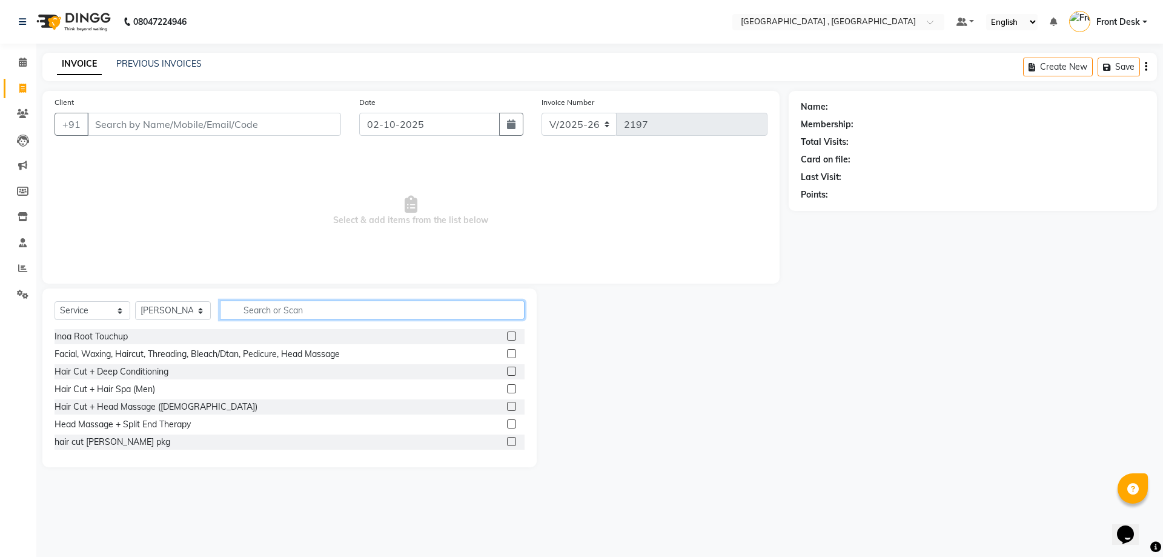
click at [333, 311] on input "text" at bounding box center [372, 310] width 305 height 19
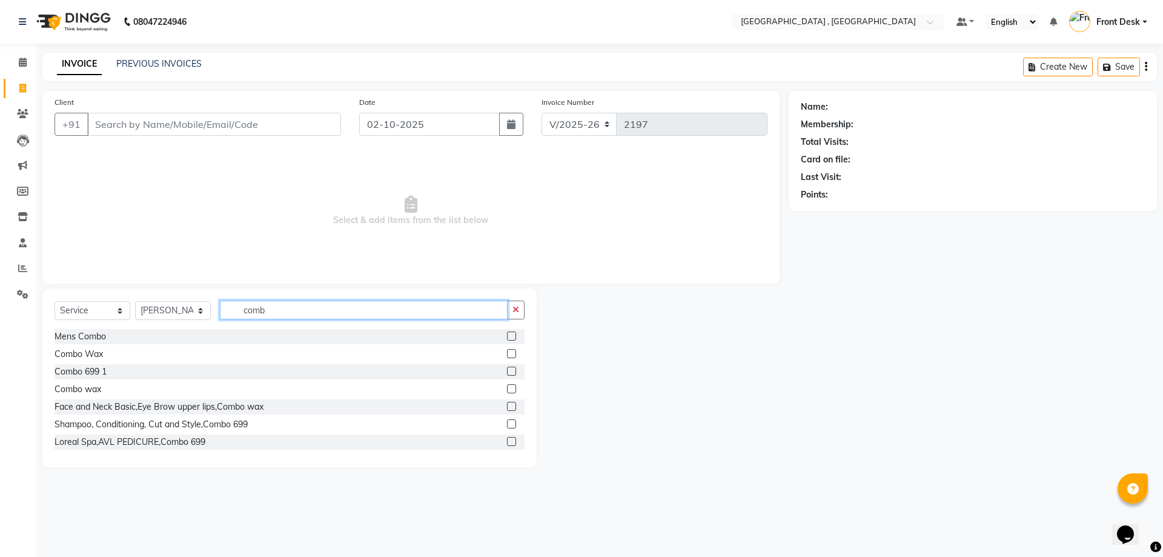
type input "comb"
click at [507, 390] on label at bounding box center [511, 388] width 9 height 9
click at [507, 390] on input "checkbox" at bounding box center [511, 389] width 8 height 8
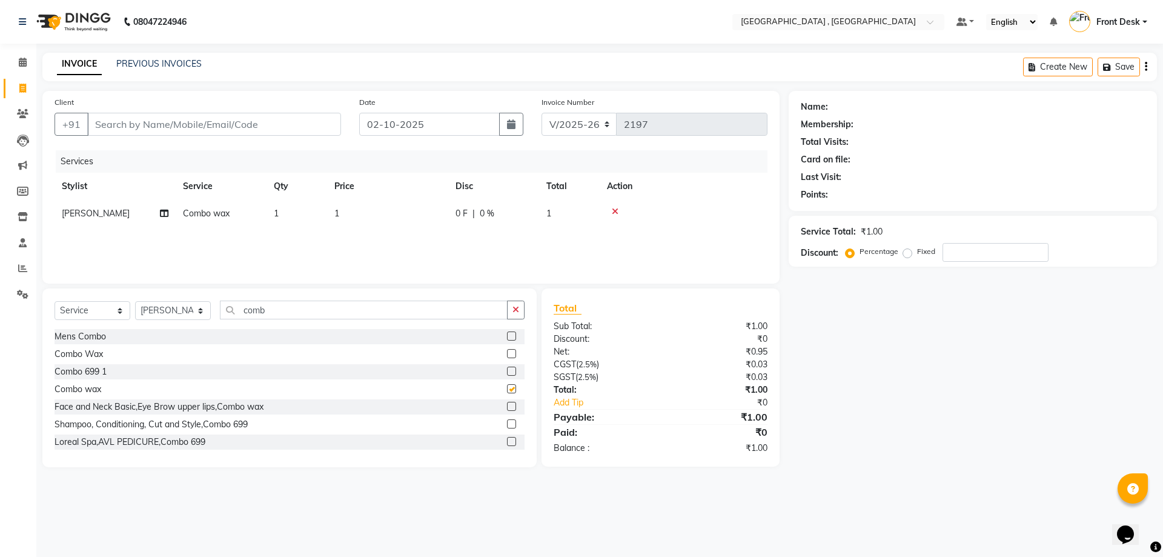
checkbox input "false"
click at [398, 208] on td "1" at bounding box center [387, 213] width 121 height 27
select select "65855"
drag, startPoint x: 413, startPoint y: 211, endPoint x: 347, endPoint y: 198, distance: 66.8
click at [350, 204] on tr "anand anil anuj anuja mam ashok diksha Front Desk manpreet Noshad prince rajni …" at bounding box center [411, 223] width 713 height 46
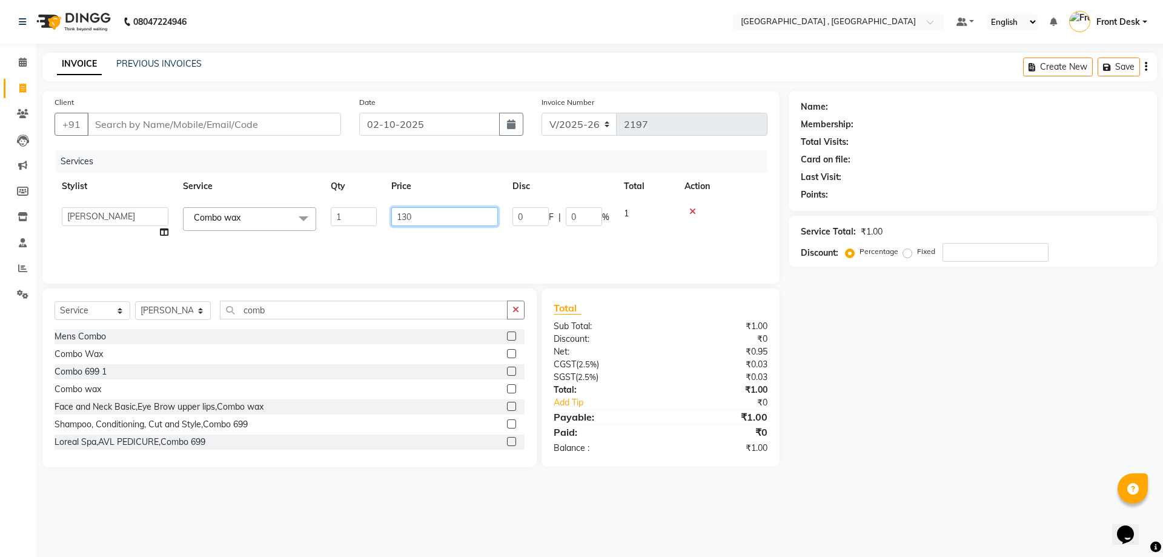
type input "1300"
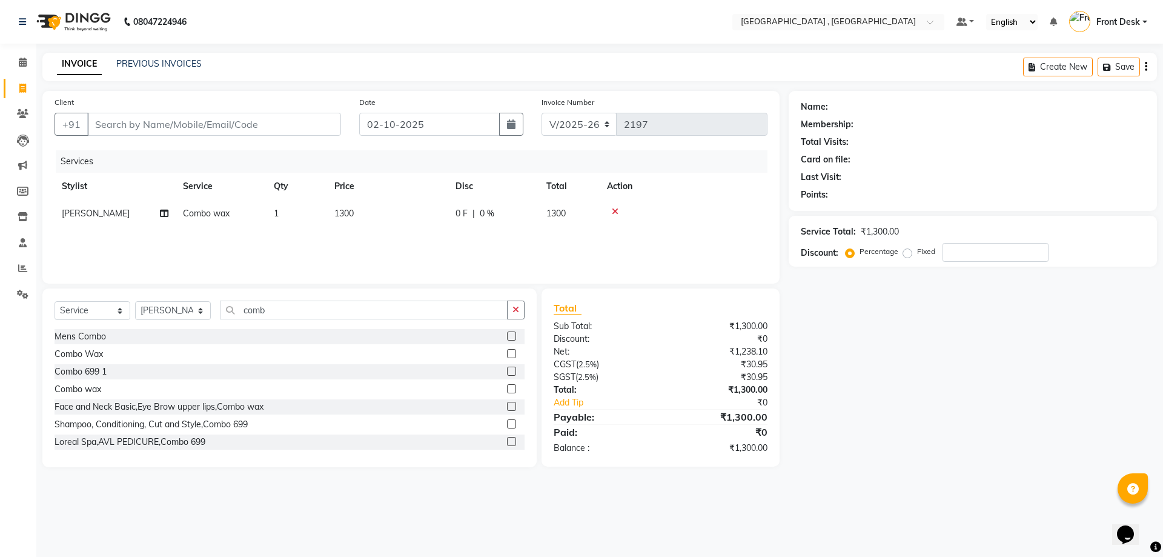
click at [404, 235] on div "Services Stylist Service Qty Price Disc Total Action ridhi Combo wax 1 1300 0 F…" at bounding box center [411, 210] width 713 height 121
drag, startPoint x: 299, startPoint y: 312, endPoint x: 179, endPoint y: 302, distance: 119.8
click at [185, 306] on div "Select Service Product Membership Package Voucher Prepaid Gift Card Select Styl…" at bounding box center [290, 315] width 470 height 28
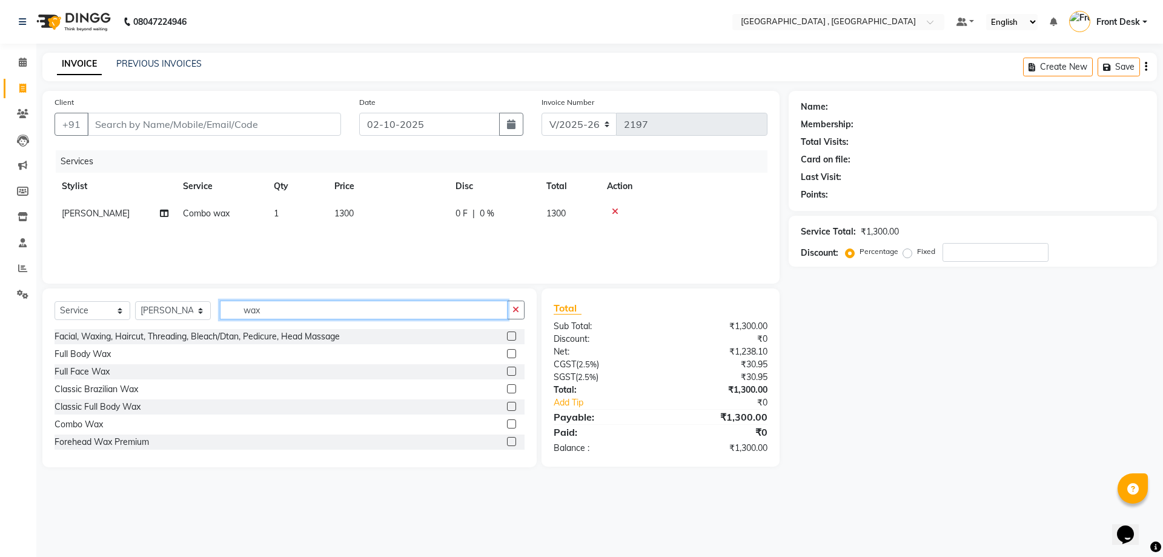
type input "wax"
click at [507, 391] on label at bounding box center [511, 388] width 9 height 9
click at [507, 391] on input "checkbox" at bounding box center [511, 389] width 8 height 8
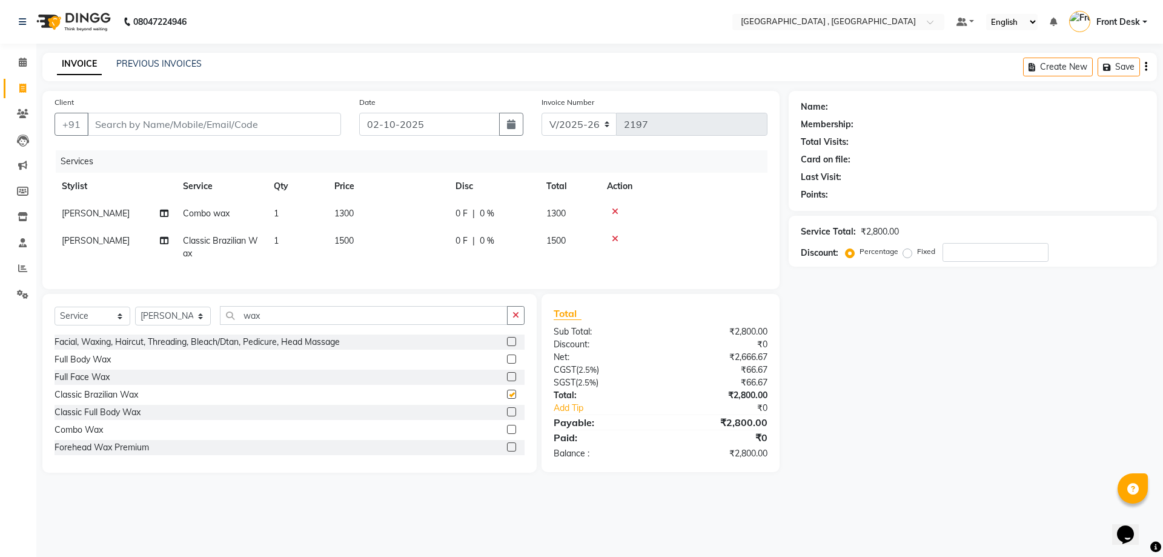
checkbox input "false"
click at [347, 233] on td "1500" at bounding box center [387, 247] width 121 height 40
select select "65855"
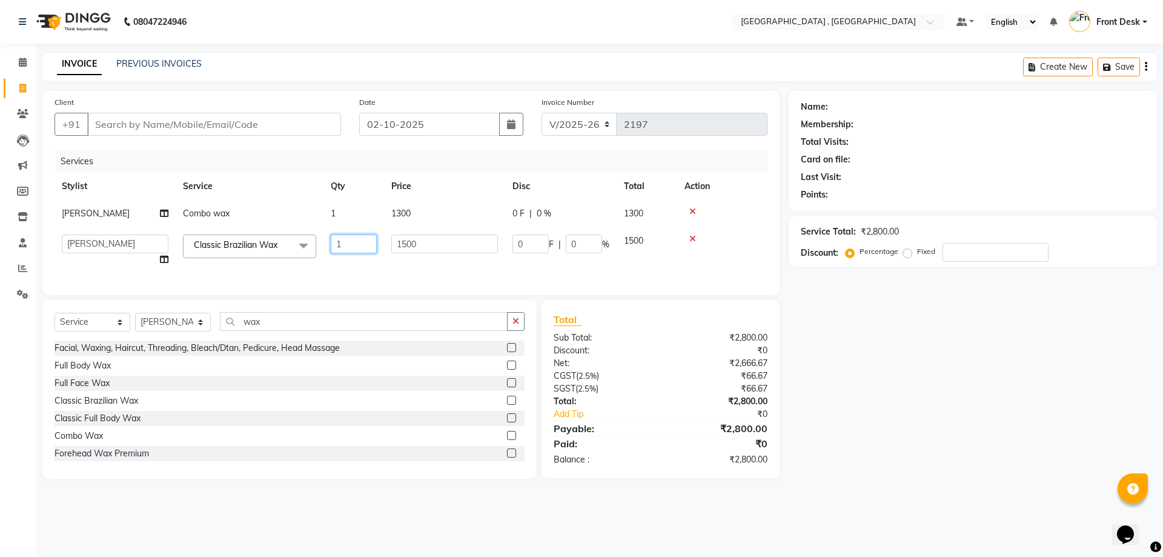
click at [362, 251] on input "1" at bounding box center [354, 243] width 46 height 19
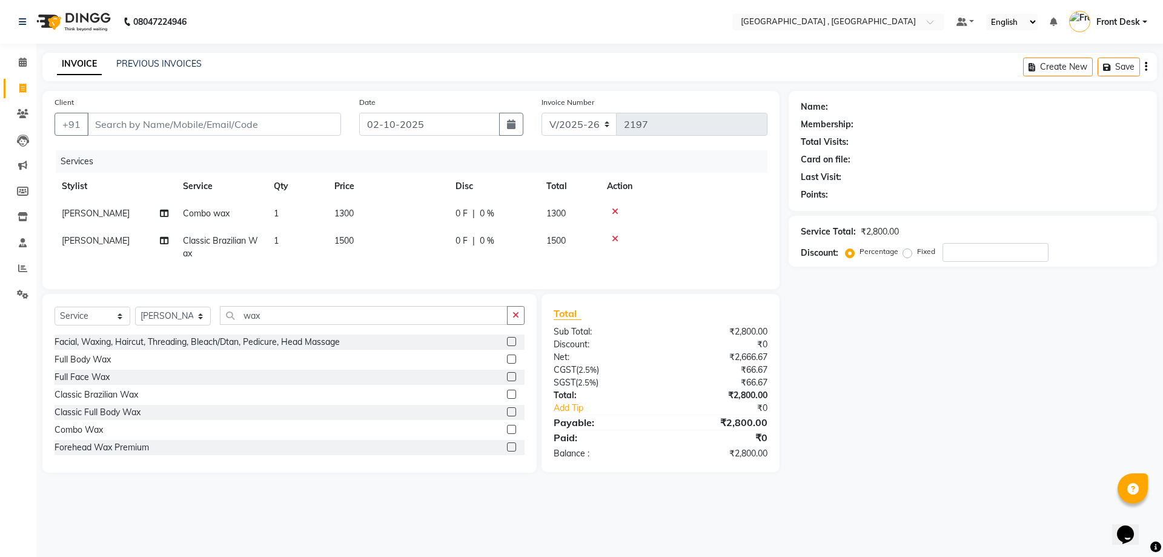
drag, startPoint x: 434, startPoint y: 250, endPoint x: 377, endPoint y: 246, distance: 57.1
click at [377, 246] on td "1500" at bounding box center [387, 247] width 121 height 40
select select "65855"
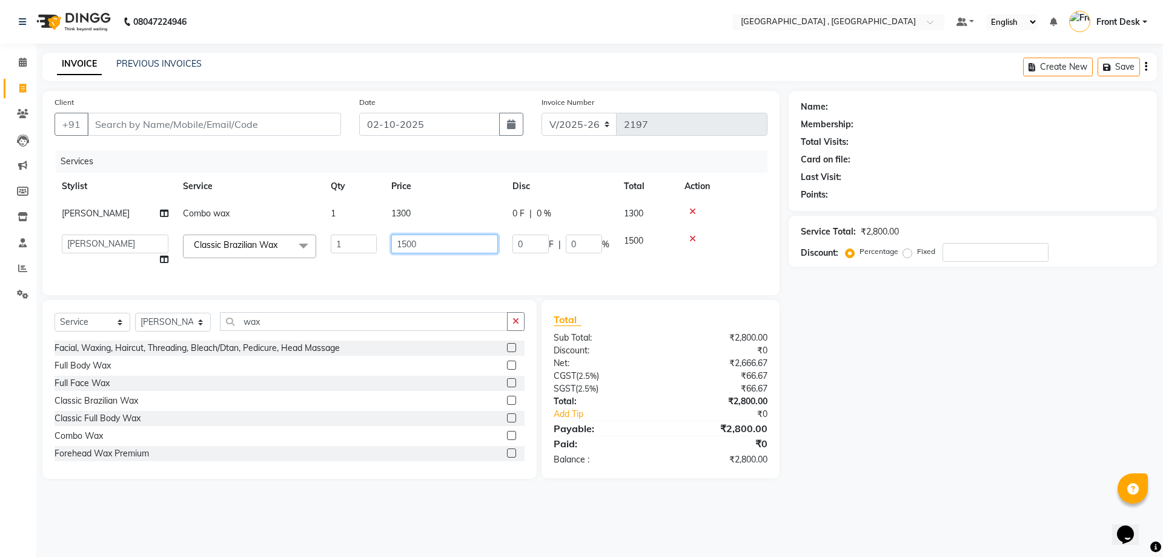
drag, startPoint x: 419, startPoint y: 237, endPoint x: 388, endPoint y: 238, distance: 31.5
click at [388, 238] on td "1500" at bounding box center [444, 250] width 121 height 46
type input "1750"
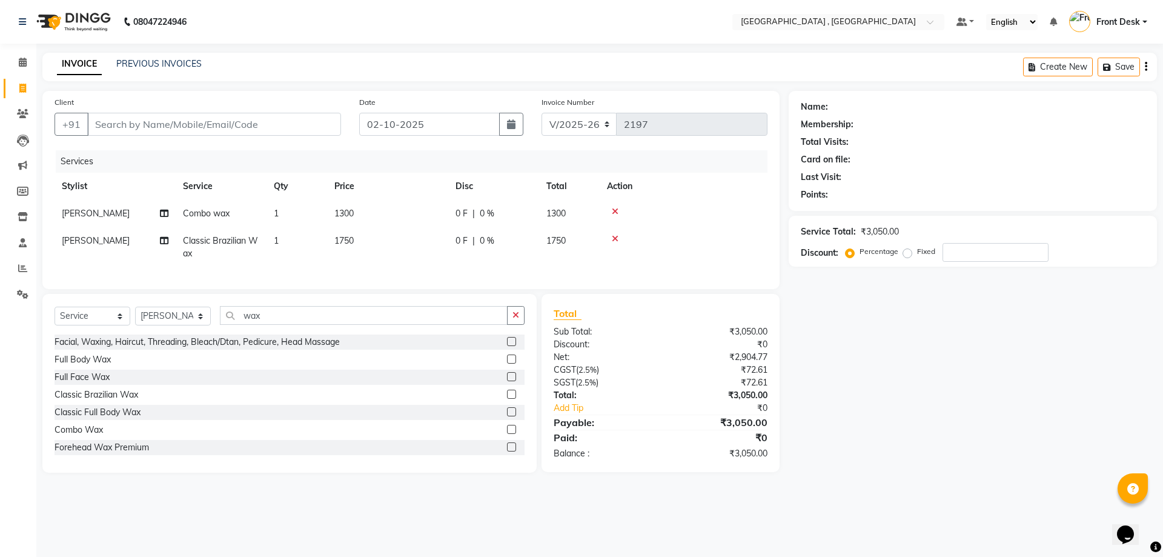
click at [405, 267] on div "Services Stylist Service Qty Price Disc Total Action ridhi Combo wax 1 1300 0 F…" at bounding box center [411, 213] width 713 height 127
click at [153, 325] on select "Select Stylist anand anil anuj anuja mam ashok diksha Front Desk manpreet Nosha…" at bounding box center [173, 316] width 76 height 19
click at [135, 316] on select "Select Stylist anand anil anuj anuja mam ashok diksha Front Desk manpreet Nosha…" at bounding box center [173, 316] width 76 height 19
drag, startPoint x: 293, startPoint y: 314, endPoint x: 203, endPoint y: 314, distance: 89.7
click at [203, 314] on div "Select Service Product Membership Package Voucher Prepaid Gift Card Select Styl…" at bounding box center [289, 383] width 494 height 179
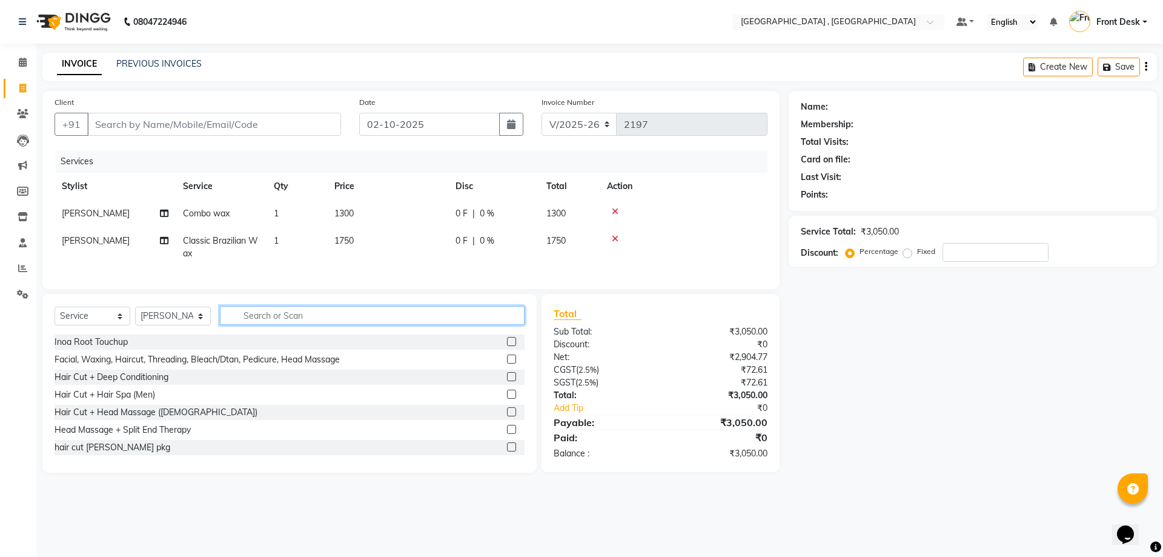
type input "w"
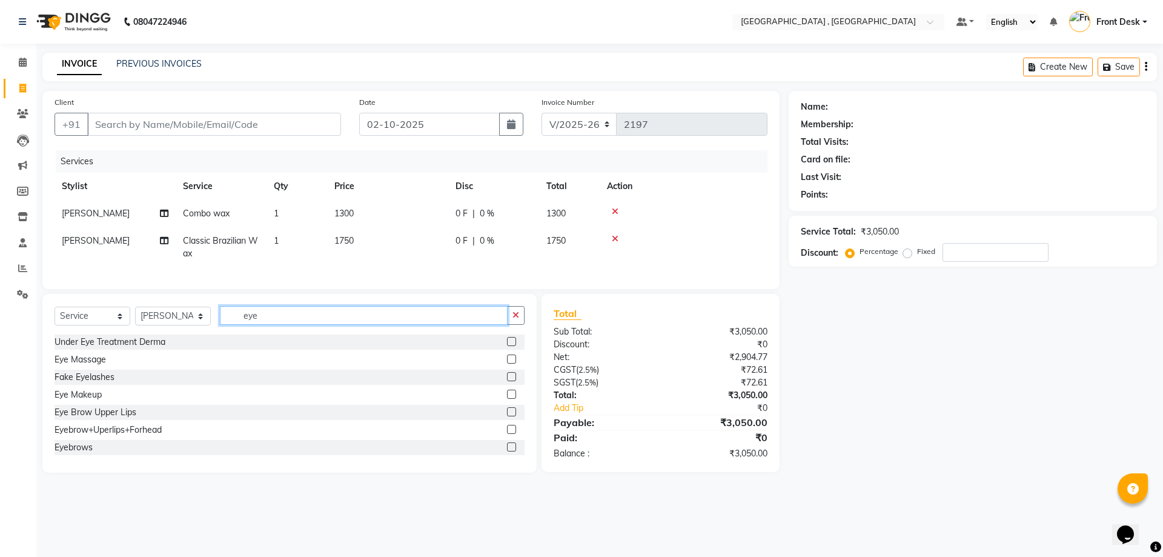
type input "eye"
click at [507, 416] on label at bounding box center [511, 411] width 9 height 9
click at [507, 416] on input "checkbox" at bounding box center [511, 412] width 8 height 8
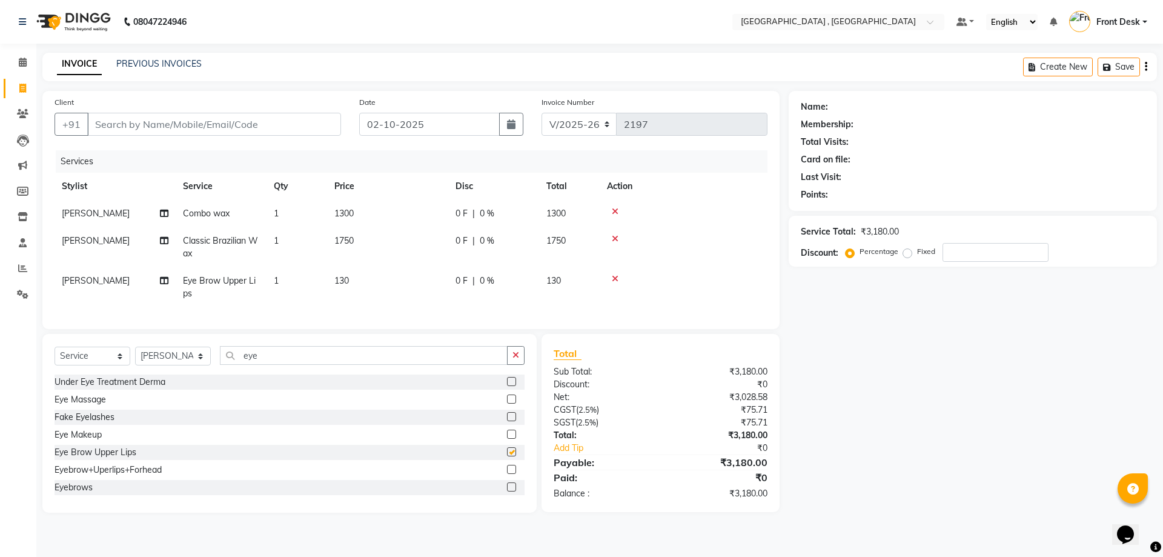
click at [385, 278] on td "130" at bounding box center [387, 287] width 121 height 40
checkbox input "false"
select select "65855"
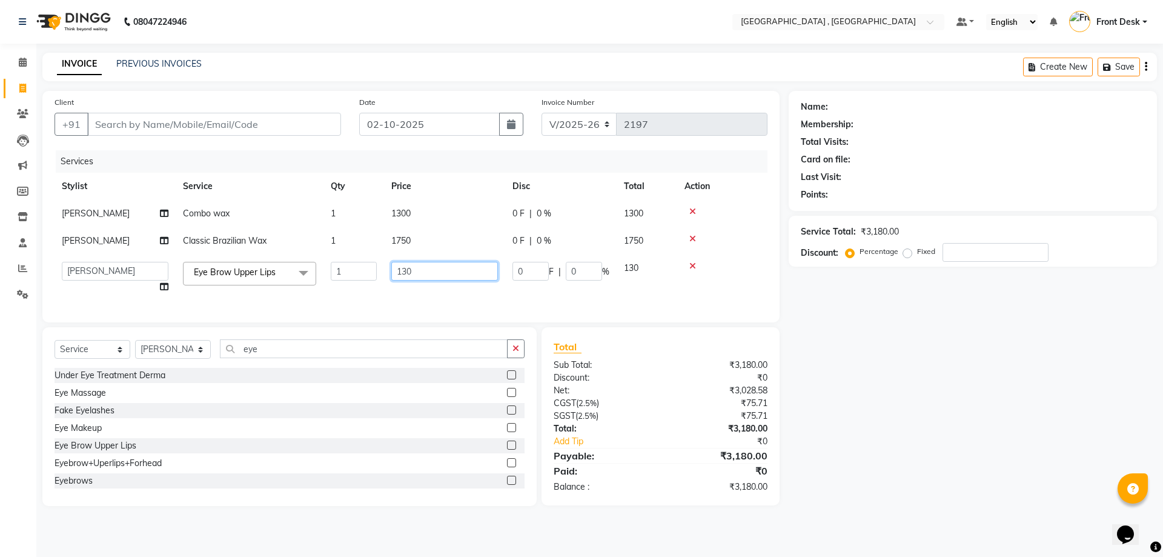
drag, startPoint x: 416, startPoint y: 273, endPoint x: 345, endPoint y: 262, distance: 71.8
click at [345, 262] on tr "anand anil anuj anuja mam ashok diksha Front Desk manpreet Noshad prince rajni …" at bounding box center [411, 277] width 713 height 46
type input "90"
drag, startPoint x: 416, startPoint y: 284, endPoint x: 411, endPoint y: 290, distance: 7.8
click at [417, 284] on td "90" at bounding box center [444, 277] width 121 height 46
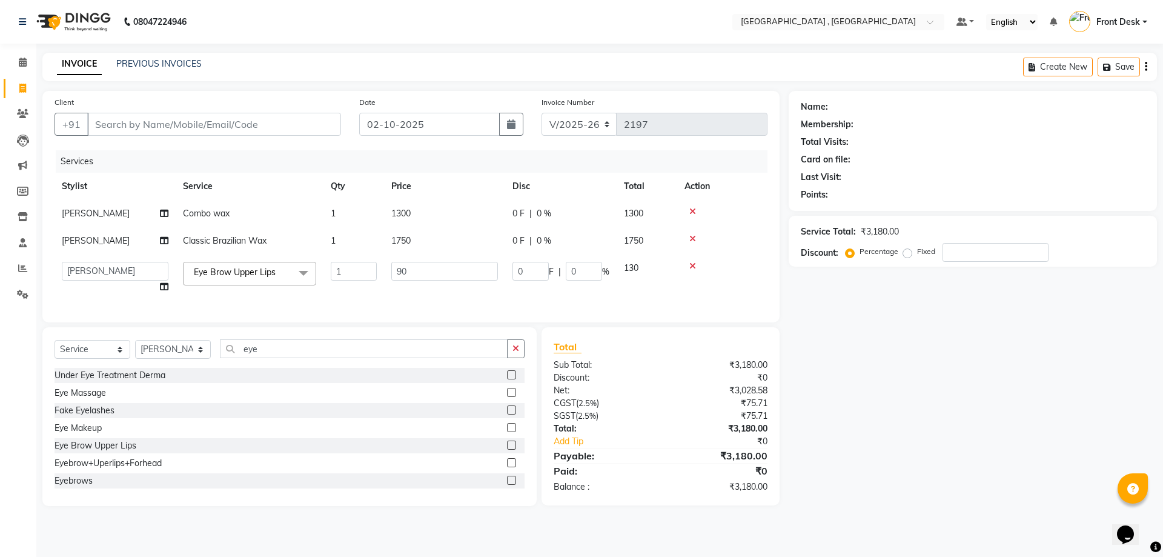
select select "65855"
drag, startPoint x: 269, startPoint y: 353, endPoint x: 207, endPoint y: 358, distance: 62.6
click at [207, 358] on div "Select Service Product Membership Package Voucher Prepaid Gift Card Select Styl…" at bounding box center [290, 353] width 470 height 28
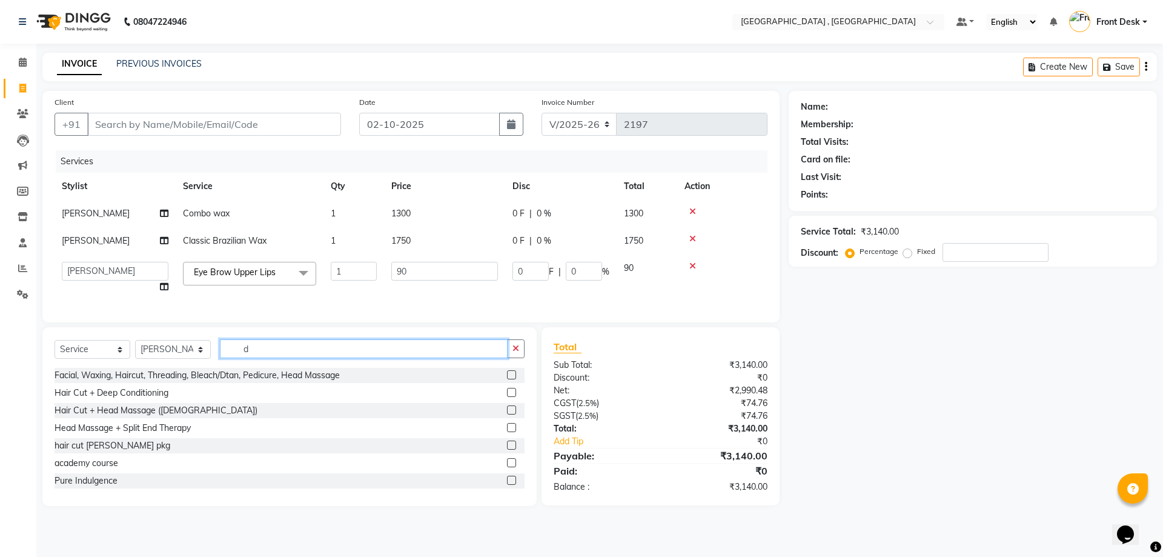
type input "d"
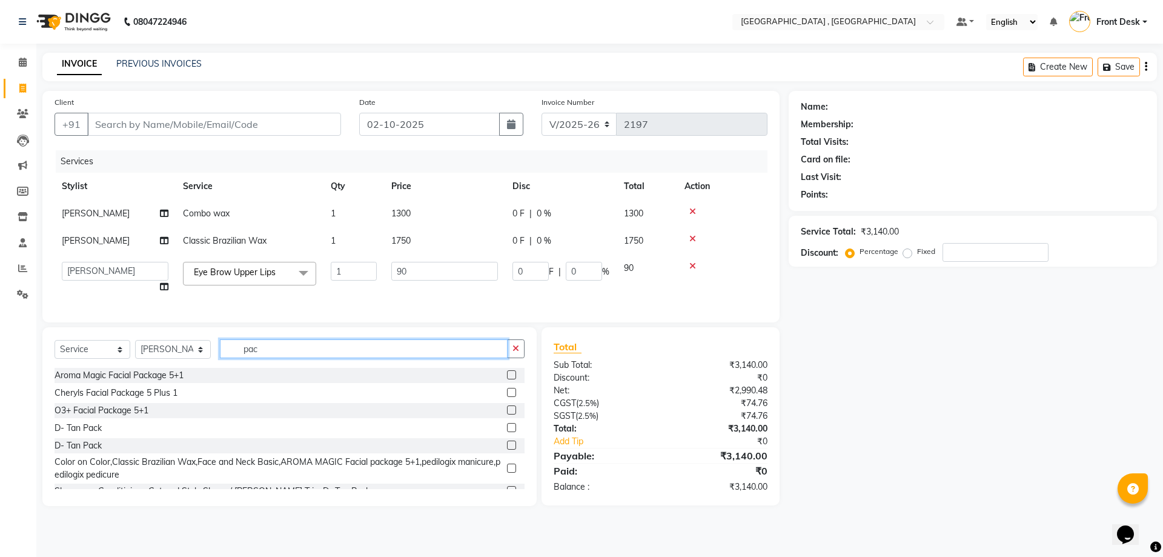
type input "pac"
click at [507, 432] on label at bounding box center [511, 427] width 9 height 9
click at [507, 432] on input "checkbox" at bounding box center [511, 428] width 8 height 8
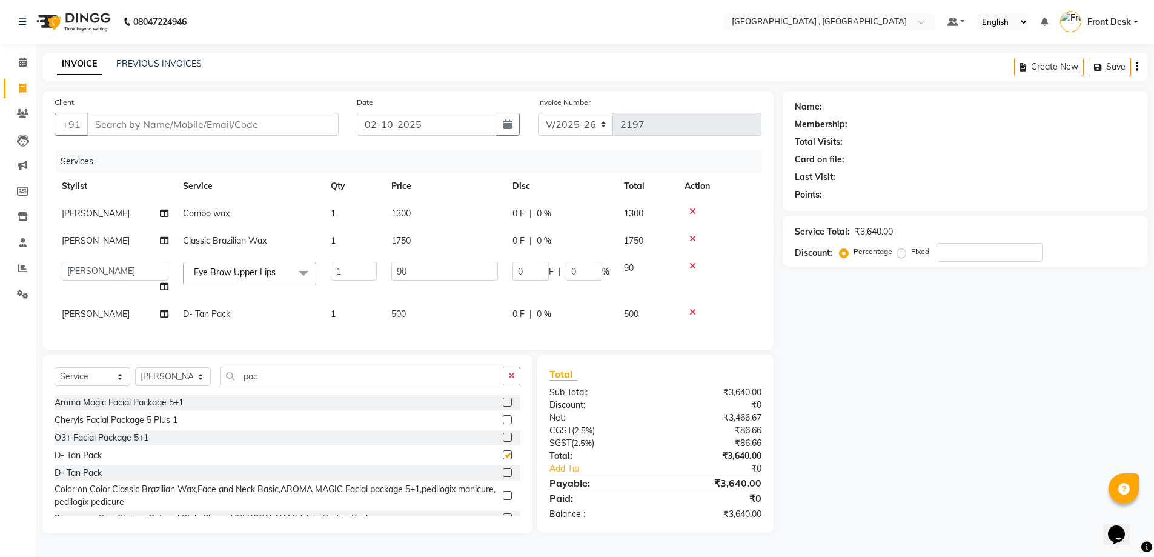
checkbox input "false"
click at [419, 324] on td "500" at bounding box center [444, 314] width 121 height 27
select select "65855"
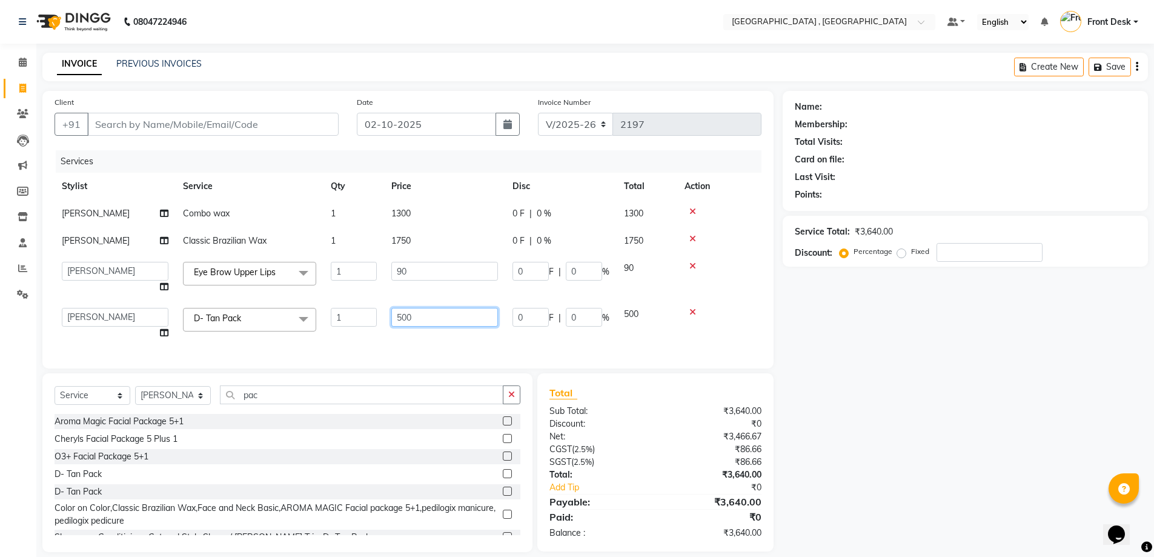
click at [402, 316] on input "500" at bounding box center [444, 317] width 107 height 19
type input "600"
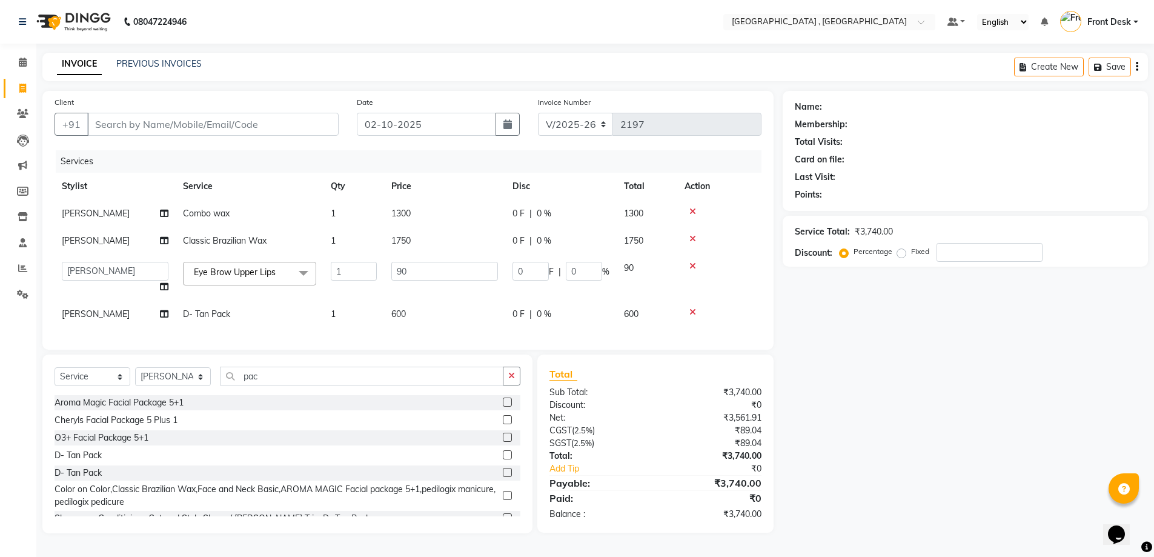
click at [373, 336] on div "Services Stylist Service Qty Price Disc Total Action ridhi Combo wax 1 1300 0 F…" at bounding box center [408, 243] width 707 height 187
click at [177, 386] on select "Select Stylist anand anil anuj anuja mam ashok diksha Front Desk manpreet Nosha…" at bounding box center [173, 376] width 76 height 19
select select "32308"
click at [135, 376] on select "Select Stylist anand anil anuj anuja mam ashok diksha Front Desk manpreet Nosha…" at bounding box center [173, 376] width 76 height 19
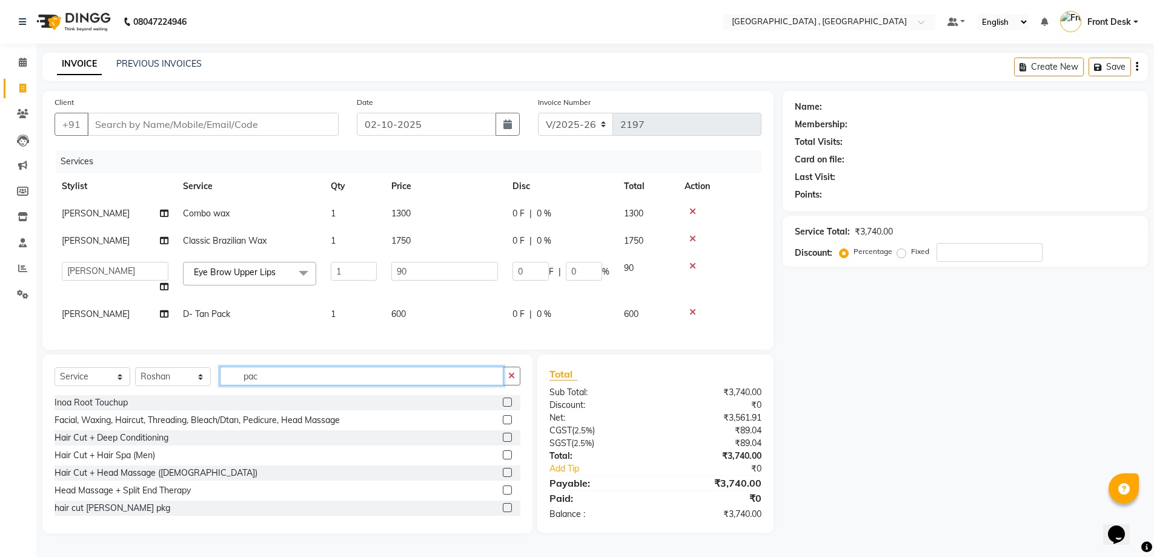
drag, startPoint x: 334, startPoint y: 393, endPoint x: 228, endPoint y: 381, distance: 107.3
click at [228, 381] on input "pac" at bounding box center [362, 376] width 284 height 19
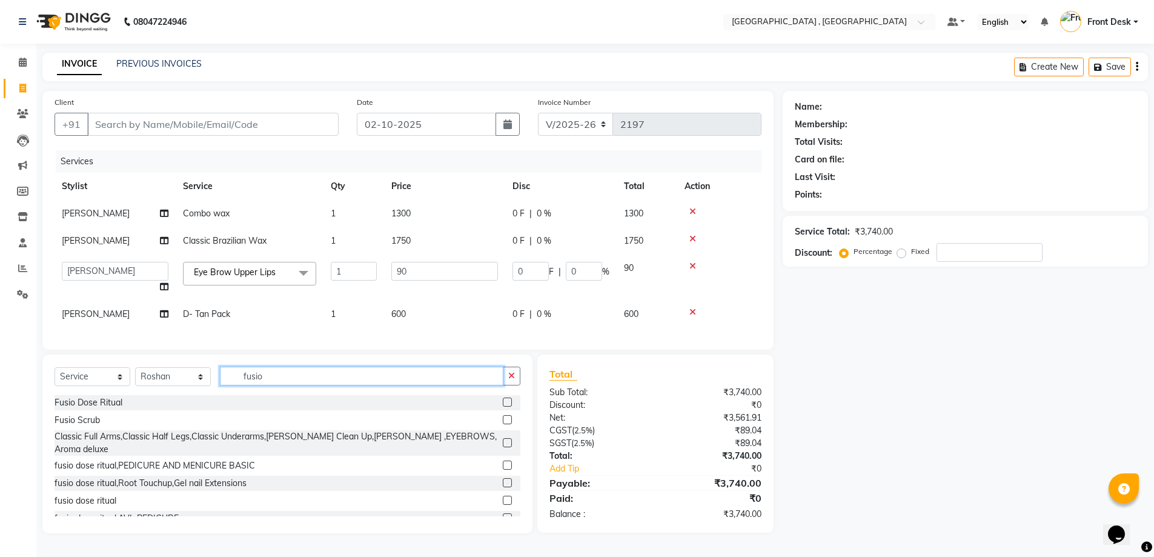
type input "fusio"
click at [503, 407] on label at bounding box center [507, 401] width 9 height 9
click at [503, 407] on input "checkbox" at bounding box center [507, 403] width 8 height 8
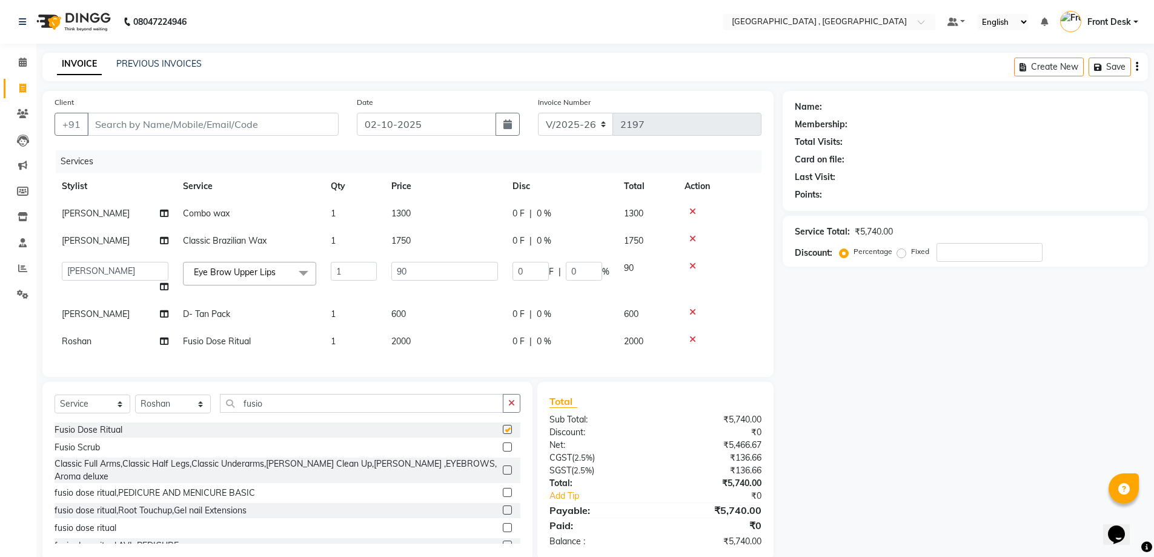
checkbox input "false"
click at [417, 334] on td "2000" at bounding box center [444, 341] width 121 height 27
select select "32308"
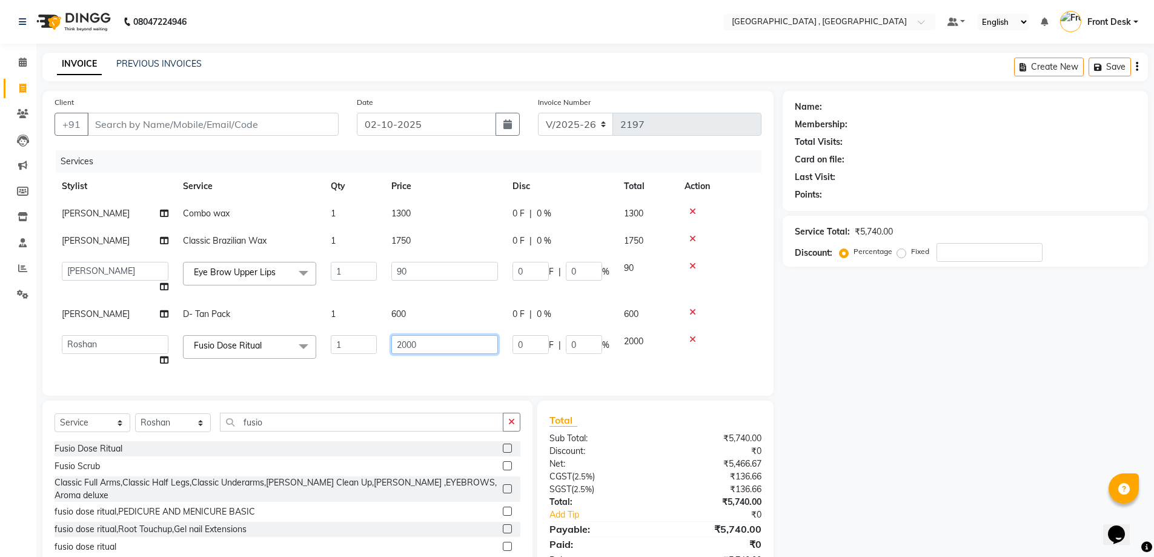
click at [405, 348] on input "2000" at bounding box center [444, 344] width 107 height 19
type input "2500"
click at [401, 365] on div "Services Stylist Service Qty Price Disc Total Action ridhi Combo wax 1 1300 0 F…" at bounding box center [408, 266] width 707 height 233
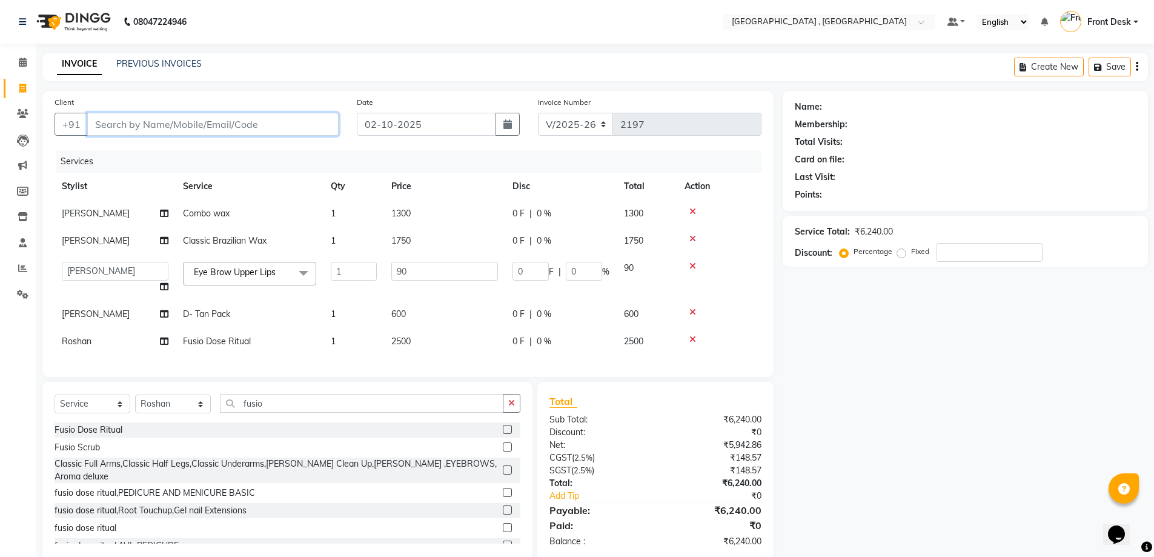
click at [173, 133] on input "Client" at bounding box center [212, 124] width 251 height 23
click at [182, 127] on input "Client" at bounding box center [212, 124] width 251 height 23
type input ","
type input "m"
type input "0"
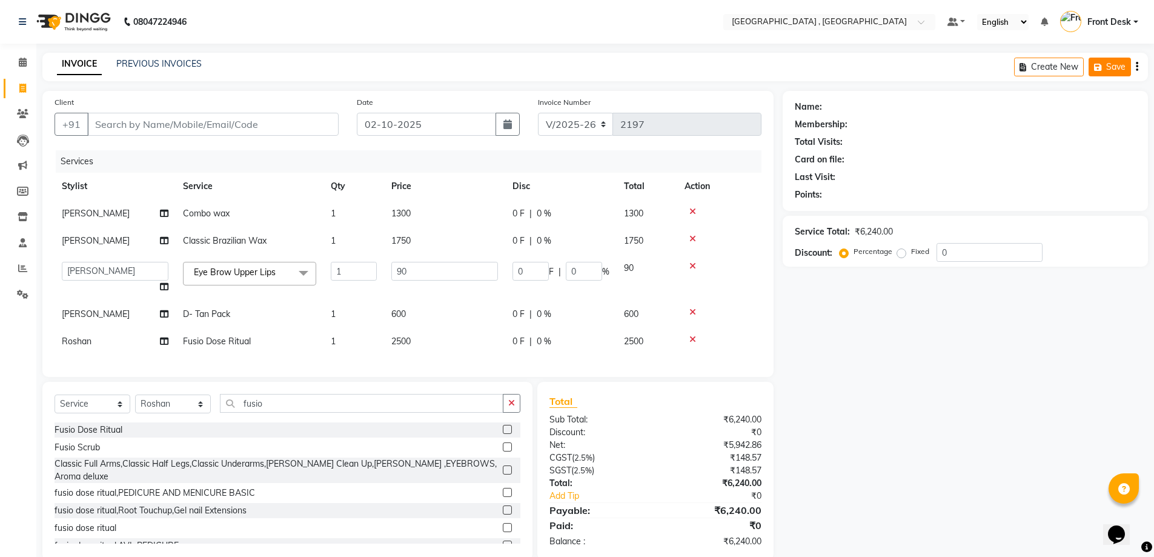
click at [1114, 61] on button "Save" at bounding box center [1110, 67] width 42 height 19
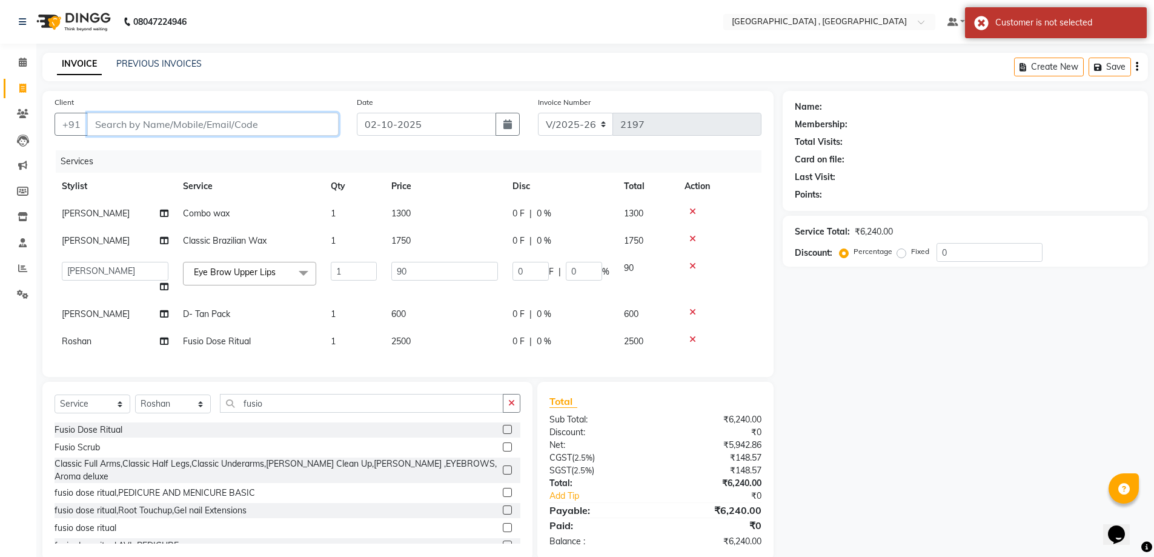
click at [210, 132] on input "Client" at bounding box center [212, 124] width 251 height 23
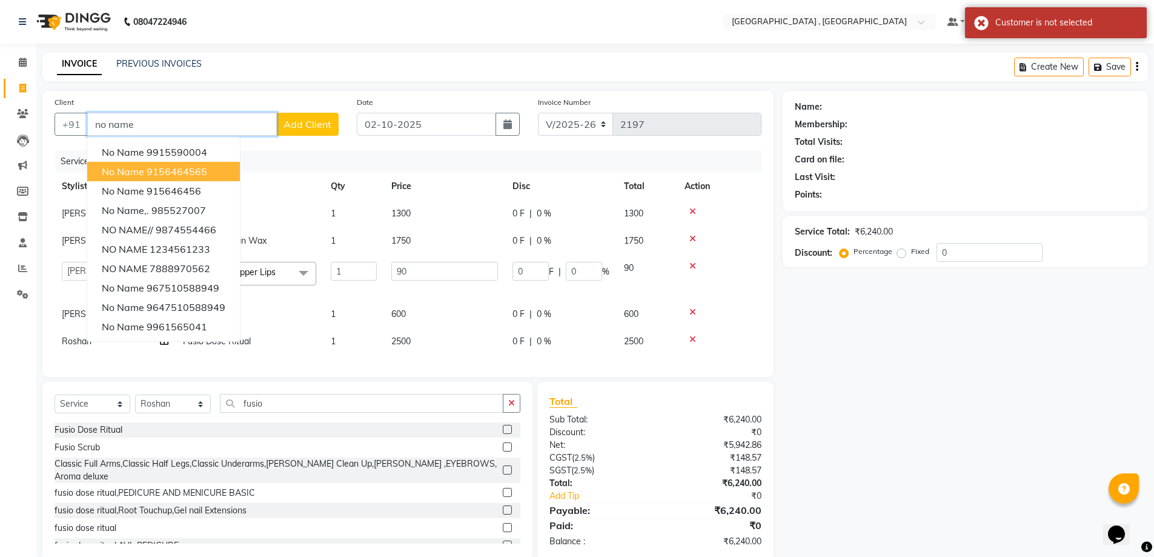
click at [187, 164] on button "no name 9156464565" at bounding box center [163, 171] width 153 height 19
type input "9156464565"
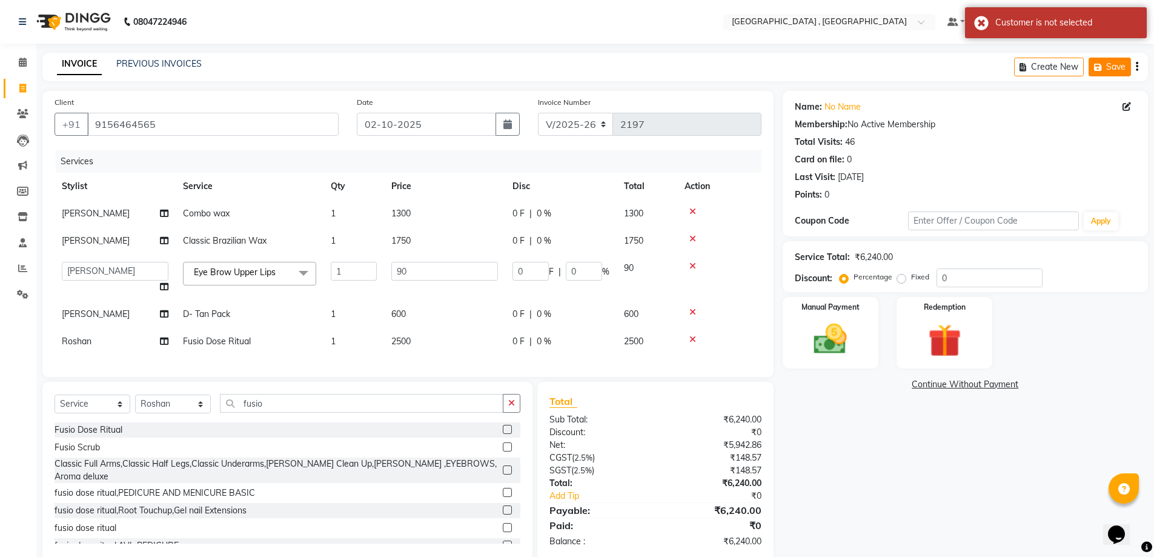
click at [1097, 64] on icon "button" at bounding box center [1100, 67] width 12 height 8
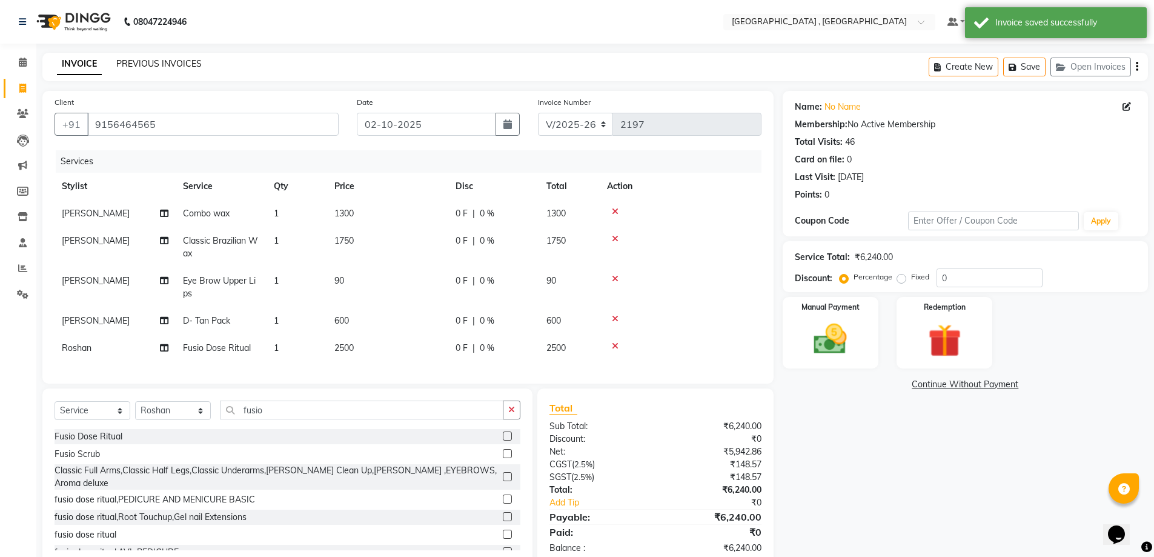
click at [163, 63] on link "PREVIOUS INVOICES" at bounding box center [158, 63] width 85 height 11
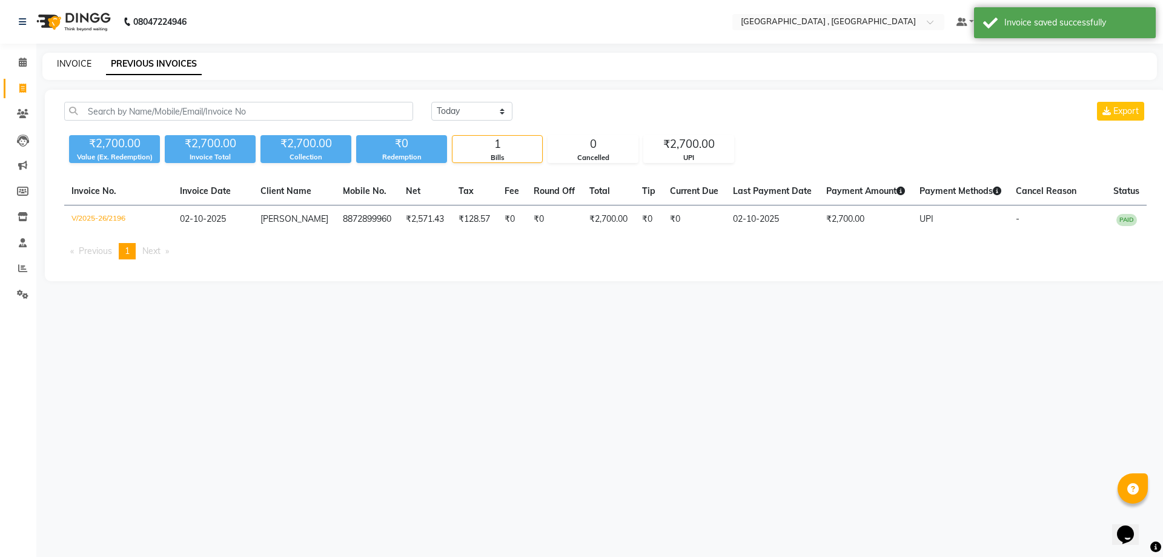
click at [81, 62] on link "INVOICE" at bounding box center [74, 63] width 35 height 11
select select "service"
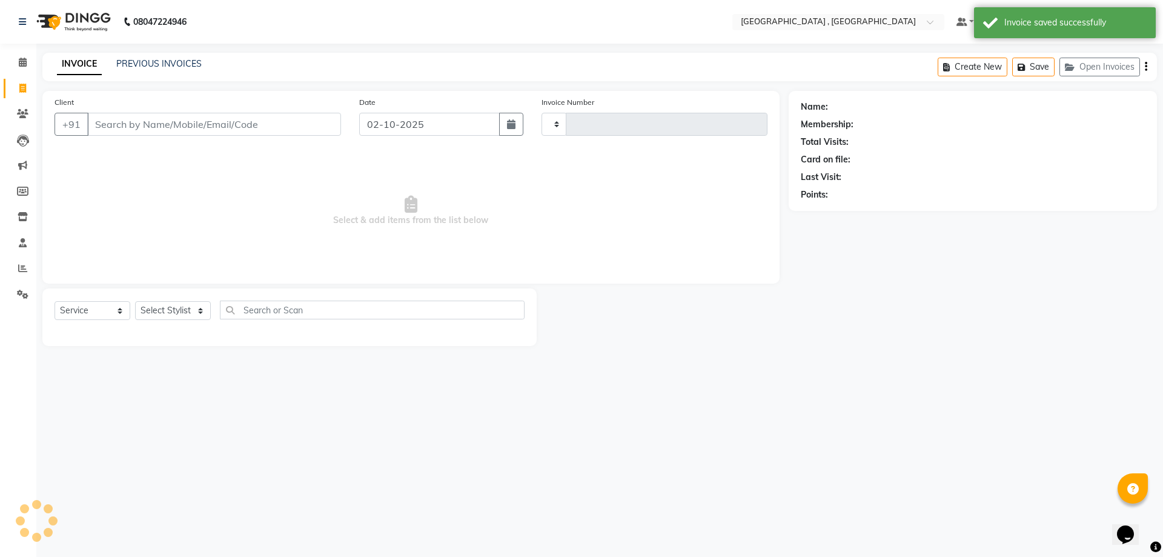
click at [126, 120] on input "Client" at bounding box center [214, 124] width 254 height 23
type input "2197"
select select "5111"
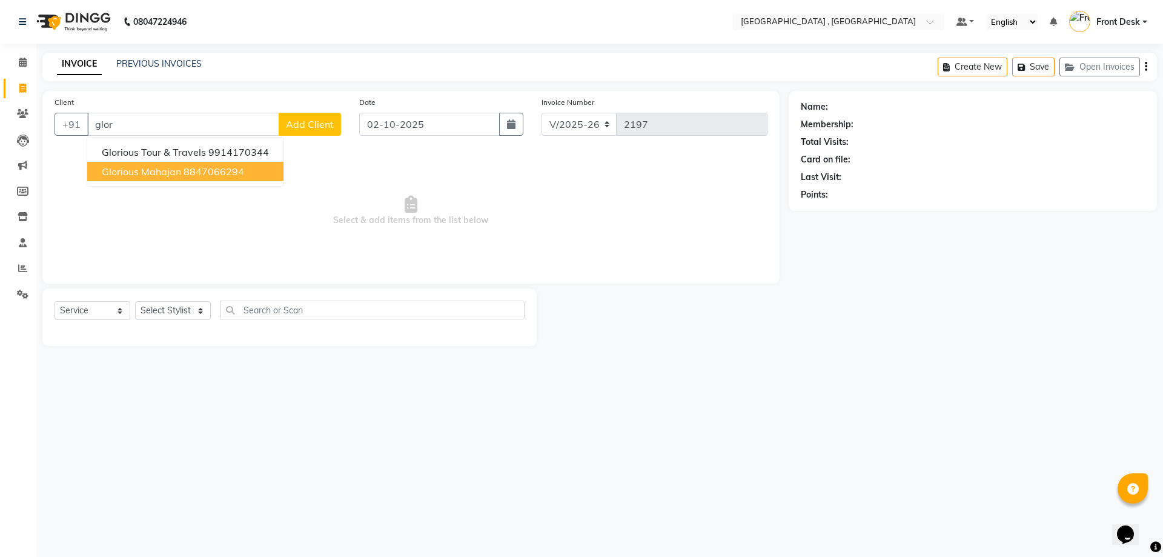
click at [158, 181] on ngb-typeahead-window "glorious tour & travels 9914170344 glorious mahajan 8847066294" at bounding box center [186, 162] width 198 height 50
click at [155, 167] on span "glorious mahajan" at bounding box center [141, 171] width 79 height 12
type input "8847066294"
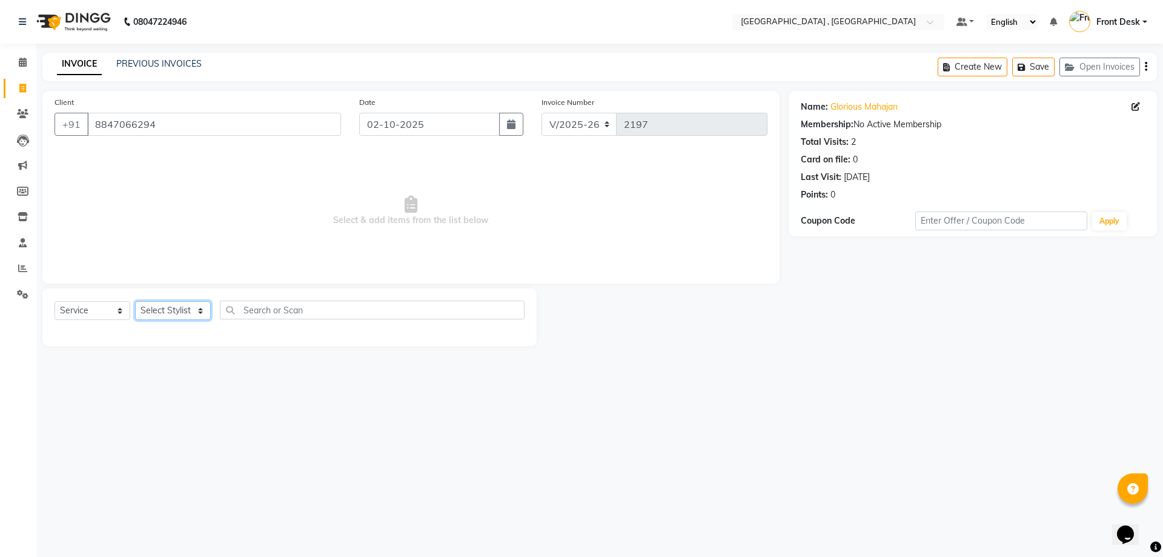
click at [171, 310] on select "Select Stylist anand anil anuj anuja mam ashok diksha Front Desk manpreet Nosha…" at bounding box center [173, 310] width 76 height 19
select select "32258"
click at [135, 301] on select "Select Stylist anand anil anuj anuja mam ashok diksha Front Desk manpreet Nosha…" at bounding box center [173, 310] width 76 height 19
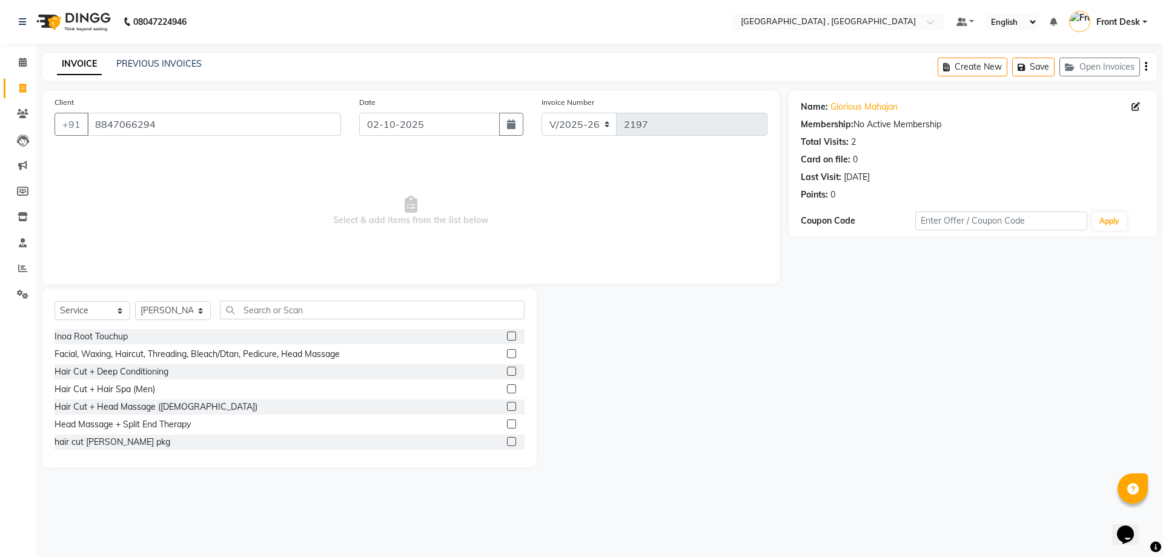
click at [259, 299] on div "Select Service Product Membership Package Voucher Prepaid Gift Card Select Styl…" at bounding box center [289, 377] width 494 height 179
click at [262, 307] on input "text" at bounding box center [372, 310] width 305 height 19
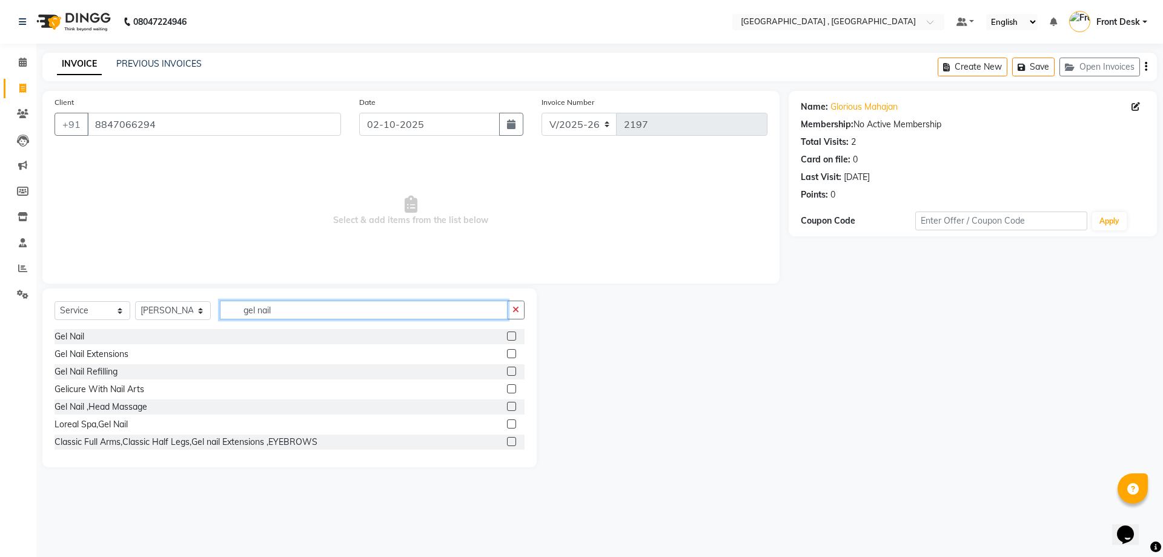
type input "gel nail"
click at [507, 338] on label at bounding box center [511, 335] width 9 height 9
click at [507, 338] on input "checkbox" at bounding box center [511, 337] width 8 height 8
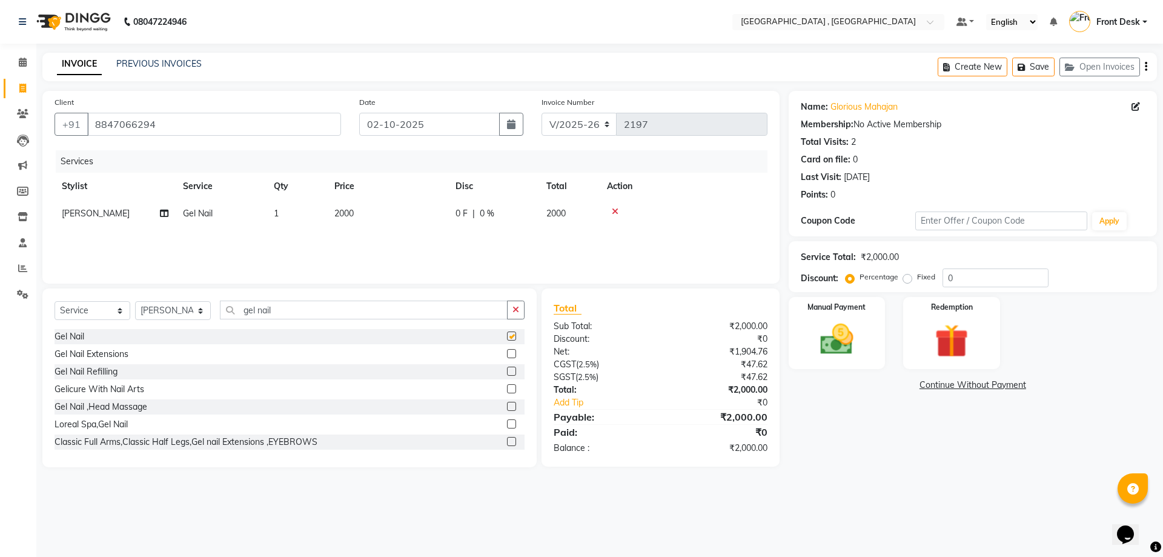
checkbox input "false"
click at [178, 66] on link "PREVIOUS INVOICES" at bounding box center [158, 63] width 85 height 11
click at [139, 60] on link "PREVIOUS INVOICES" at bounding box center [158, 63] width 85 height 11
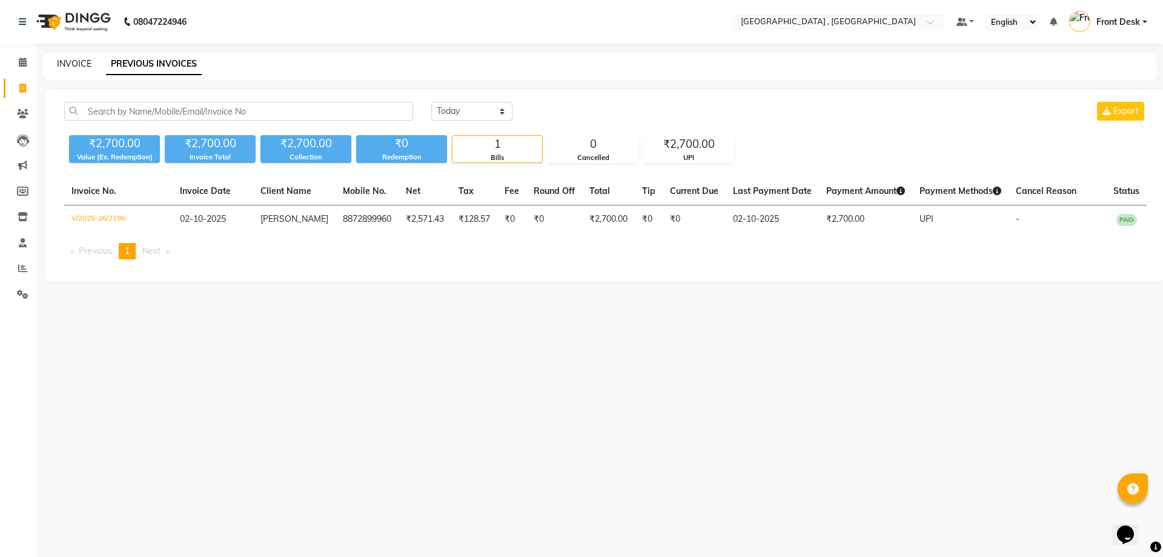
click at [81, 64] on link "INVOICE" at bounding box center [74, 63] width 35 height 11
select select "service"
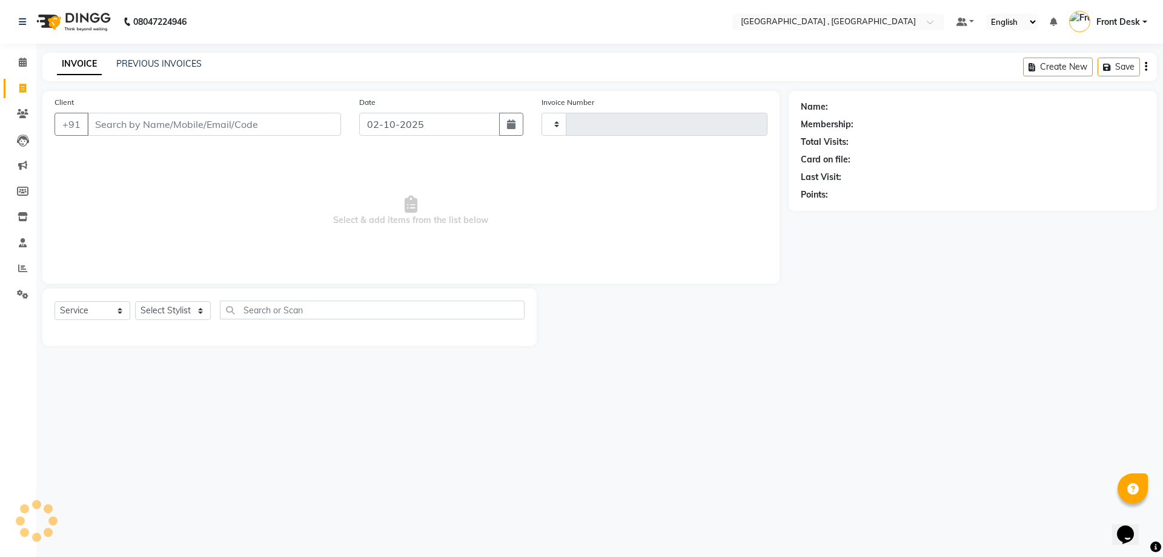
type input "2197"
select select "5111"
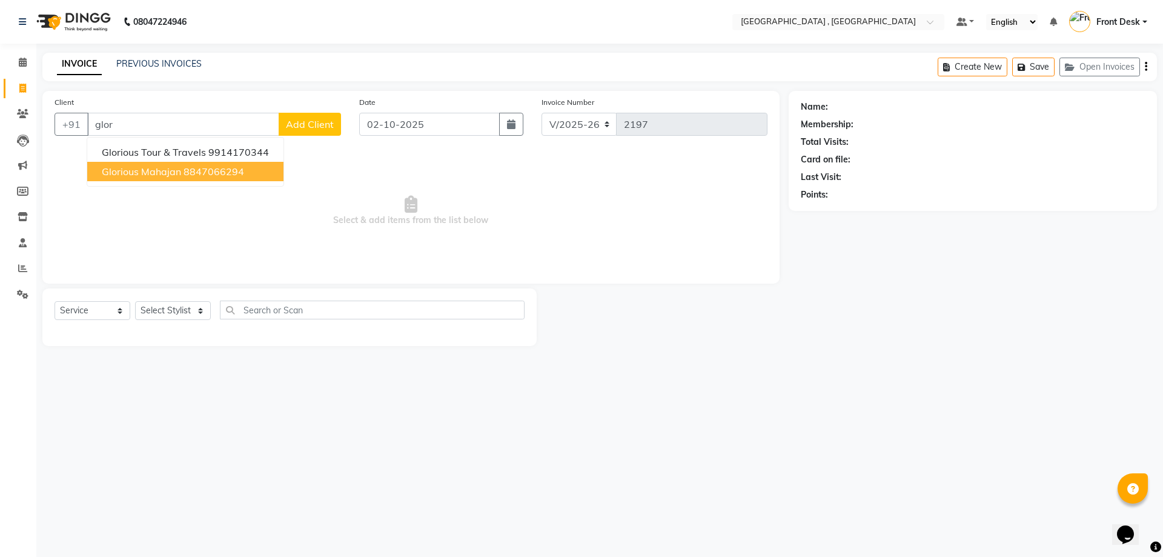
click at [156, 178] on button "glorious mahajan 8847066294" at bounding box center [185, 171] width 196 height 19
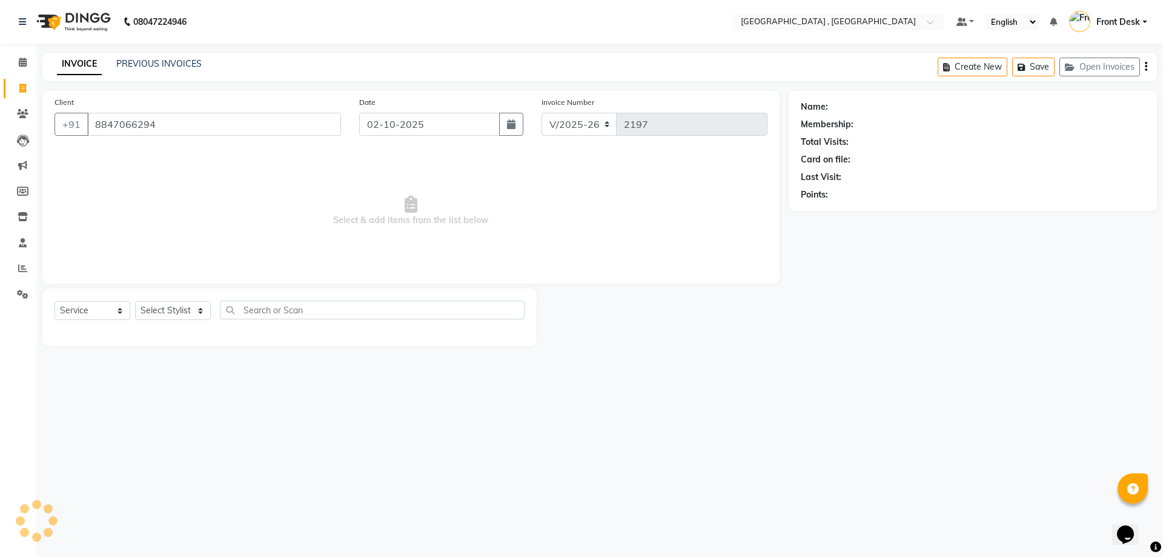
type input "8847066294"
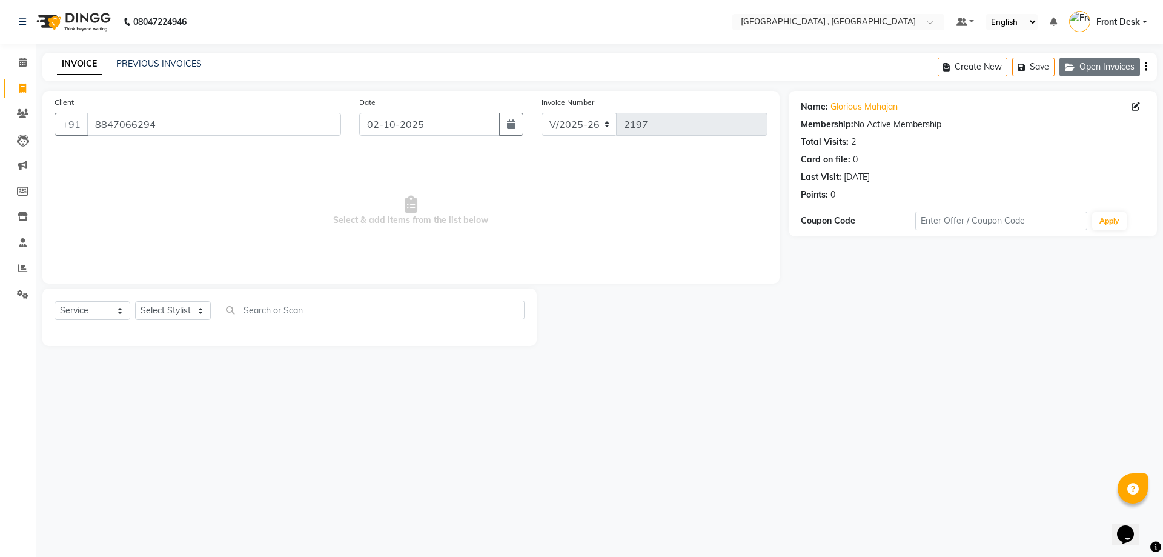
click at [1123, 67] on button "Open Invoices" at bounding box center [1100, 67] width 81 height 19
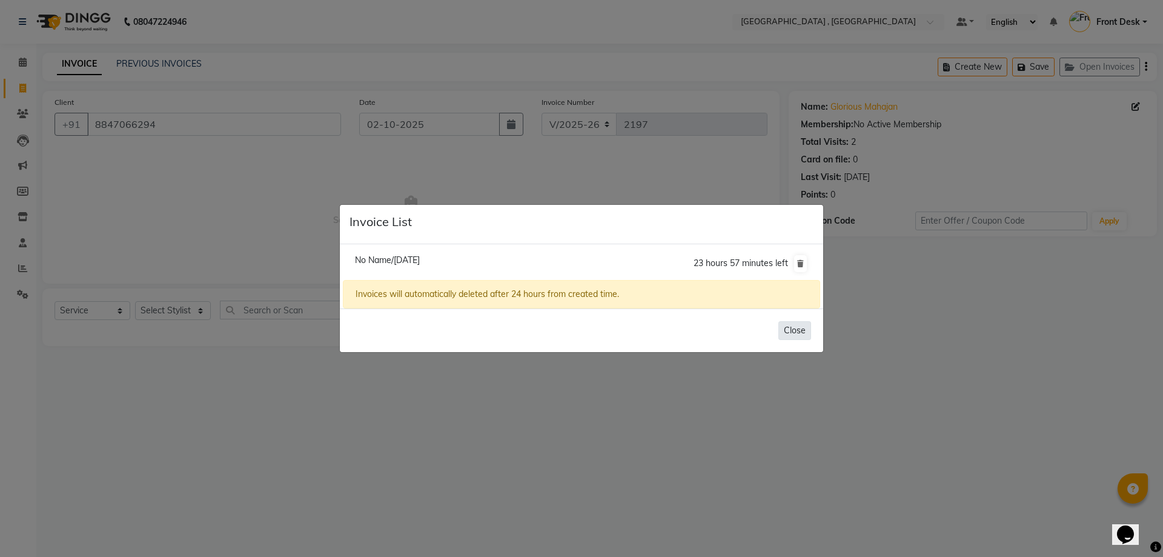
click at [803, 334] on button "Close" at bounding box center [795, 330] width 33 height 19
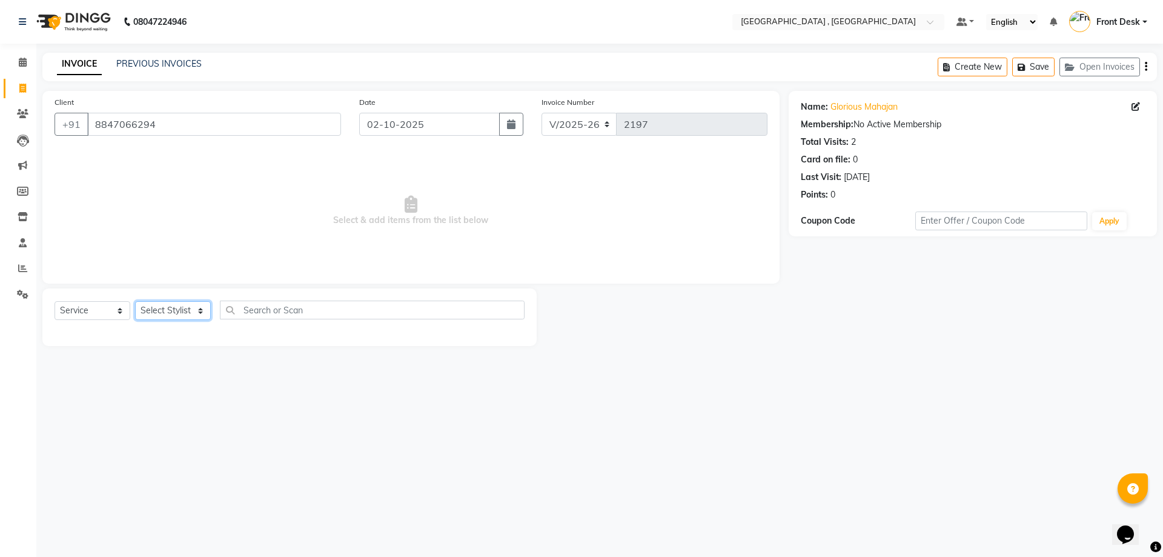
click at [159, 313] on select "Select Stylist anand anil anuj anuja mam ashok diksha Front Desk manpreet Nosha…" at bounding box center [173, 310] width 76 height 19
select select "32258"
click at [135, 301] on select "Select Stylist anand anil anuj anuja mam ashok diksha Front Desk manpreet Nosha…" at bounding box center [173, 310] width 76 height 19
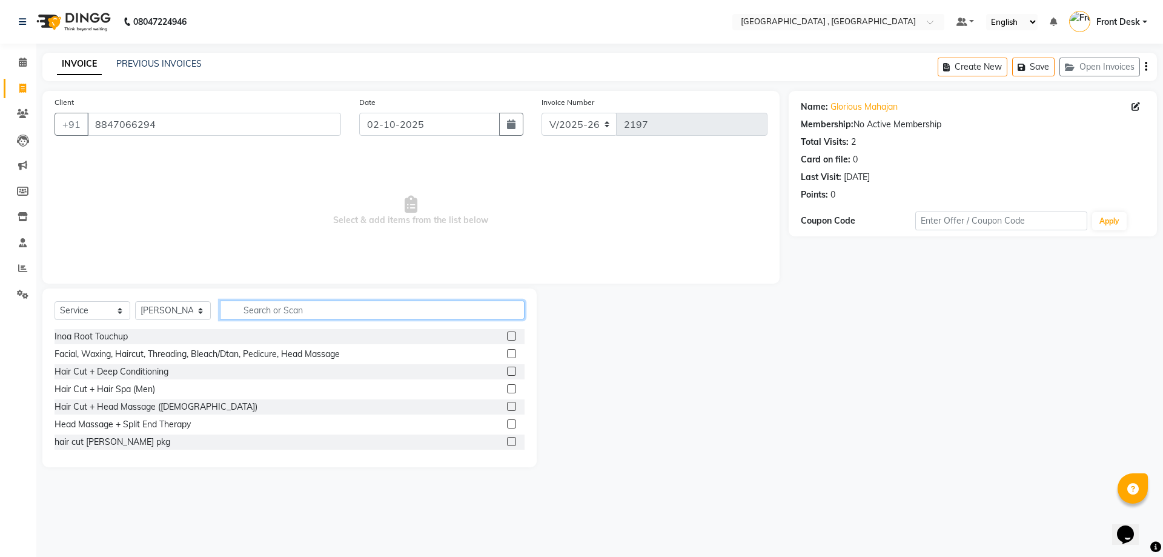
click at [265, 307] on input "text" at bounding box center [372, 310] width 305 height 19
type input "gel n"
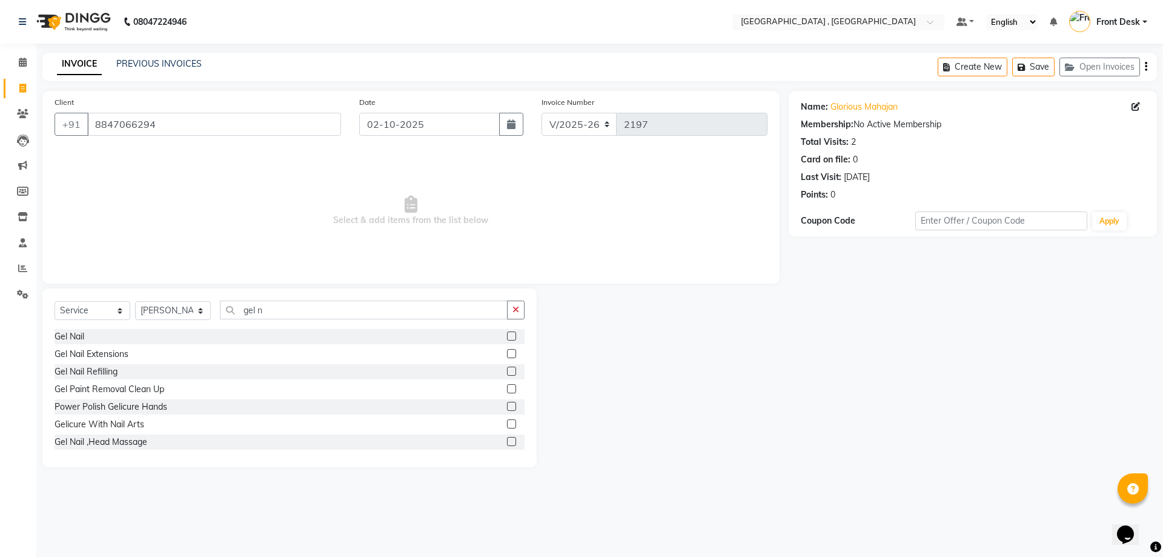
click at [507, 335] on label at bounding box center [511, 335] width 9 height 9
click at [507, 335] on input "checkbox" at bounding box center [511, 337] width 8 height 8
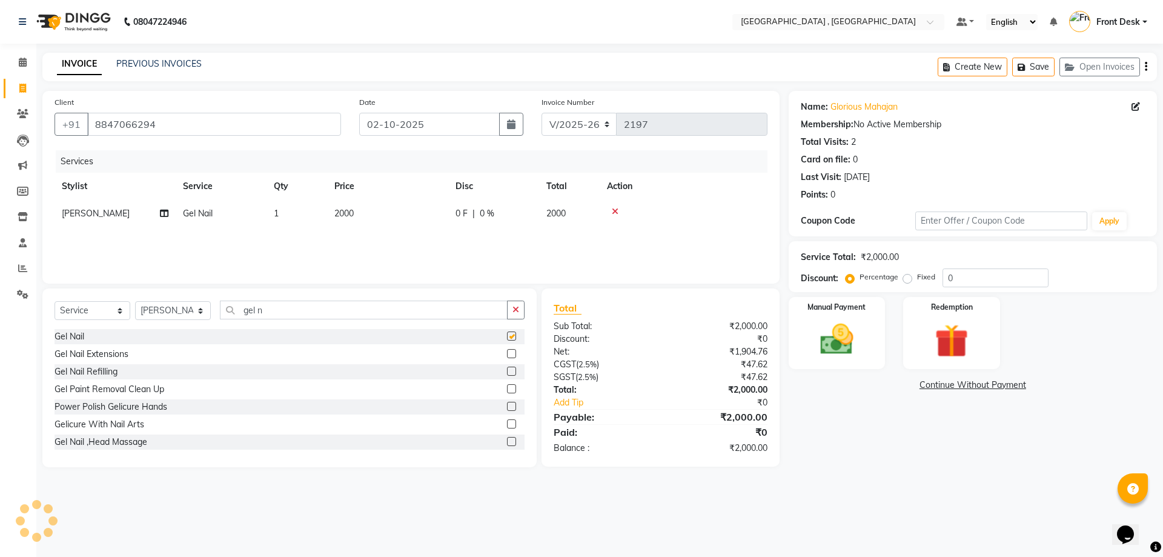
checkbox input "false"
click at [337, 214] on span "2000" at bounding box center [343, 213] width 19 height 11
select select "32258"
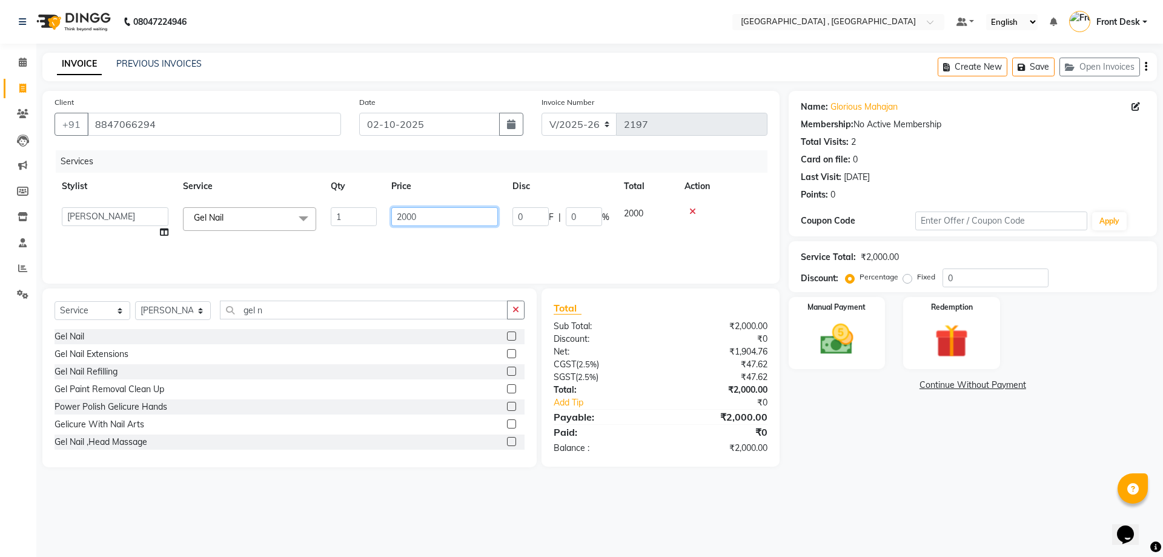
click at [405, 213] on input "2000" at bounding box center [444, 216] width 107 height 19
type input "1100"
click at [482, 246] on div "Services Stylist Service Qty Price Disc Total Action anand anil anuj anuja mam …" at bounding box center [411, 210] width 713 height 121
click at [863, 333] on img at bounding box center [837, 339] width 56 height 40
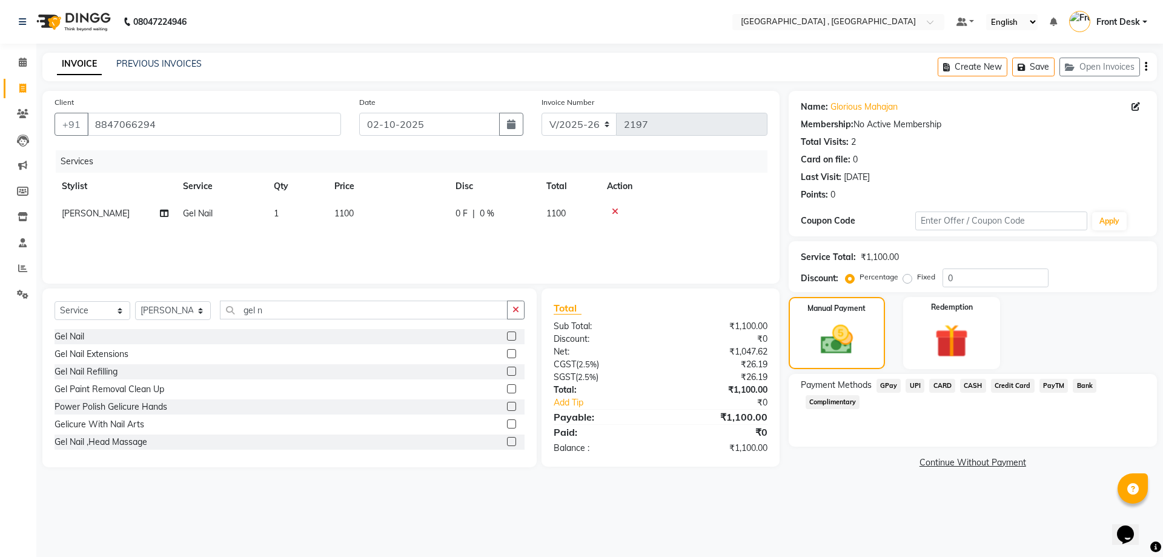
click at [968, 384] on span "CASH" at bounding box center [973, 386] width 26 height 14
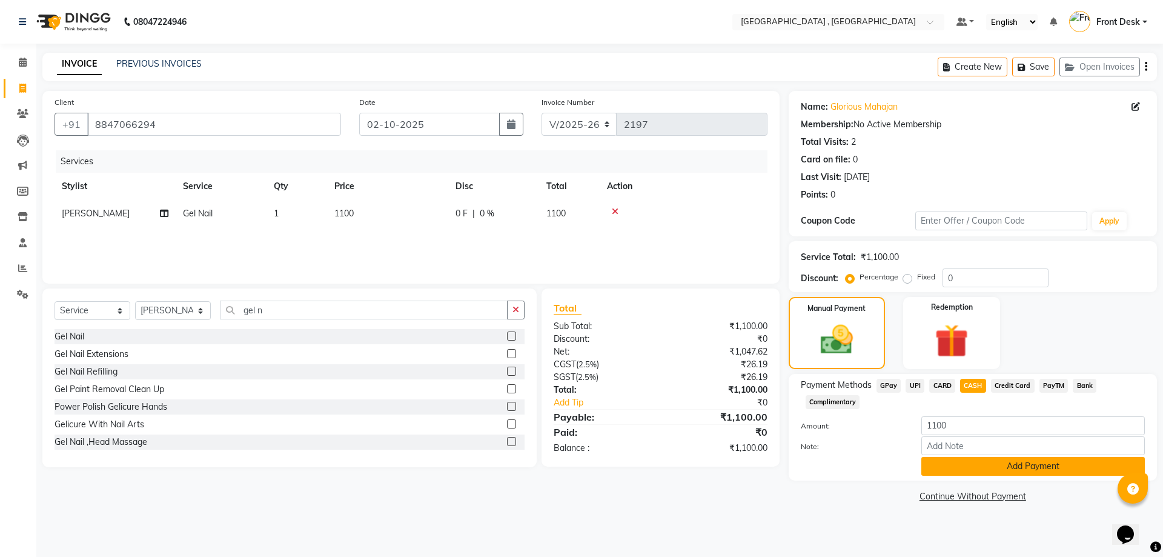
click at [1000, 471] on button "Add Payment" at bounding box center [1034, 466] width 224 height 19
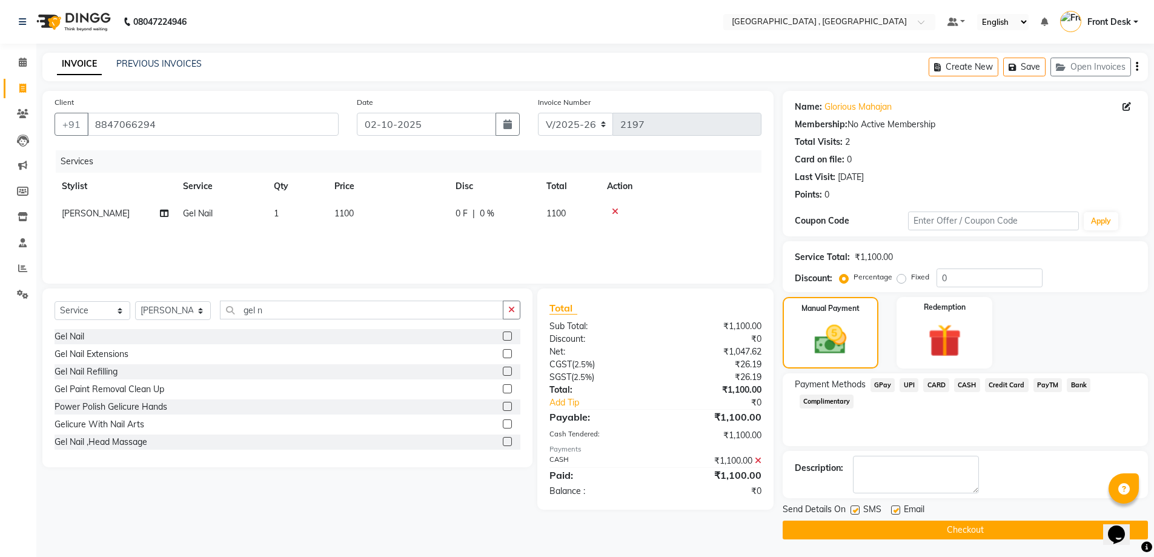
click at [977, 519] on div "Send Details On SMS Email Checkout" at bounding box center [965, 521] width 365 height 36
click at [976, 531] on button "Checkout" at bounding box center [965, 529] width 365 height 19
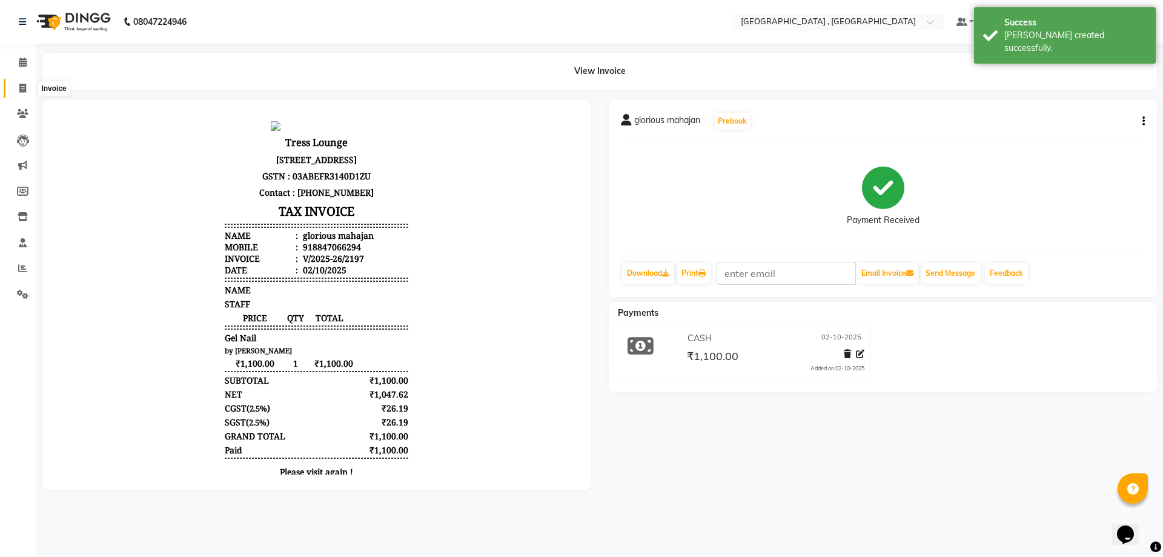
click at [25, 85] on icon at bounding box center [22, 88] width 7 height 9
select select "service"
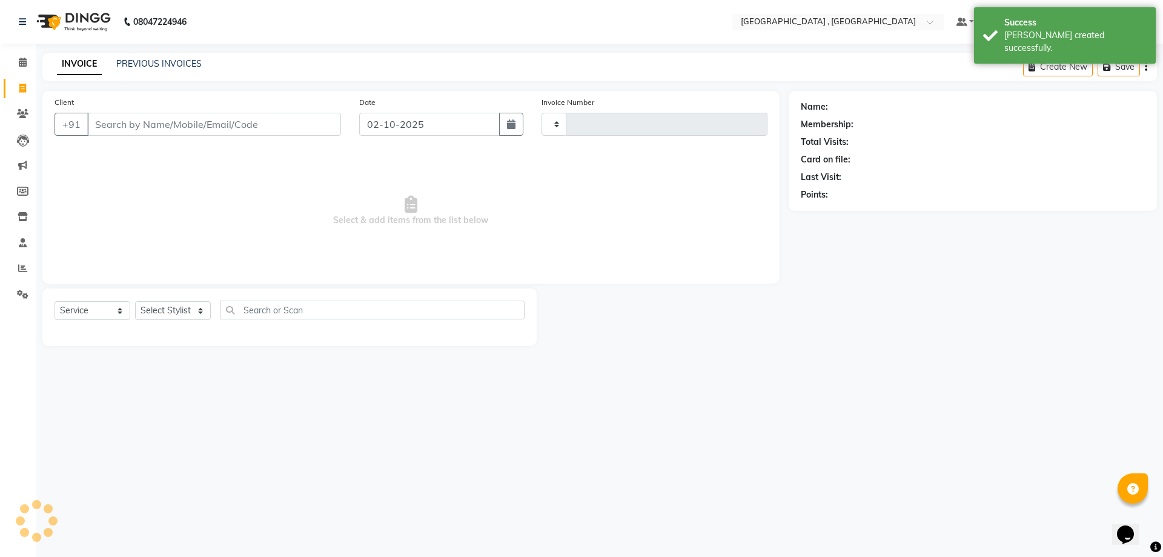
type input "2198"
select select "5111"
click at [1082, 62] on button "Open Invoices" at bounding box center [1100, 67] width 81 height 19
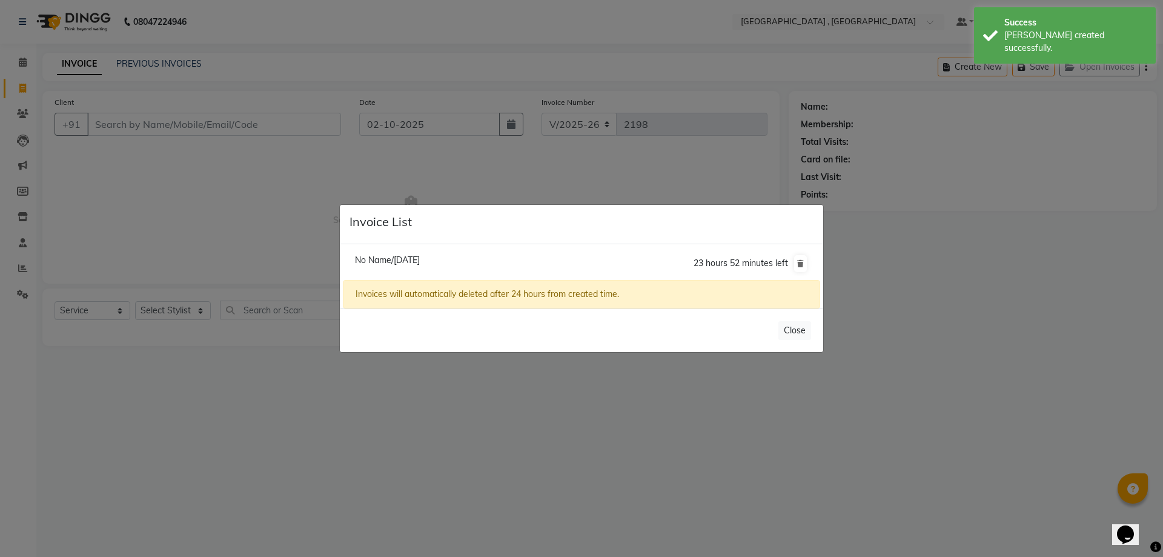
click at [638, 268] on li "No Name/02 October 2025 23 hours 52 minutes left" at bounding box center [581, 264] width 477 height 34
click at [420, 264] on span "No Name/02 October 2025" at bounding box center [387, 259] width 65 height 11
type input "9156464565"
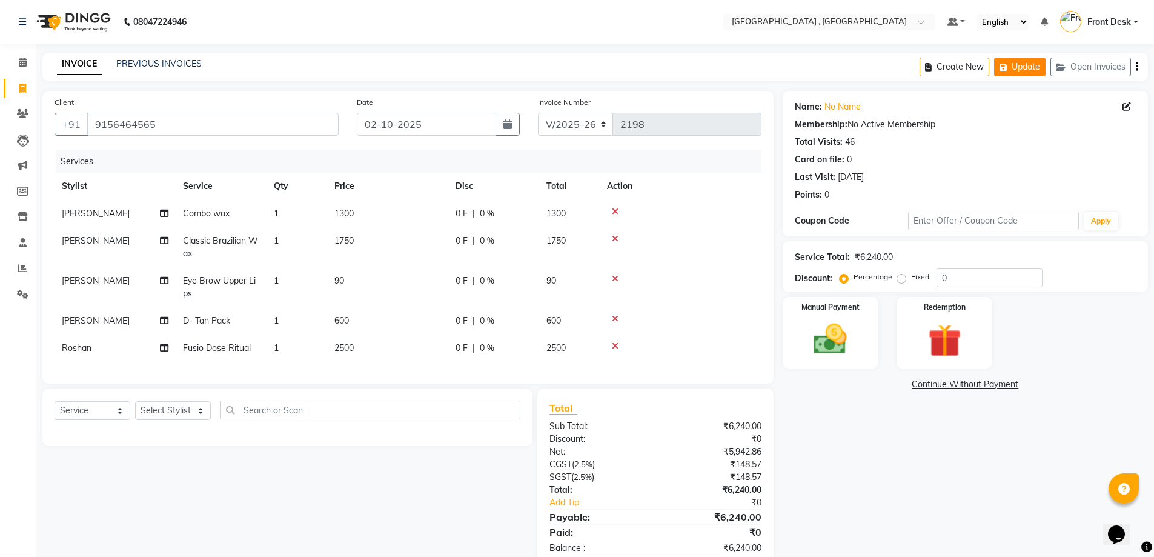
click at [1002, 68] on icon "button" at bounding box center [1006, 67] width 12 height 8
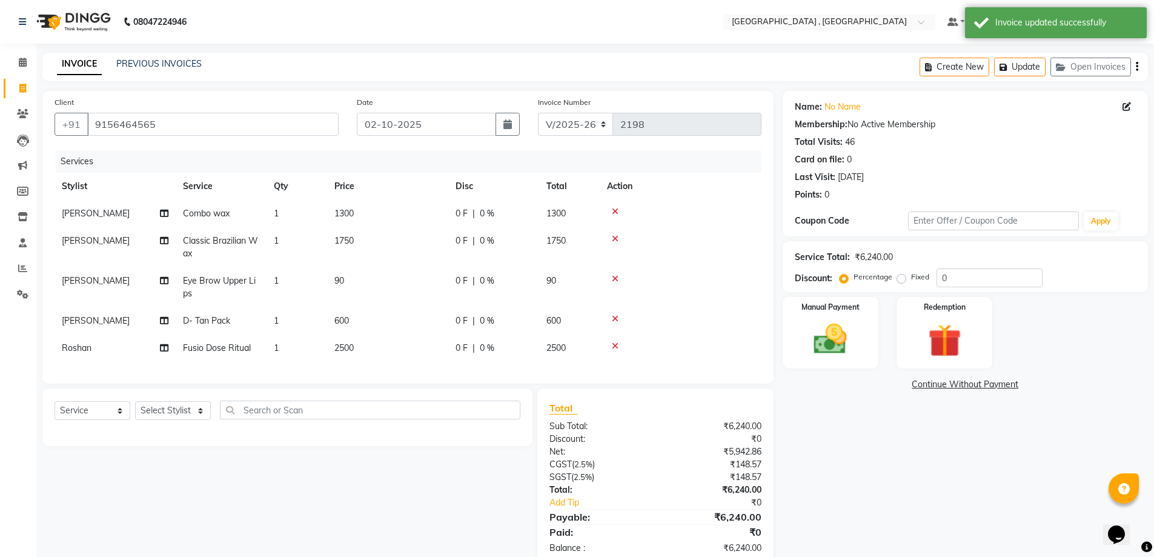
click at [19, 95] on link "Invoice" at bounding box center [18, 89] width 29 height 20
select select "service"
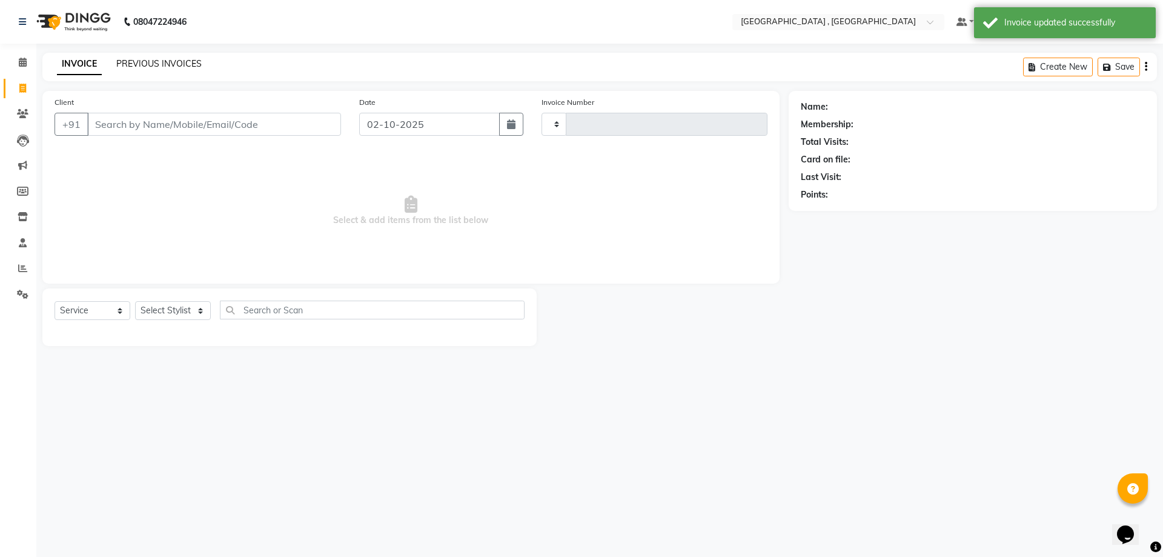
type input "2198"
select select "5111"
click at [151, 62] on link "PREVIOUS INVOICES" at bounding box center [158, 63] width 85 height 11
